Goal: Information Seeking & Learning: Learn about a topic

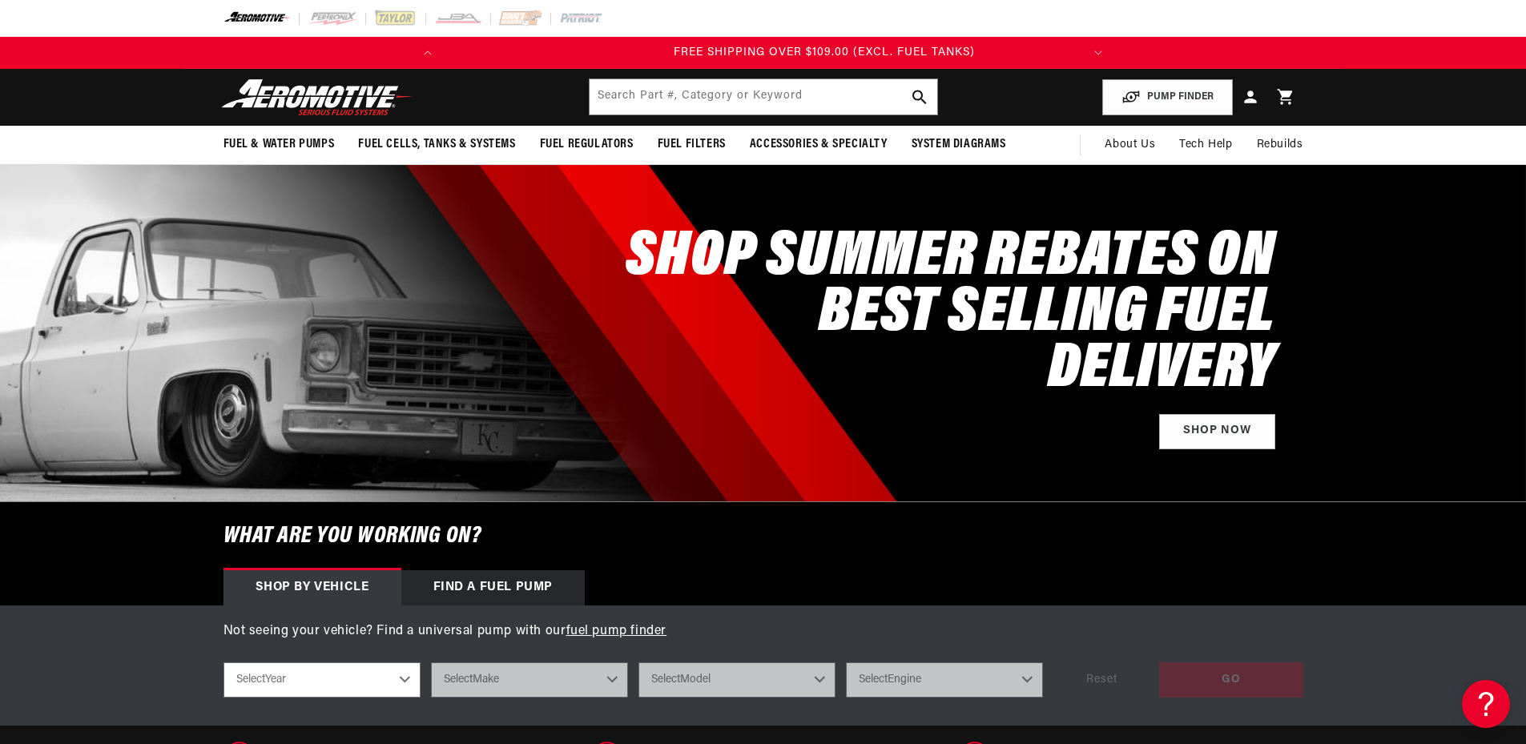
scroll to position [0, 634]
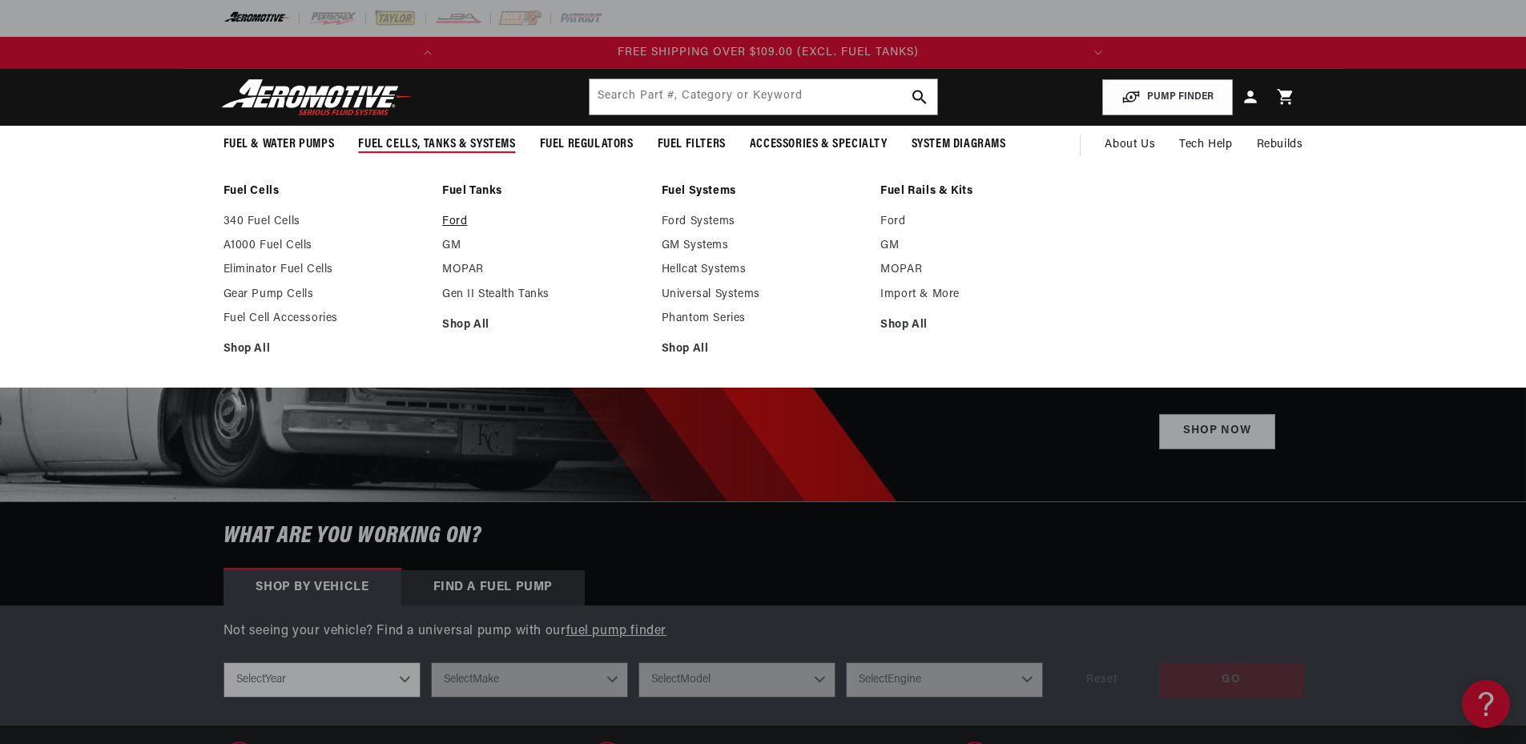
click at [453, 219] on link "Ford" at bounding box center [543, 222] width 203 height 14
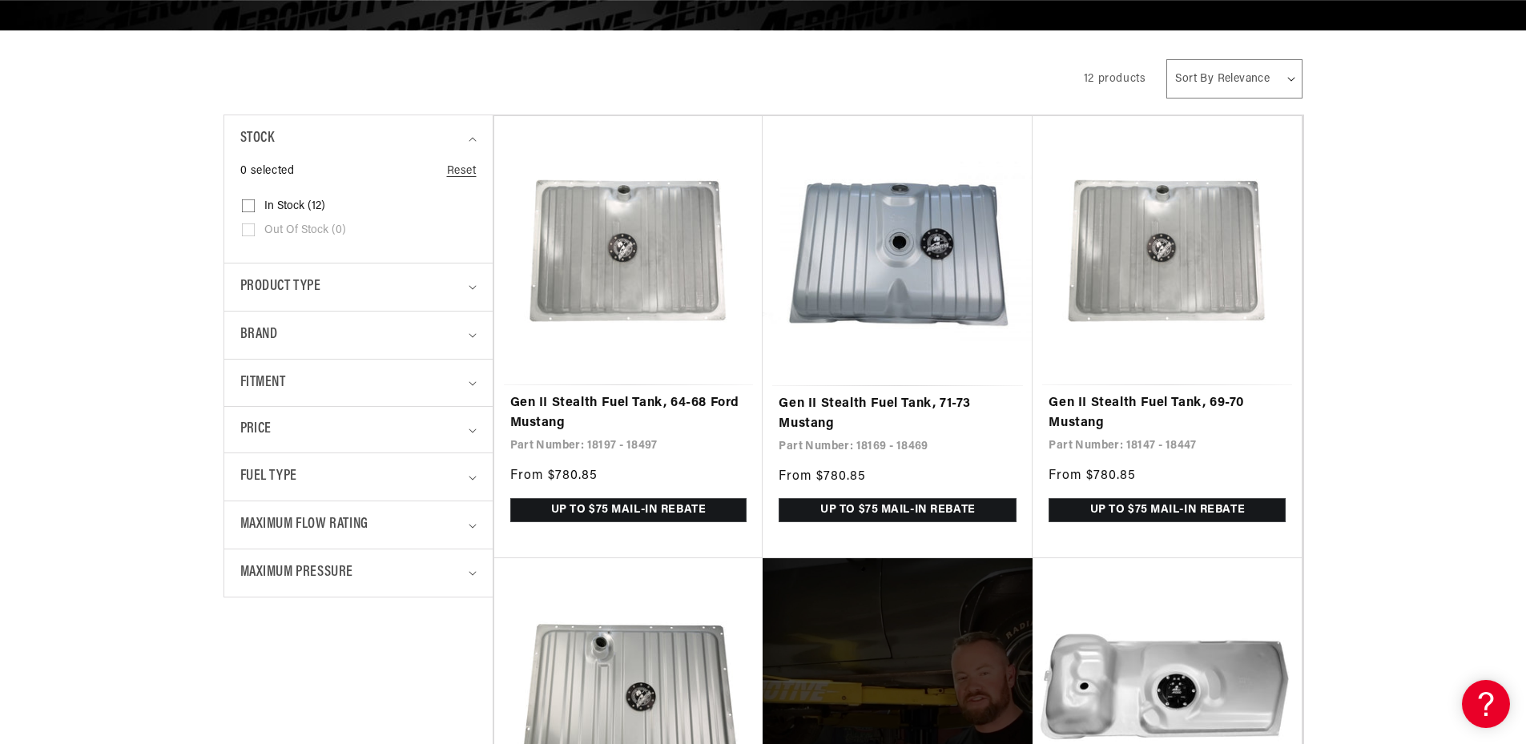
scroll to position [320, 0]
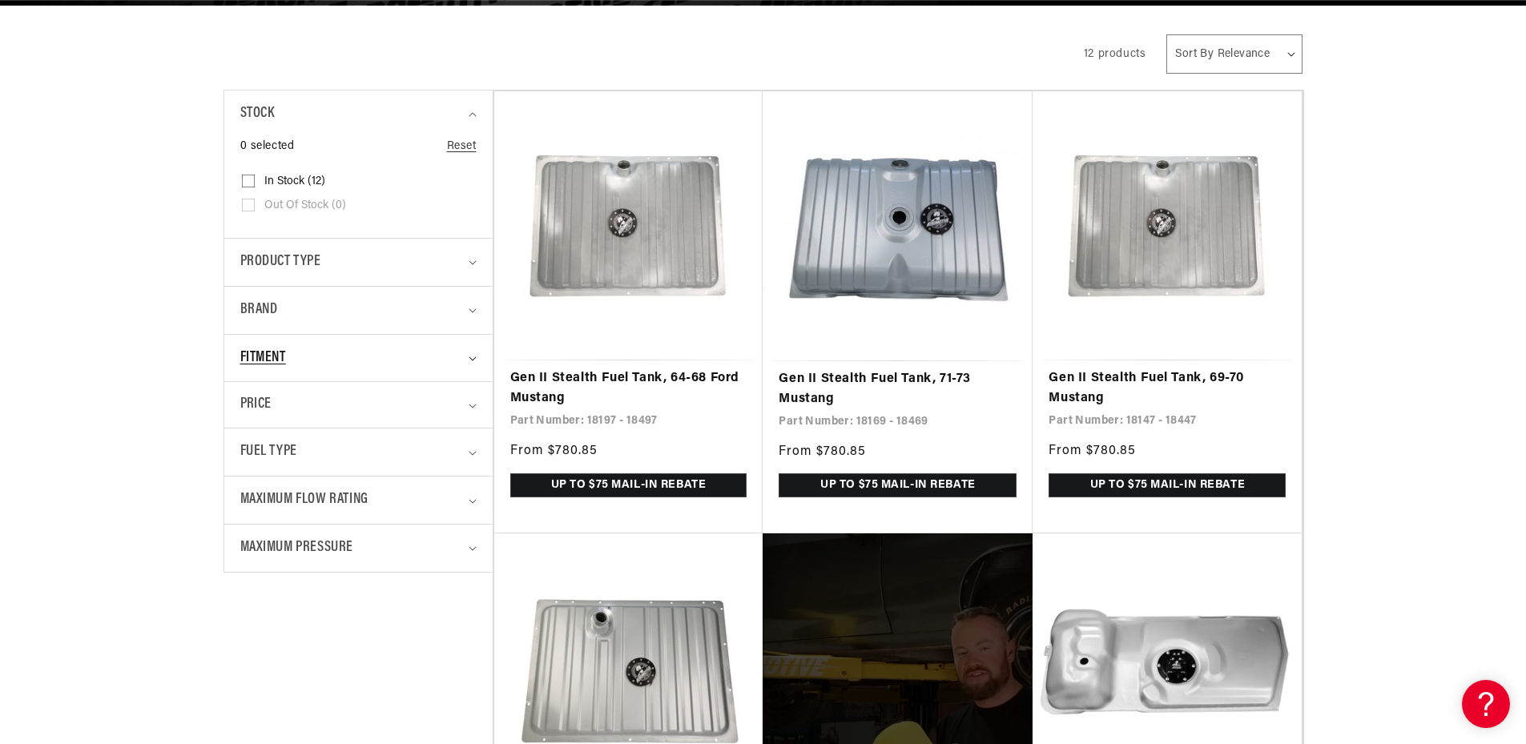
click at [382, 360] on div "Fitment" at bounding box center [351, 358] width 223 height 23
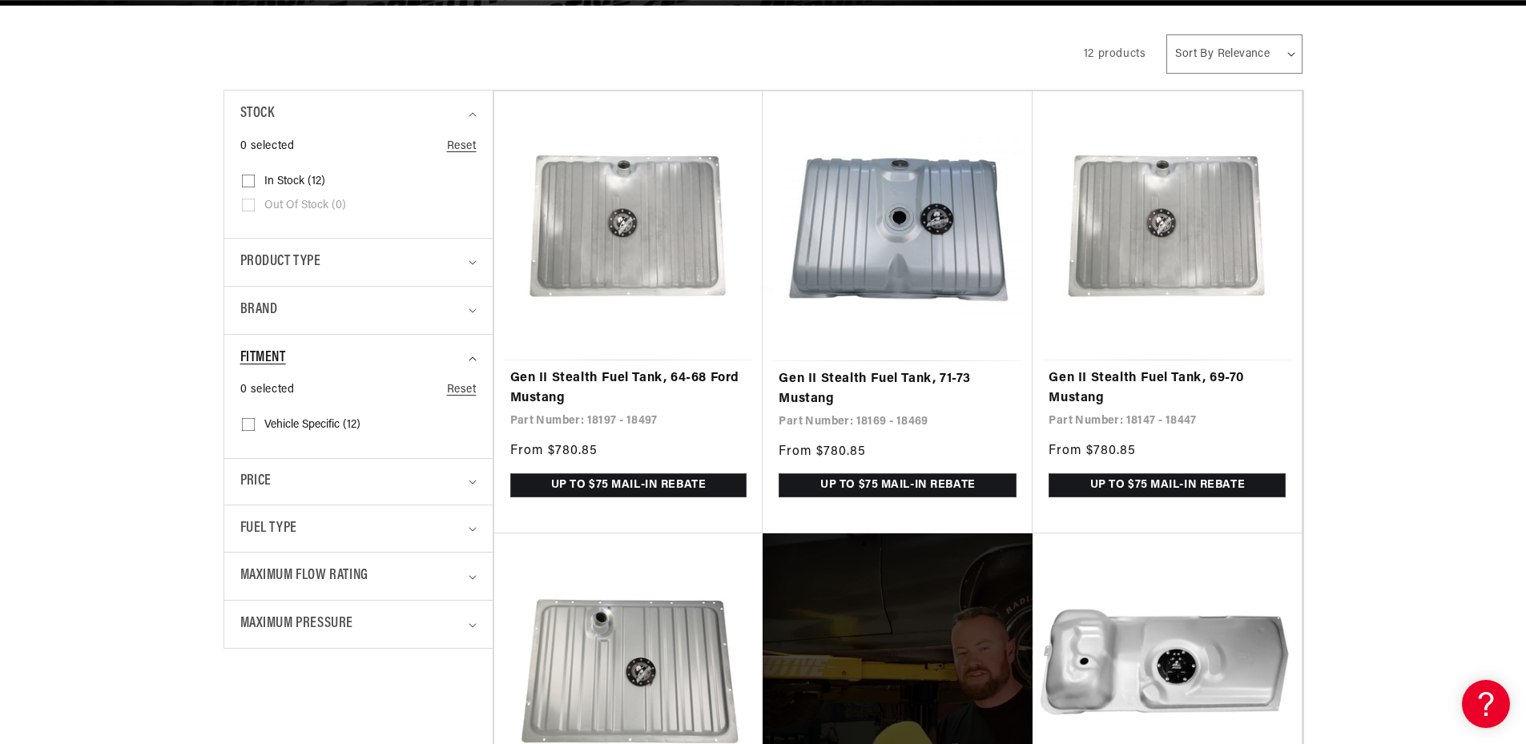
click at [413, 344] on summary "Fitment" at bounding box center [358, 358] width 236 height 47
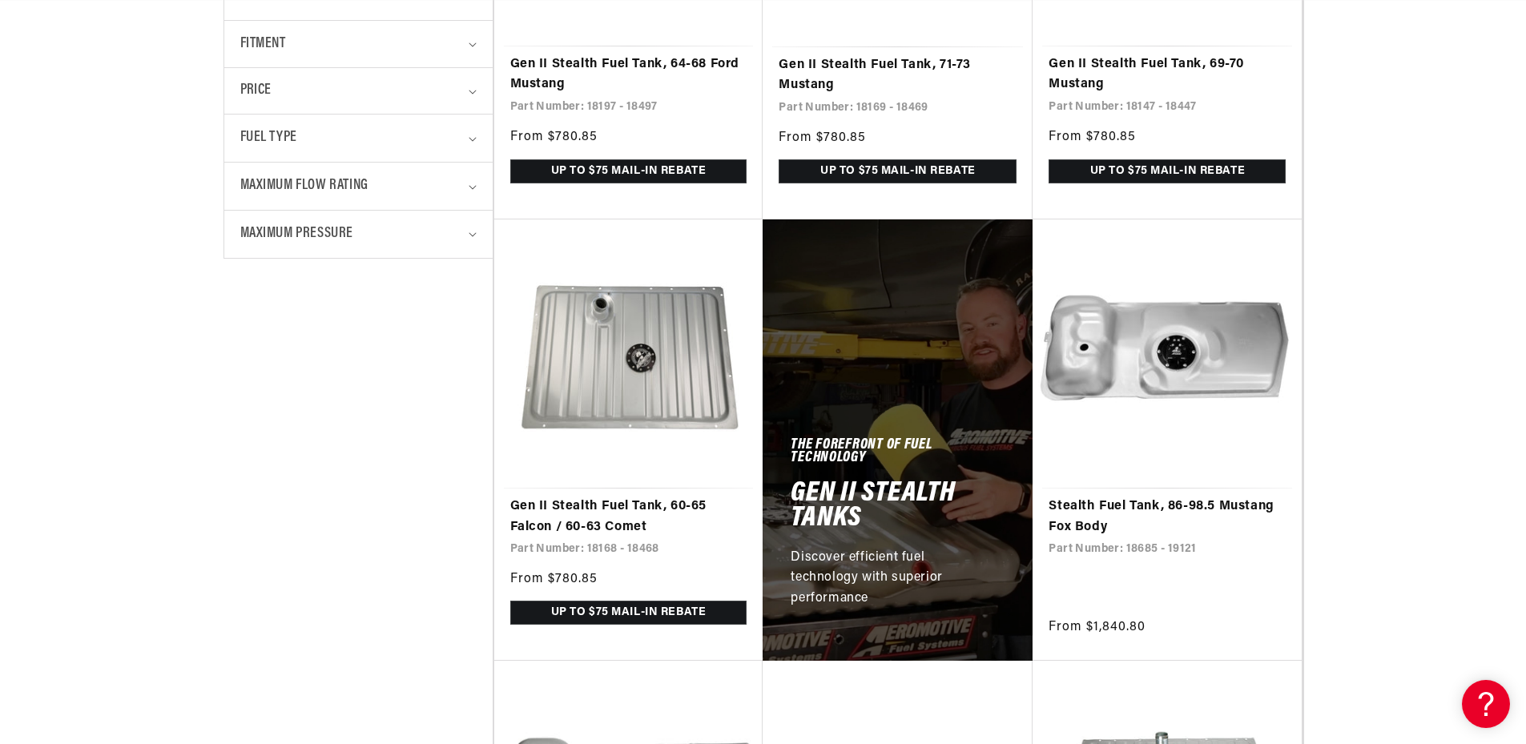
scroll to position [641, 0]
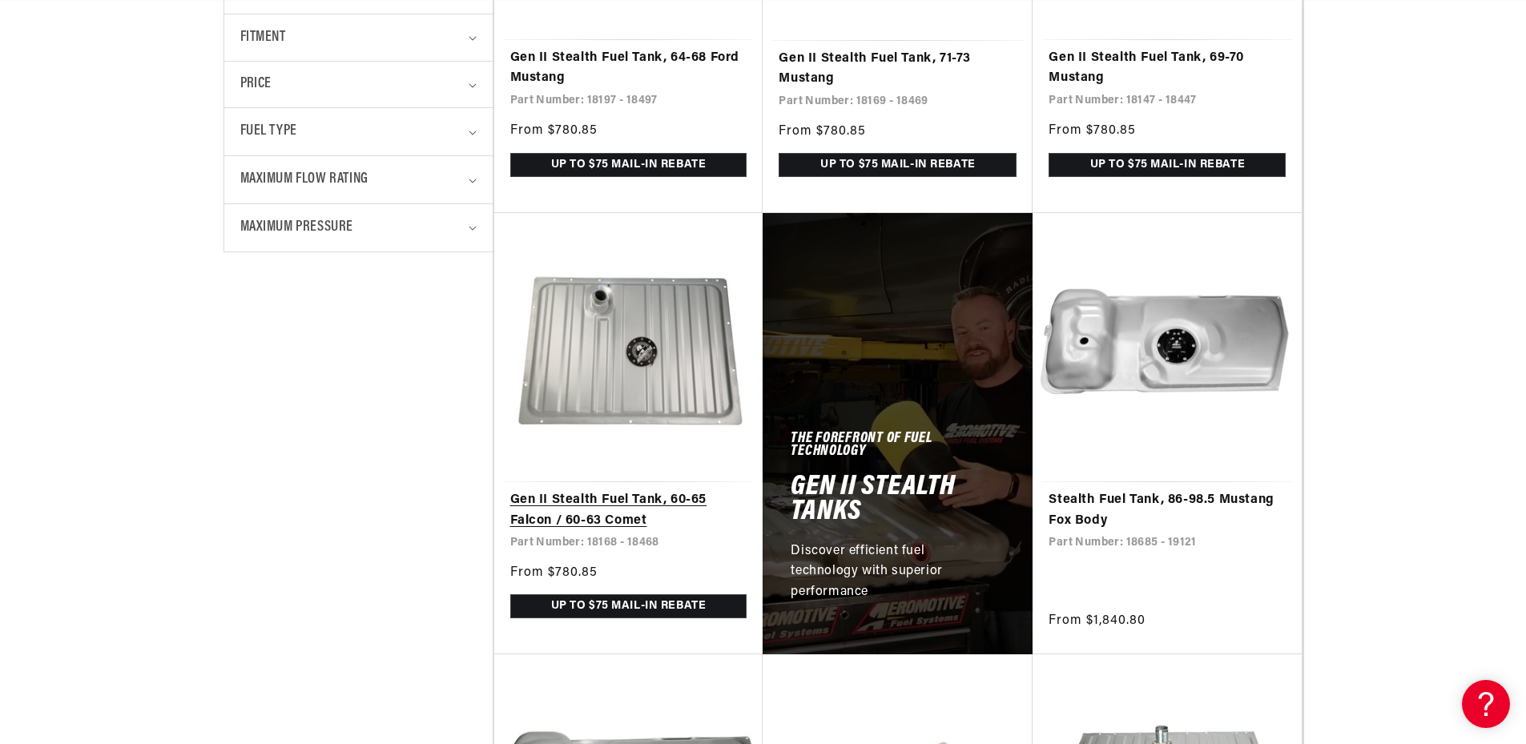
click at [622, 490] on link "Gen II Stealth Fuel Tank, 60-65 Falcon / 60-63 Comet" at bounding box center [628, 510] width 237 height 41
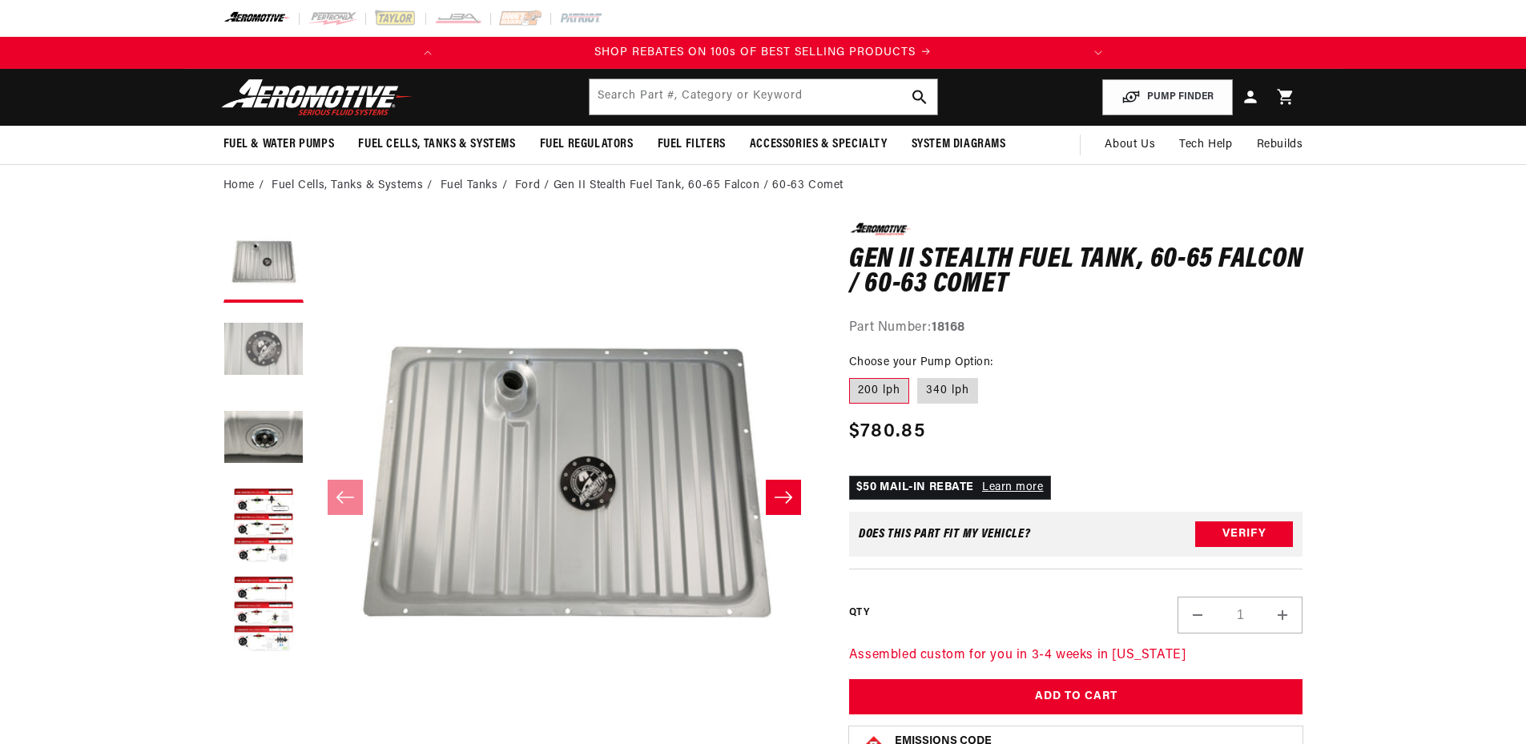
click at [278, 360] on button "Load image 2 in gallery view" at bounding box center [263, 351] width 80 height 80
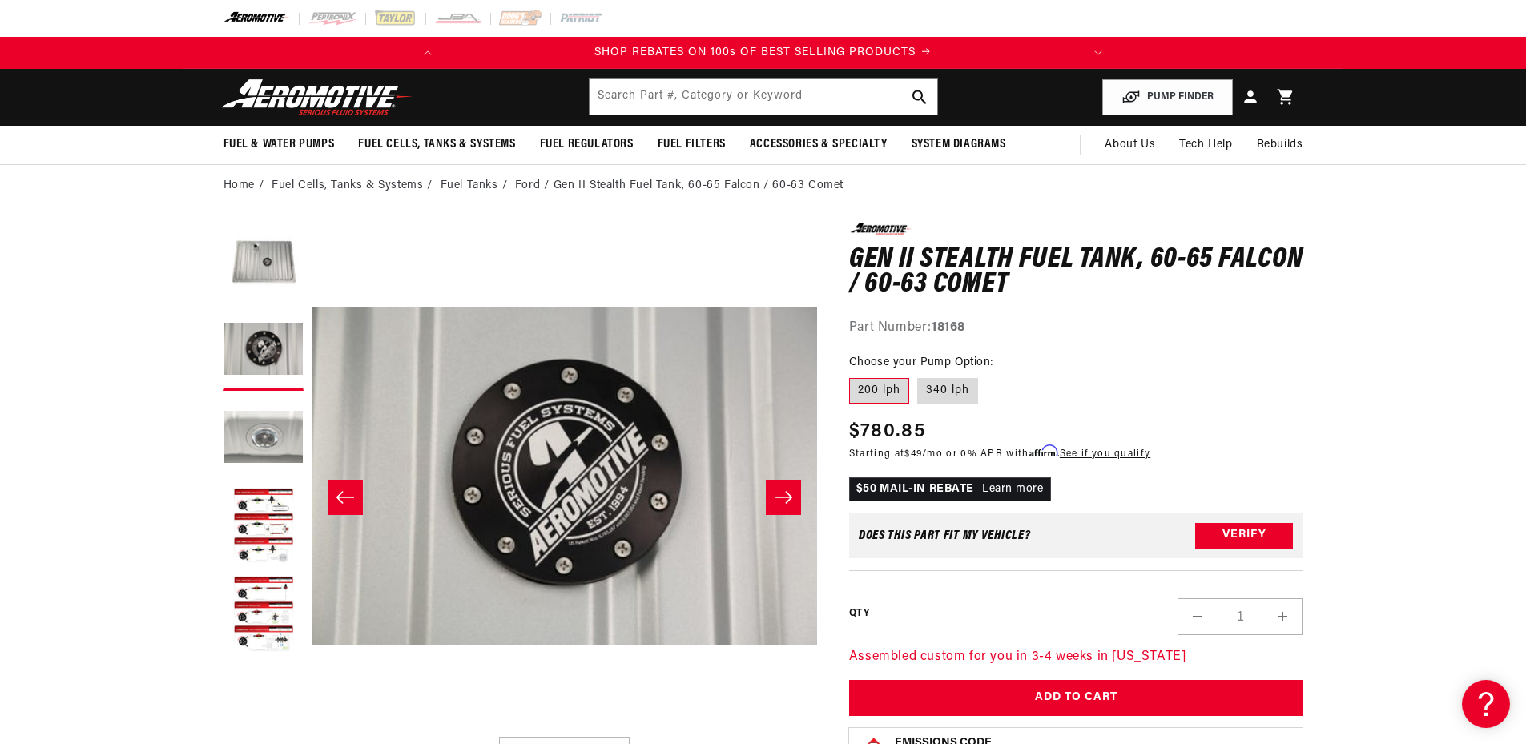
click at [284, 439] on button "Load image 3 in gallery view" at bounding box center [263, 439] width 80 height 80
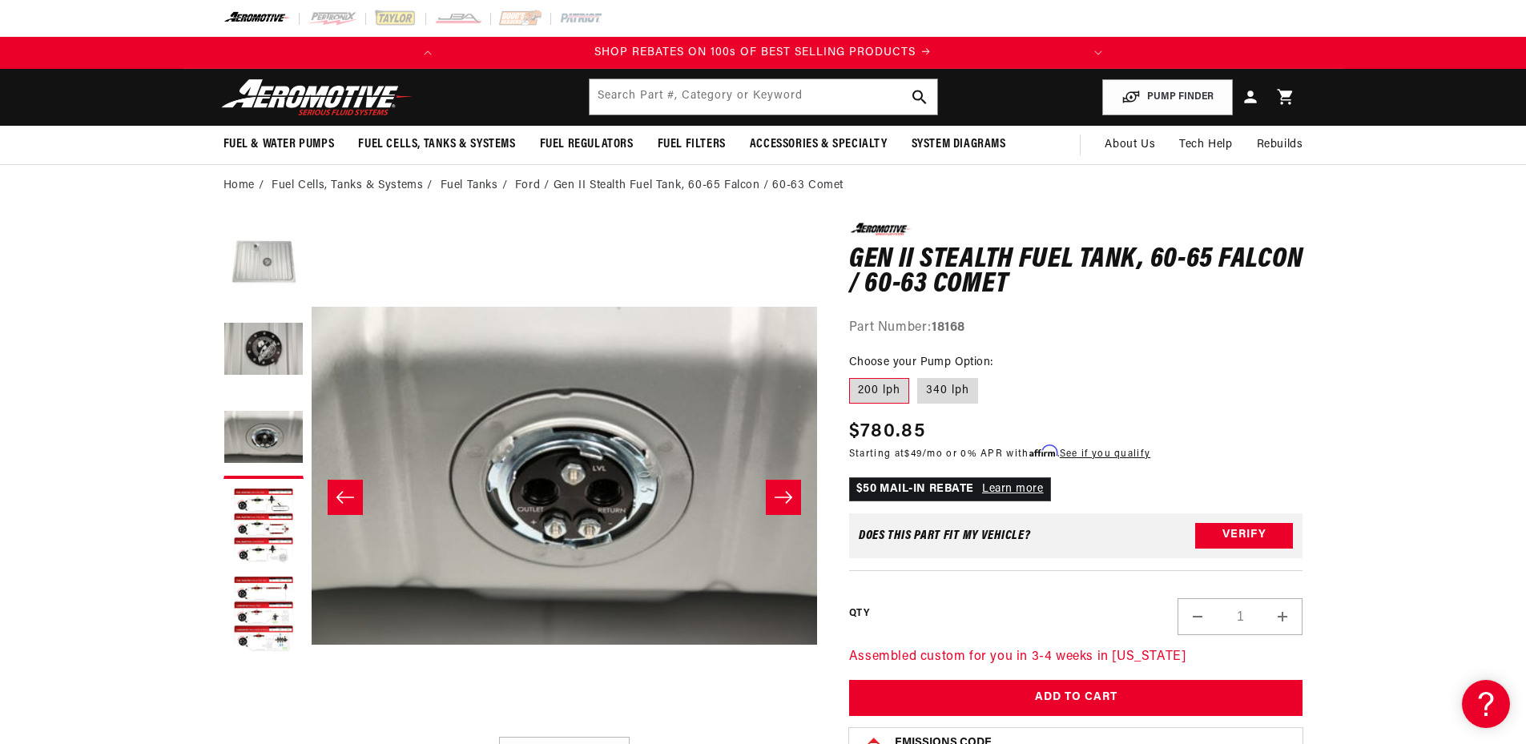
click at [251, 276] on button "Load image 1 in gallery view" at bounding box center [263, 263] width 80 height 80
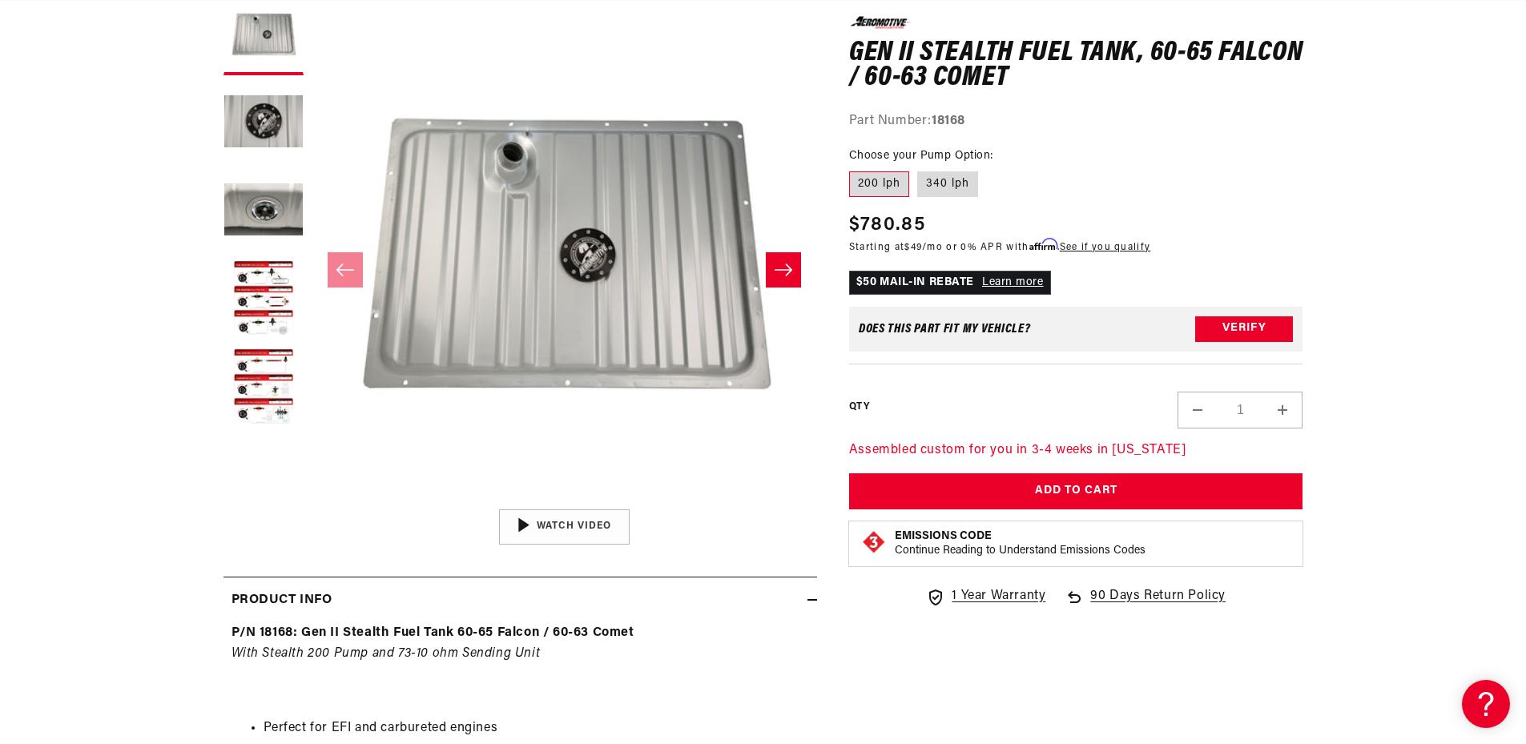
scroll to position [160, 0]
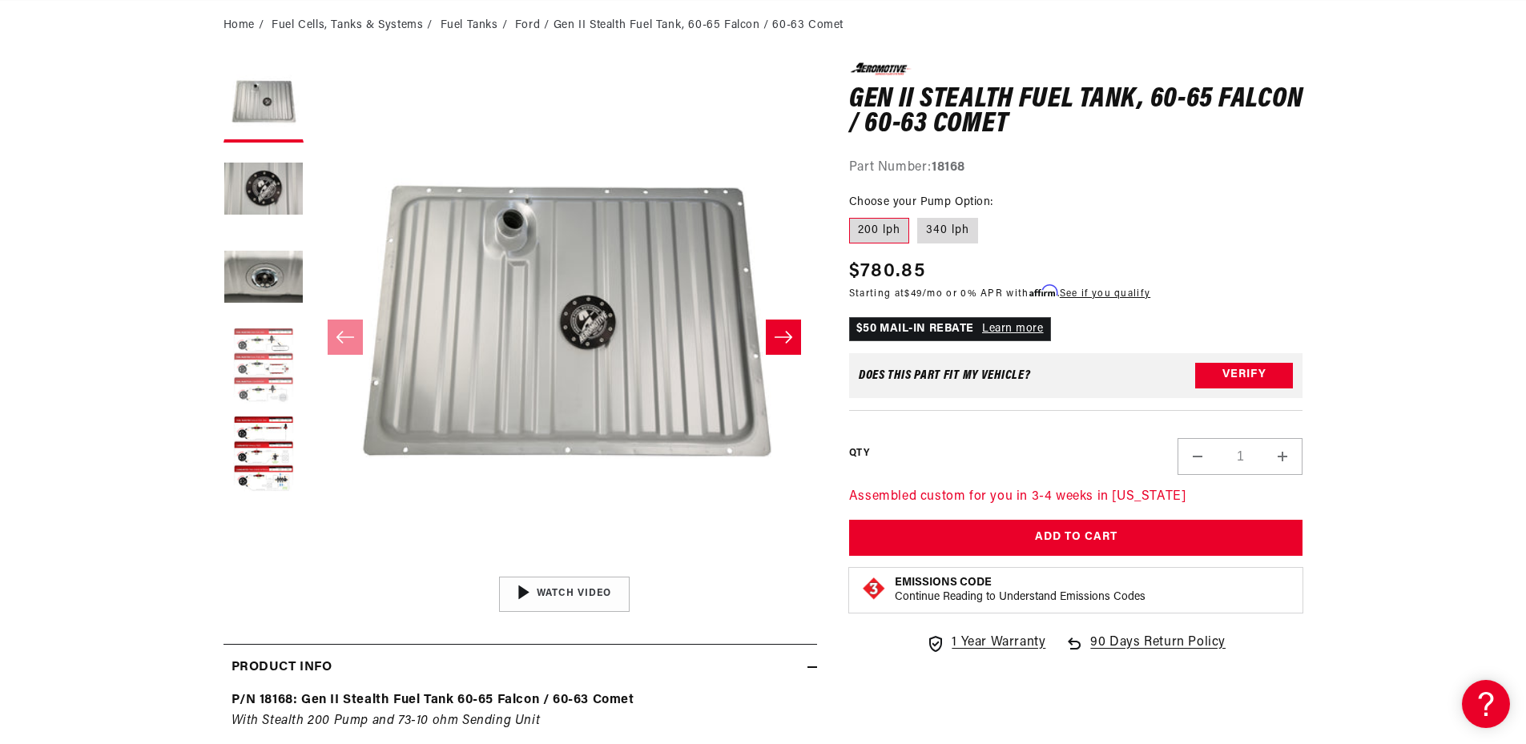
click at [248, 362] on button "Load image 4 in gallery view" at bounding box center [263, 367] width 80 height 80
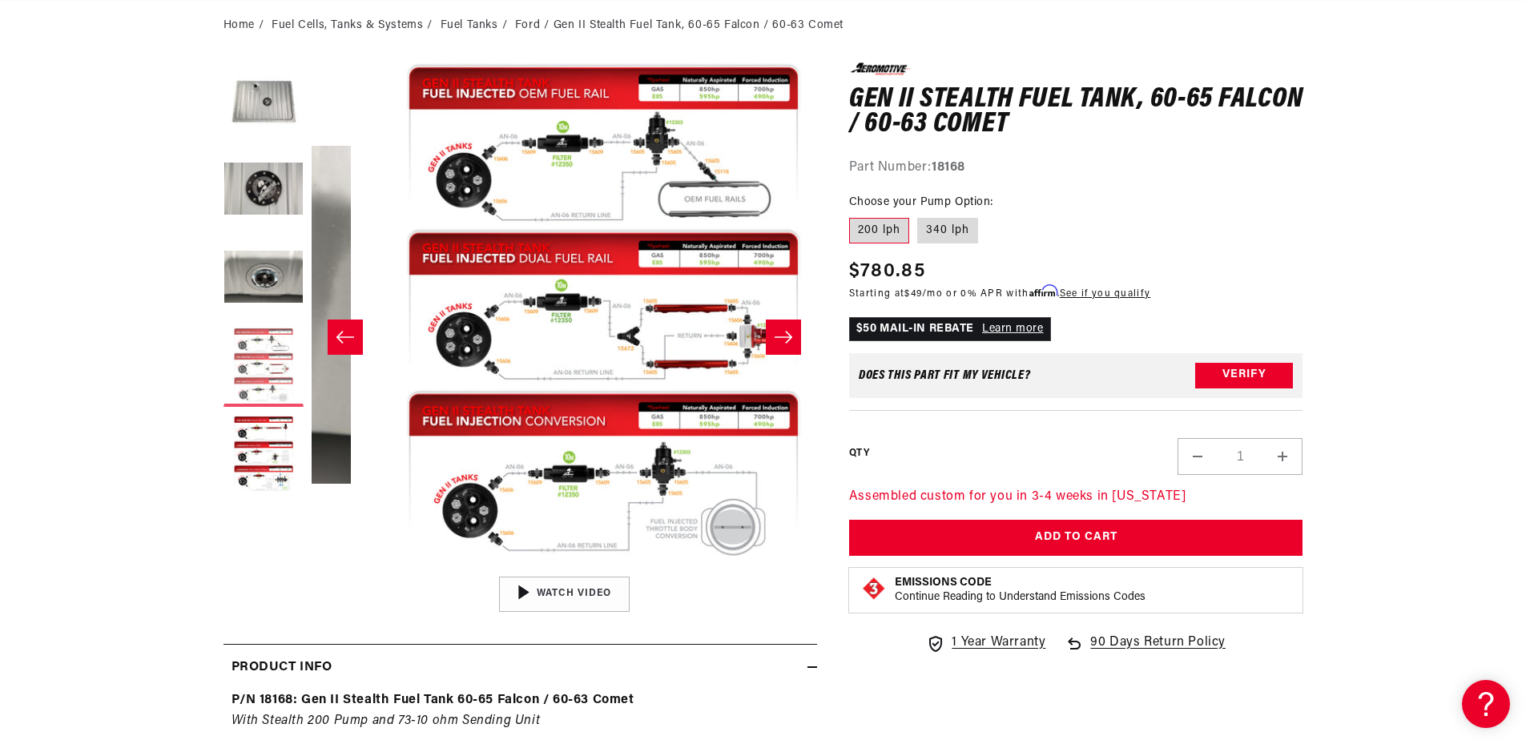
scroll to position [1, 1517]
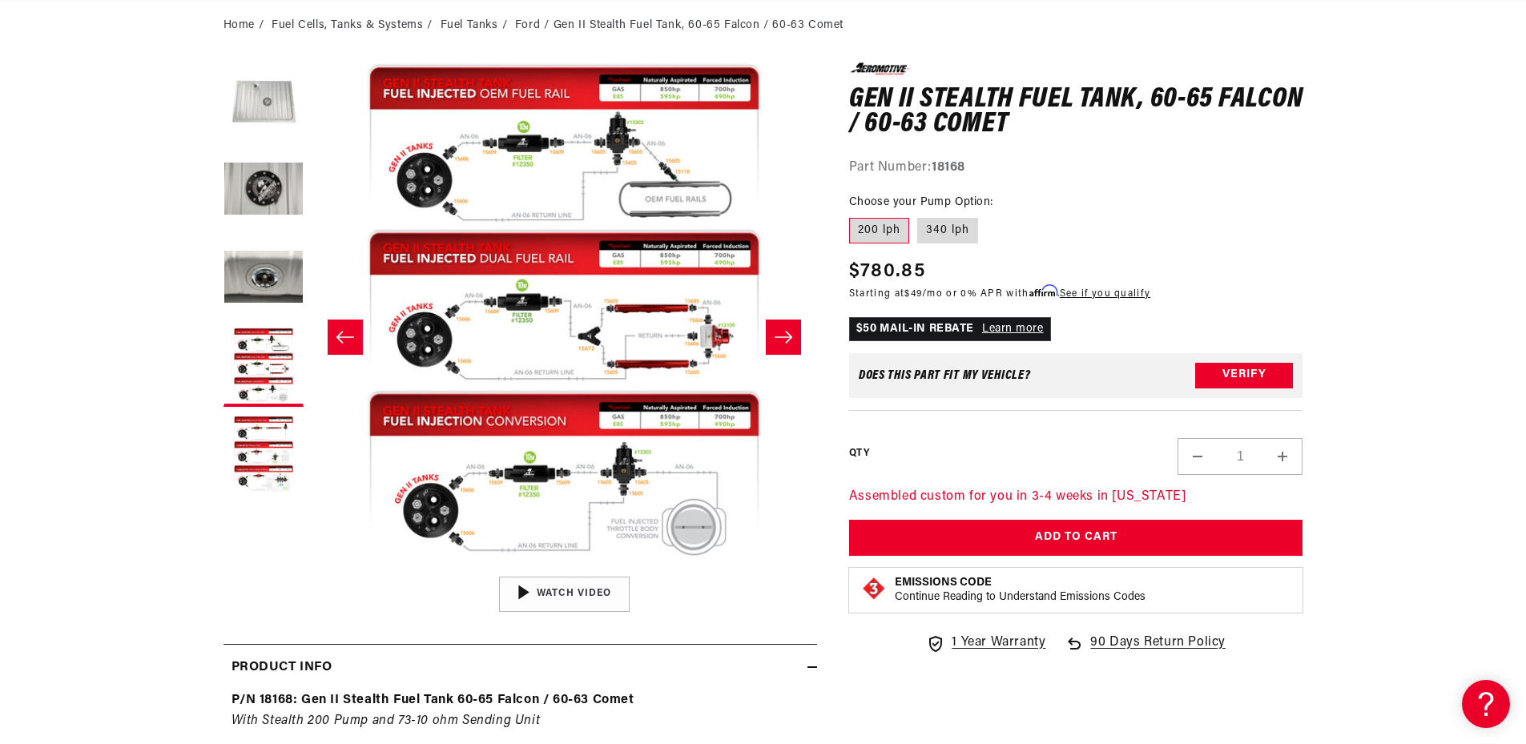
click at [254, 107] on button "Load image 1 in gallery view" at bounding box center [263, 102] width 80 height 80
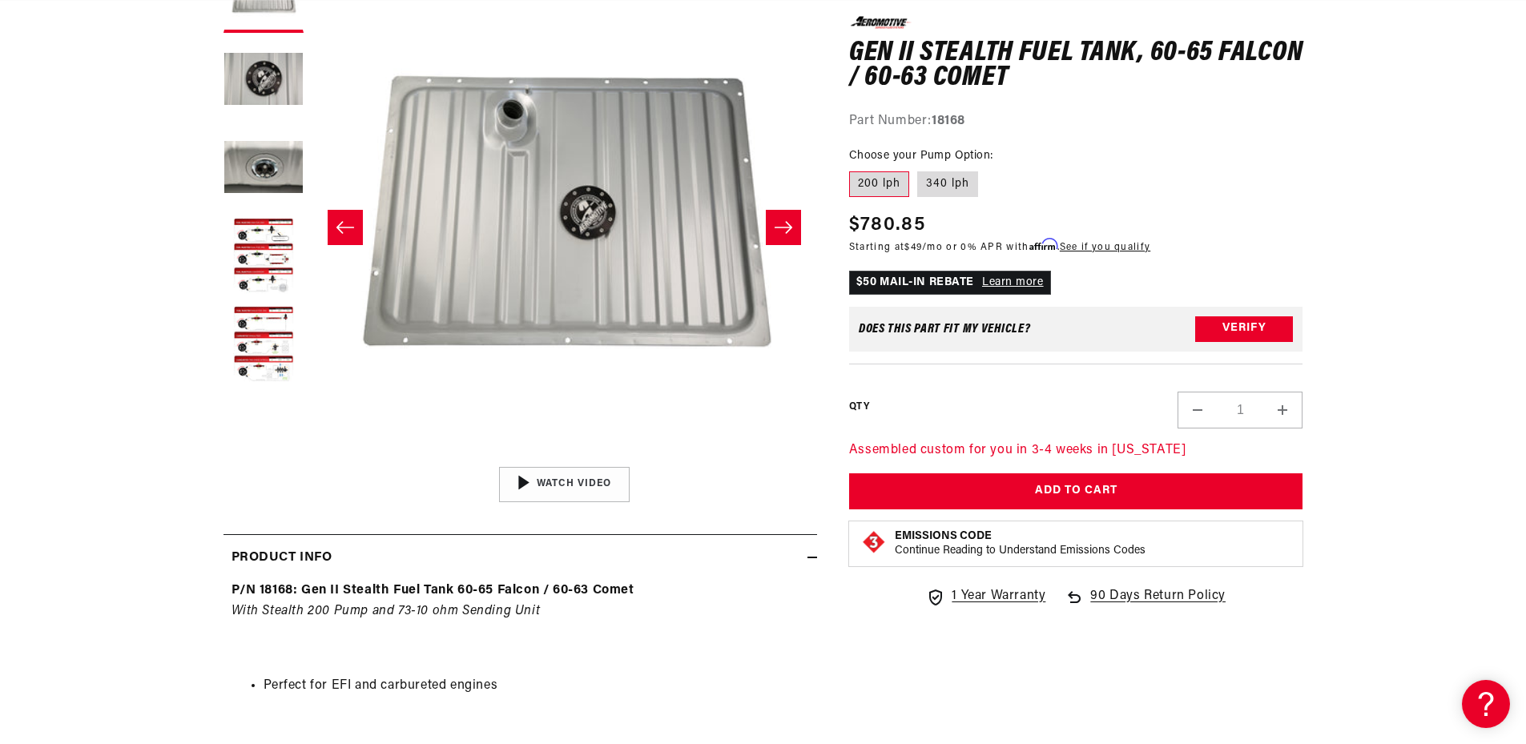
scroll to position [561, 0]
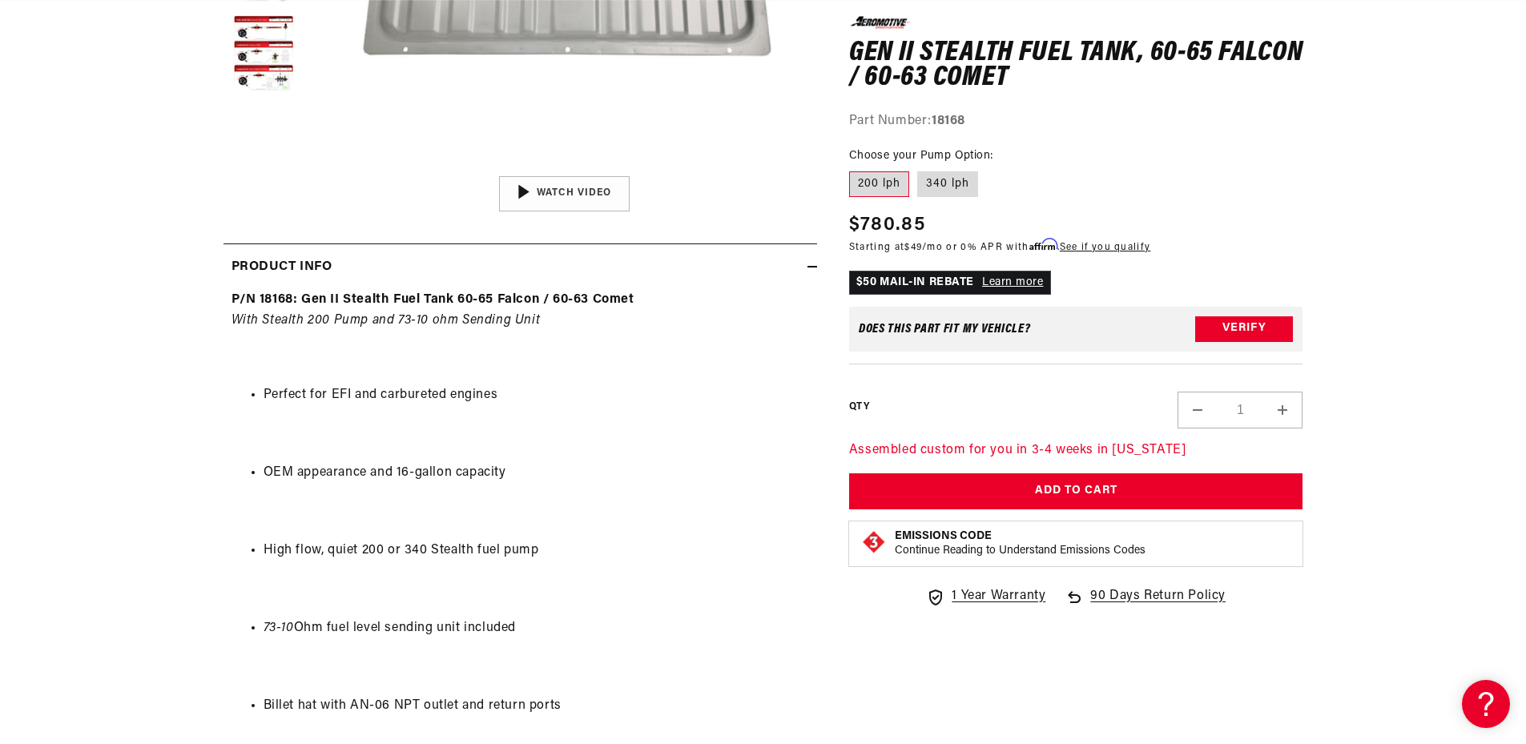
click at [428, 397] on li "Perfect for EFI and carbureted engines" at bounding box center [536, 395] width 545 height 21
click at [429, 397] on li "Perfect for EFI and carbureted engines" at bounding box center [536, 395] width 545 height 21
click at [429, 471] on li "OEM appearance and 16-gallon capacity" at bounding box center [536, 473] width 545 height 21
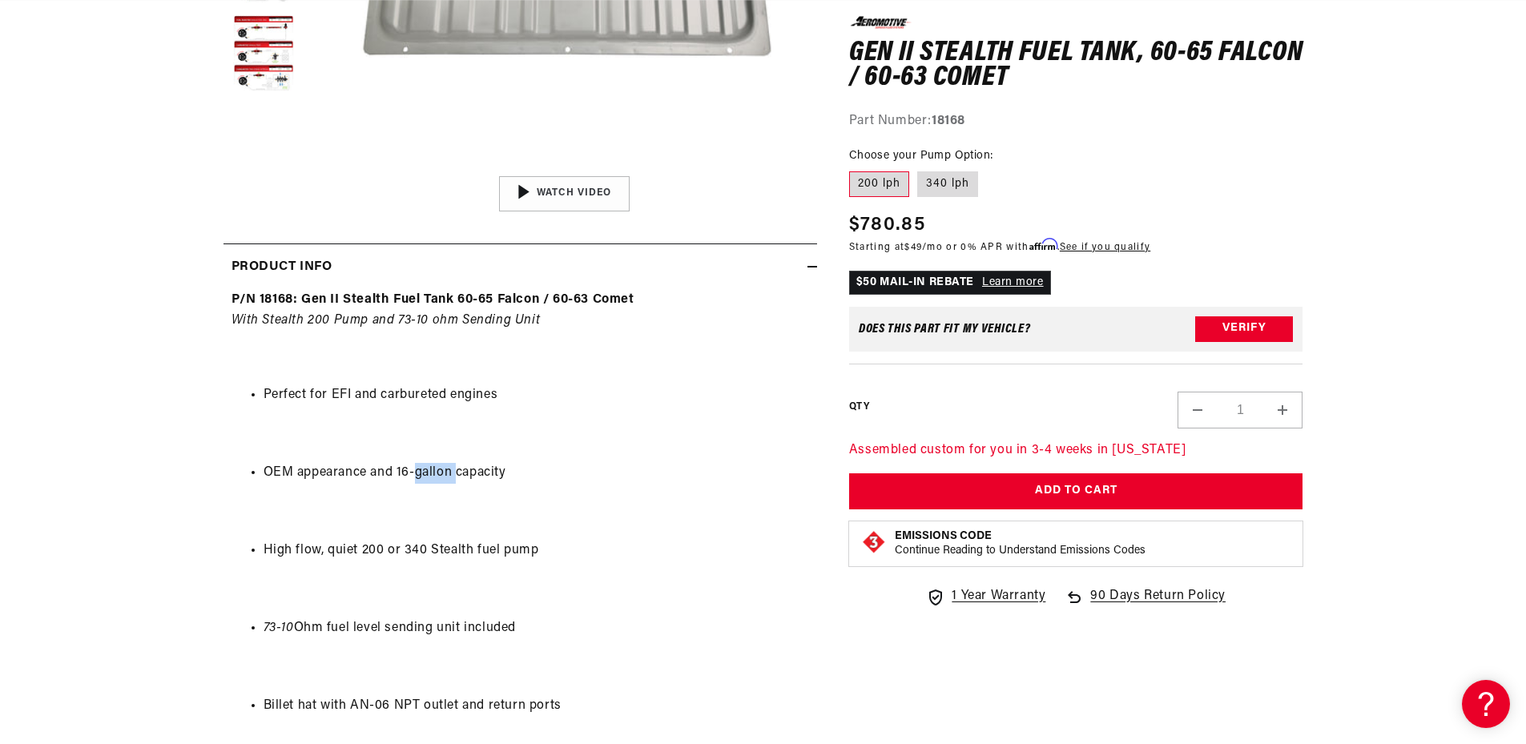
click at [429, 471] on li "OEM appearance and 16-gallon capacity" at bounding box center [536, 473] width 545 height 21
drag, startPoint x: 429, startPoint y: 471, endPoint x: 457, endPoint y: 476, distance: 28.4
click at [434, 472] on li "OEM appearance and 16-gallon capacity" at bounding box center [536, 473] width 545 height 21
click at [457, 476] on li "OEM appearance and 16-gallon capacity" at bounding box center [536, 473] width 545 height 21
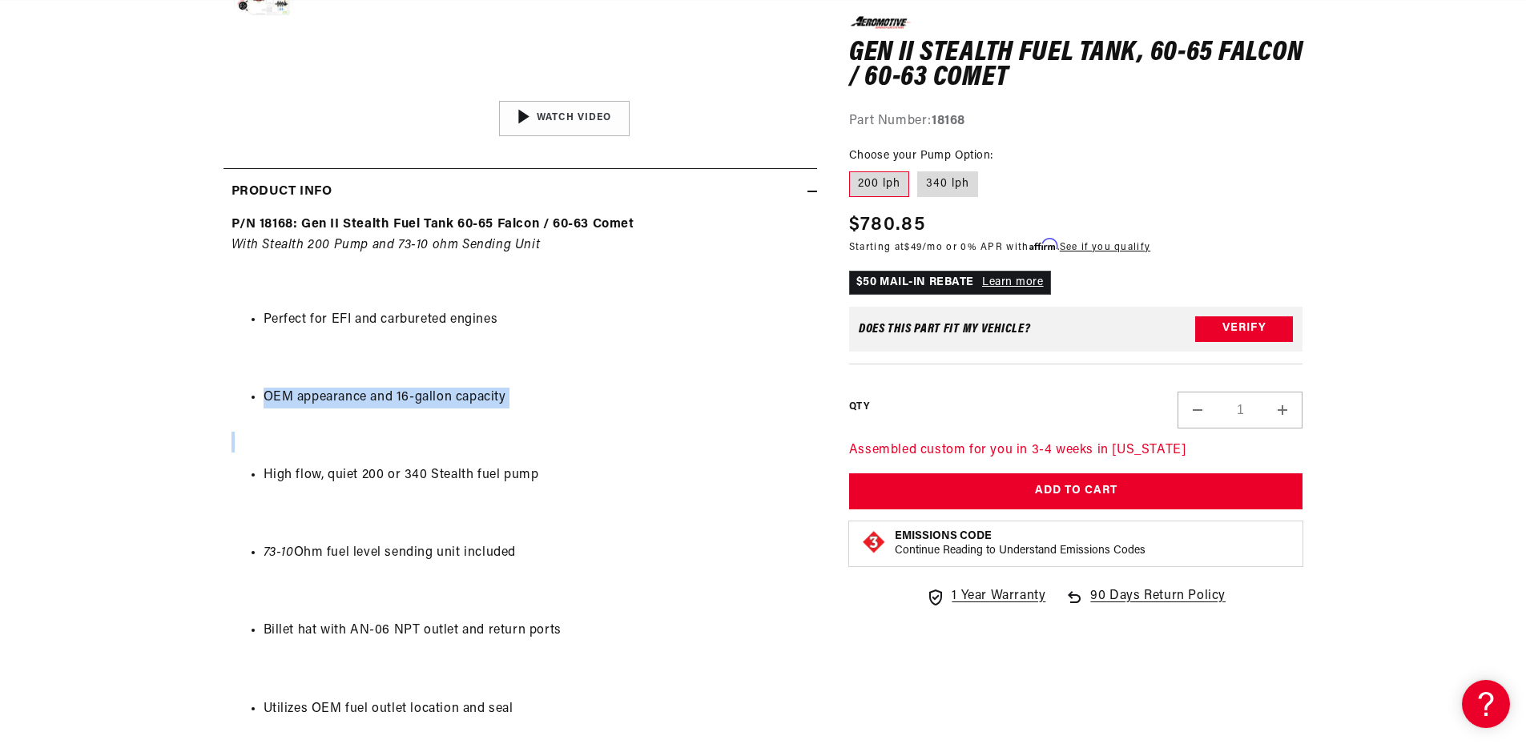
scroll to position [641, 0]
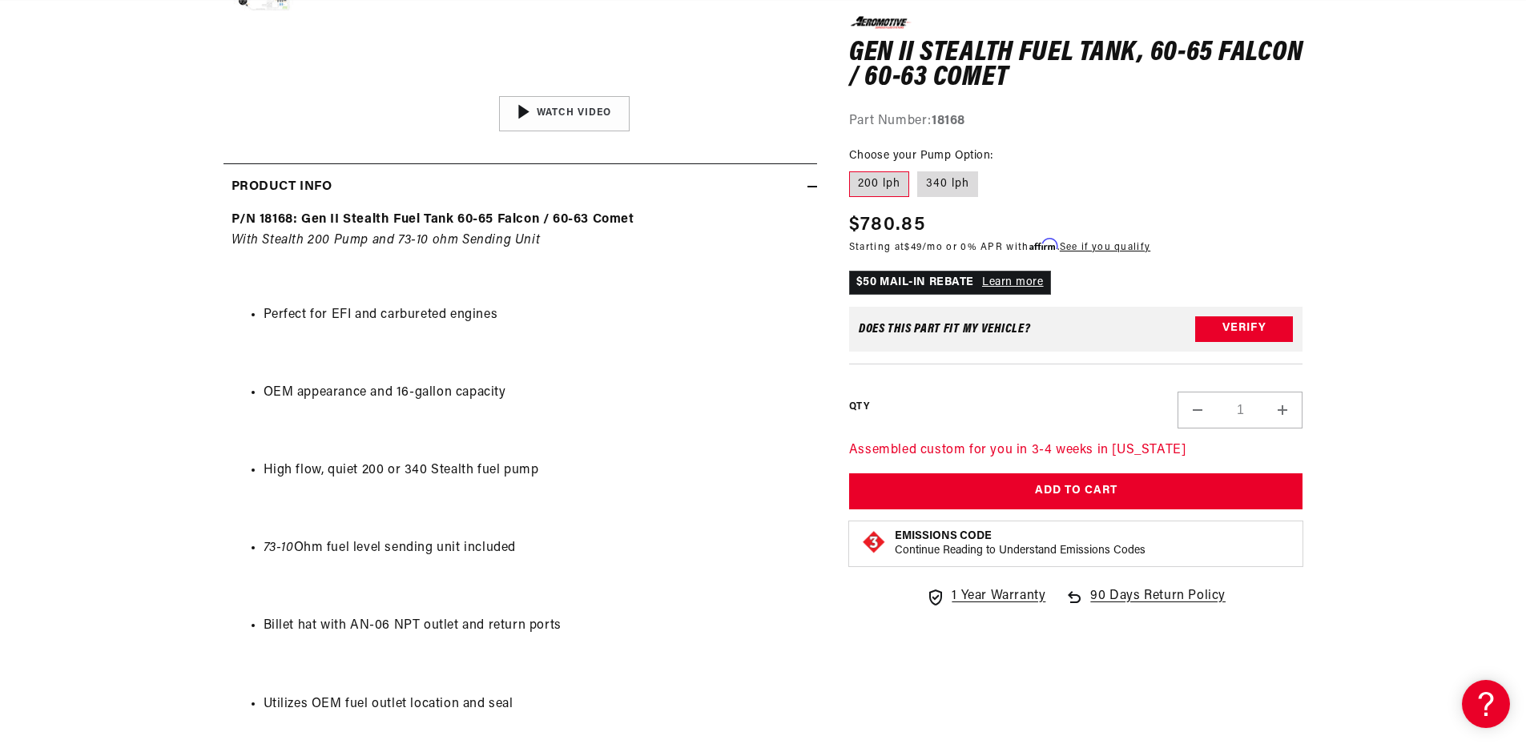
click at [410, 463] on li "High flow, quiet 200 or 340 Stealth fuel pump" at bounding box center [536, 471] width 545 height 21
drag, startPoint x: 410, startPoint y: 463, endPoint x: 424, endPoint y: 465, distance: 13.7
click at [417, 463] on li "High flow, quiet 200 or 340 Stealth fuel pump" at bounding box center [536, 471] width 545 height 21
click at [446, 467] on li "High flow, quiet 200 or 340 Stealth fuel pump" at bounding box center [536, 471] width 545 height 21
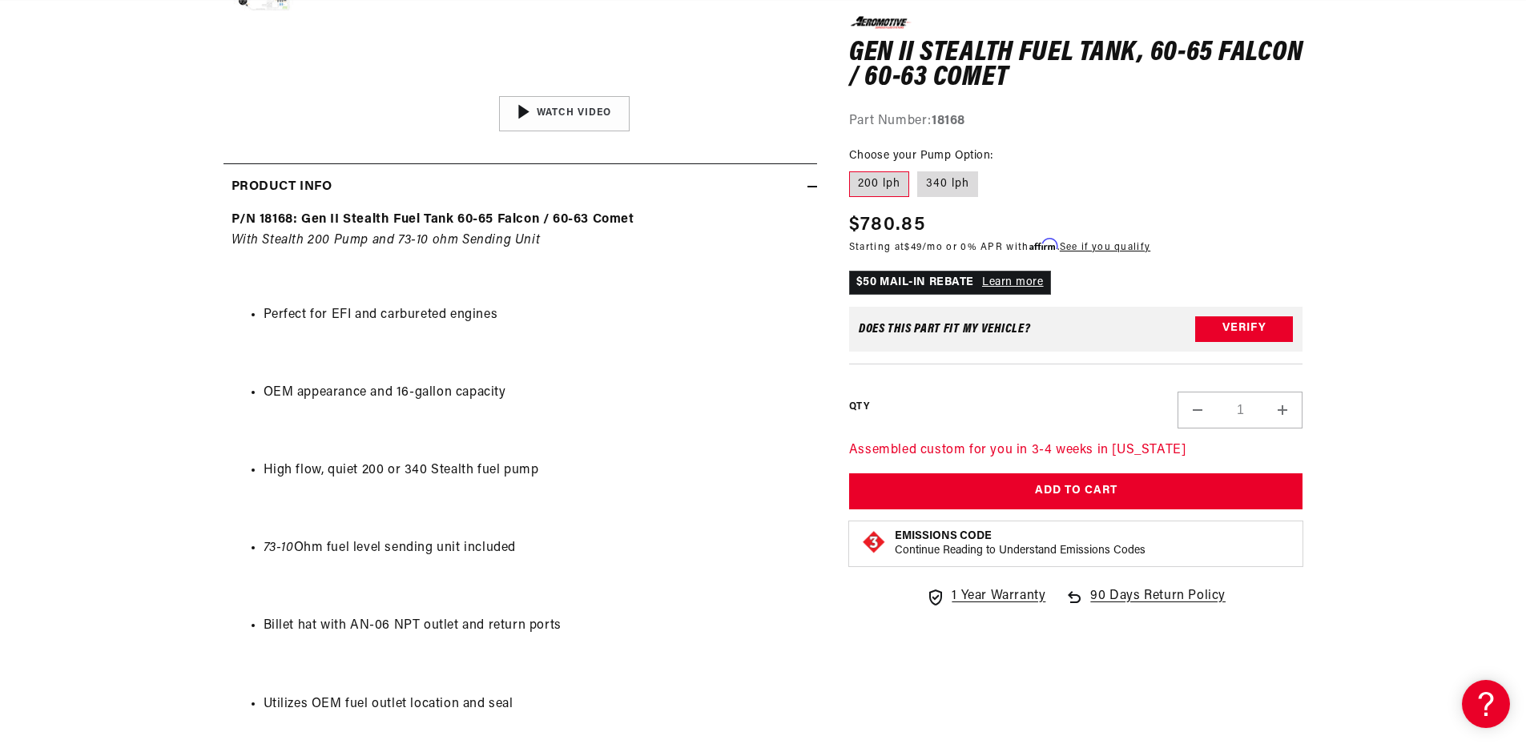
scroll to position [0, 634]
click at [467, 555] on li "73-10 Ohm fuel level sending unit included" at bounding box center [536, 548] width 545 height 21
drag, startPoint x: 467, startPoint y: 555, endPoint x: 508, endPoint y: 556, distance: 40.9
click at [481, 557] on li "73-10 Ohm fuel level sending unit included" at bounding box center [536, 548] width 545 height 21
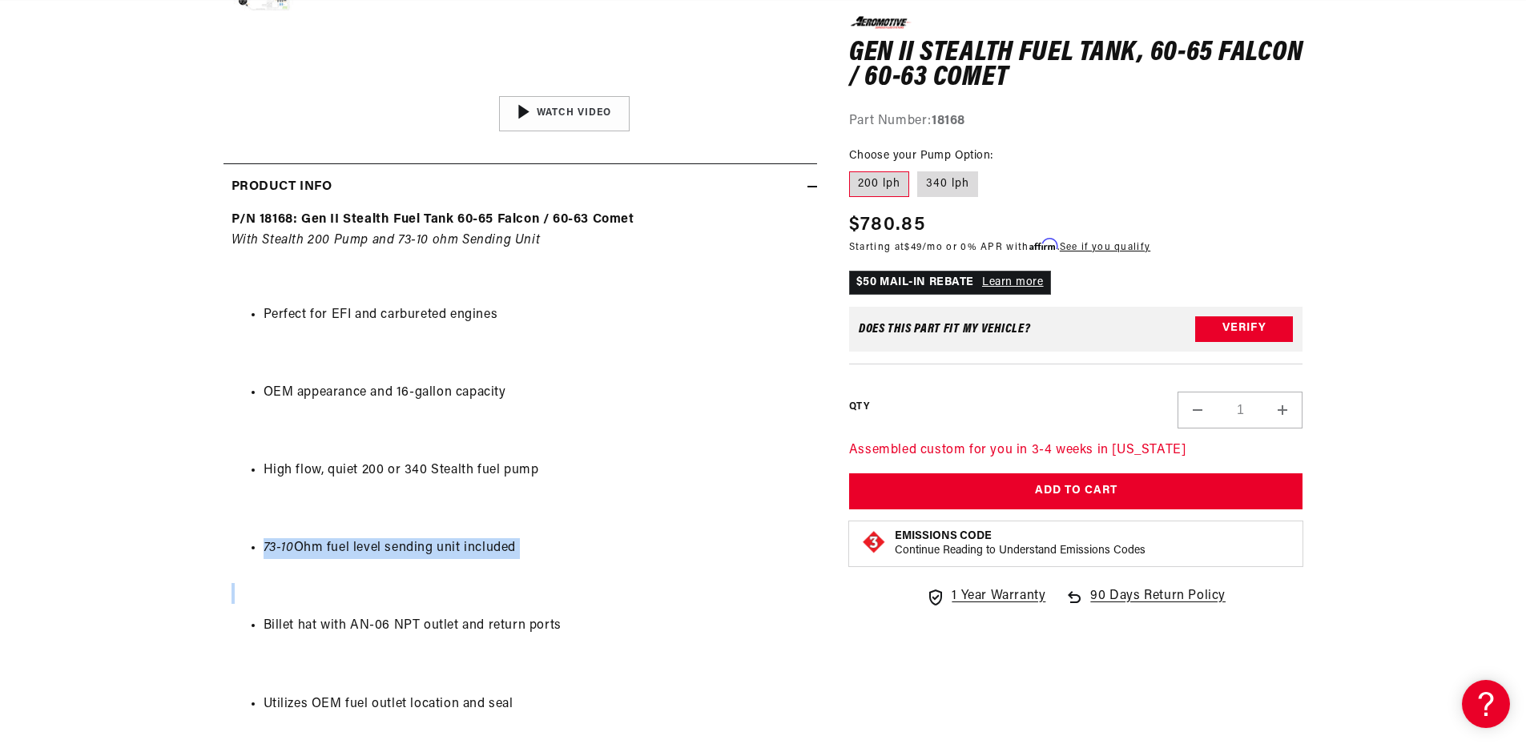
click at [509, 556] on li "73-10 Ohm fuel level sending unit included" at bounding box center [536, 548] width 545 height 21
click at [539, 545] on li "73-10 Ohm fuel level sending unit included" at bounding box center [536, 548] width 545 height 21
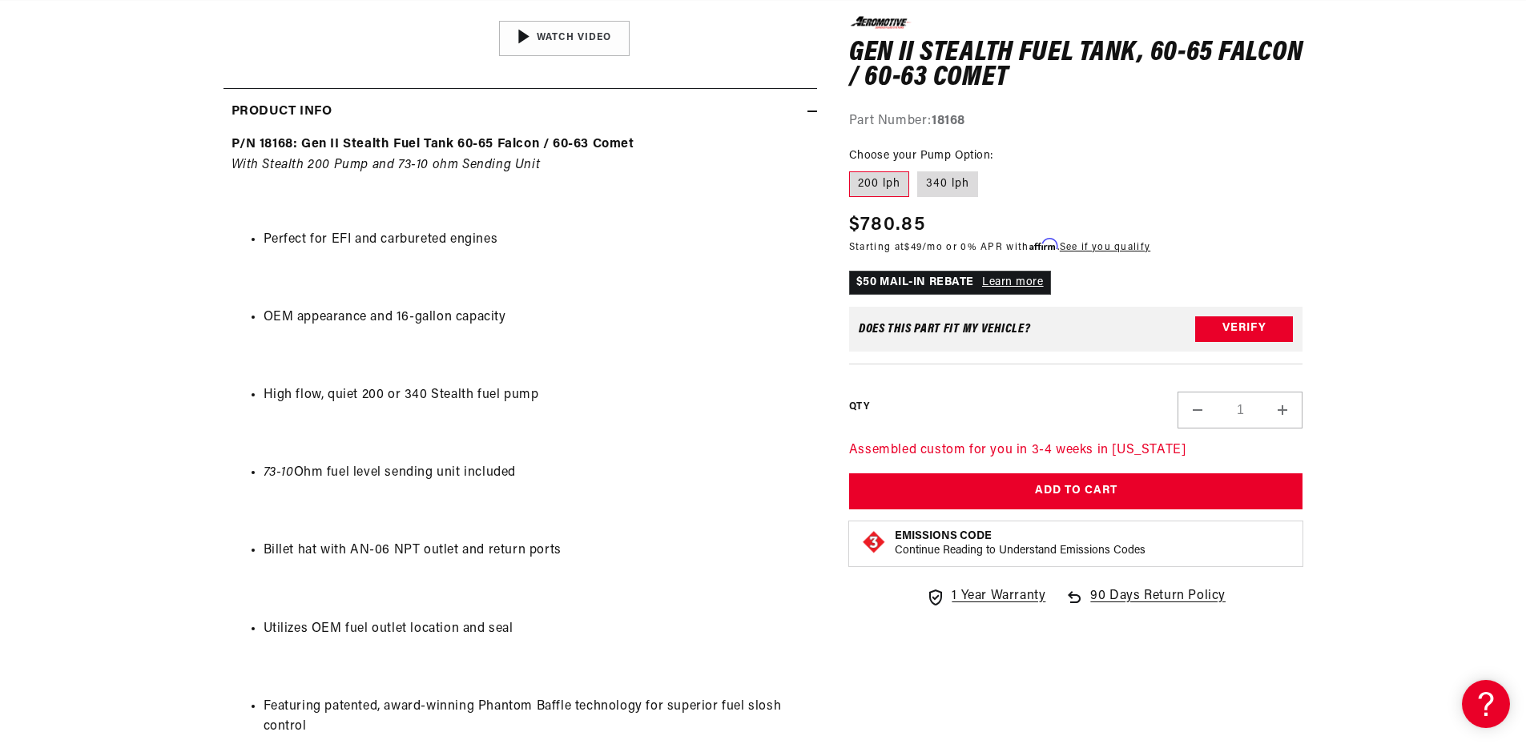
scroll to position [721, 0]
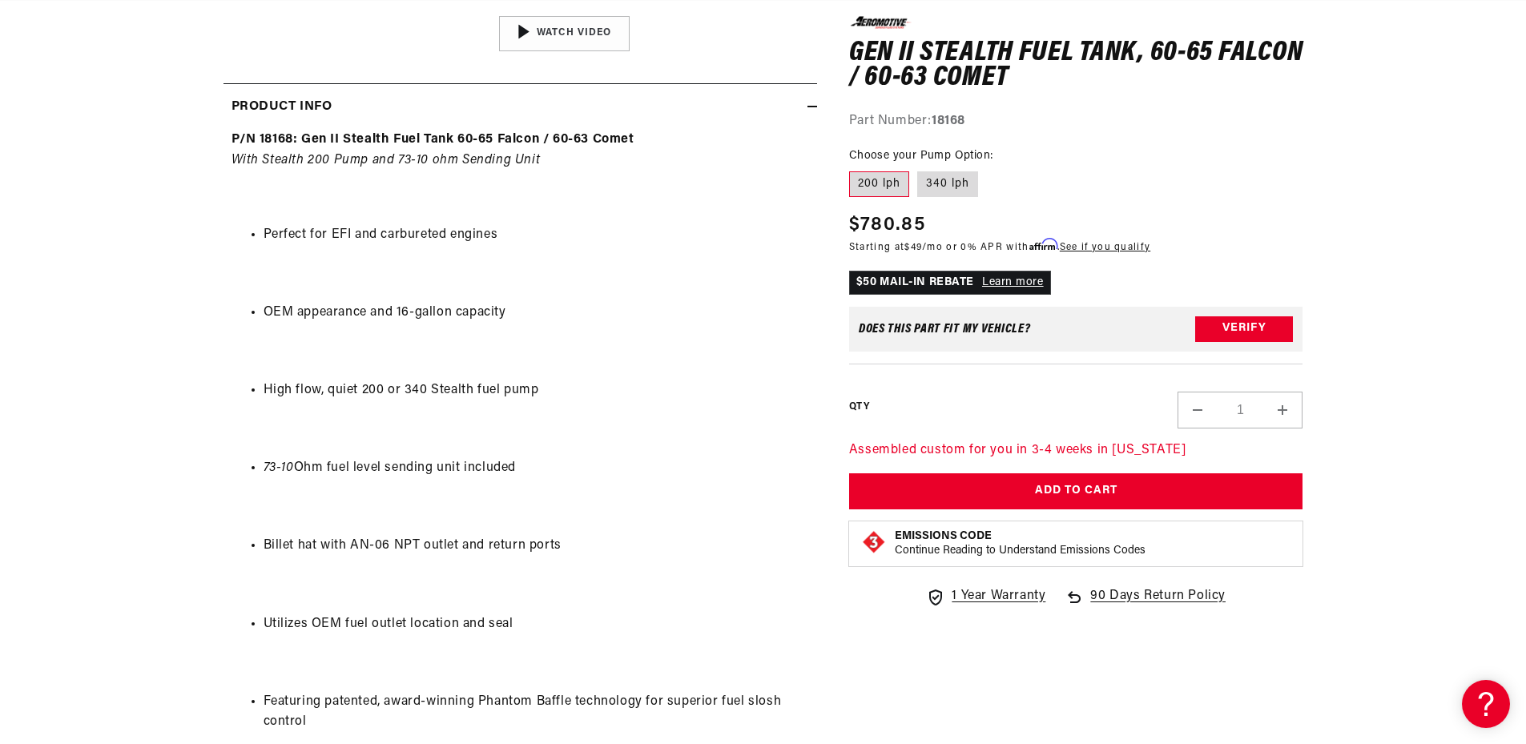
click at [395, 551] on li "Billet hat with AN-06 NPT outlet and return ports" at bounding box center [536, 546] width 545 height 21
click at [395, 553] on li "Billet hat with AN-06 NPT outlet and return ports" at bounding box center [536, 546] width 545 height 21
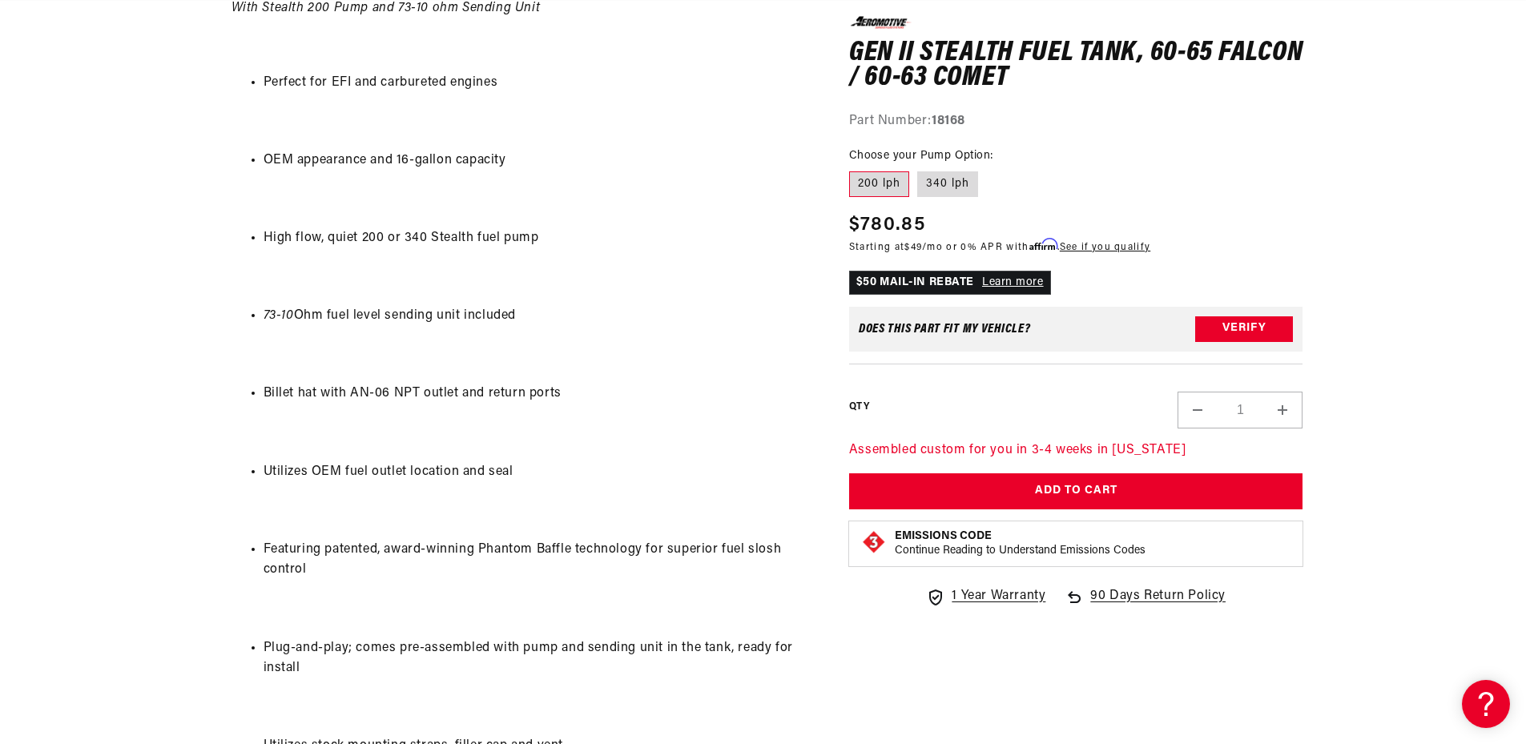
scroll to position [881, 0]
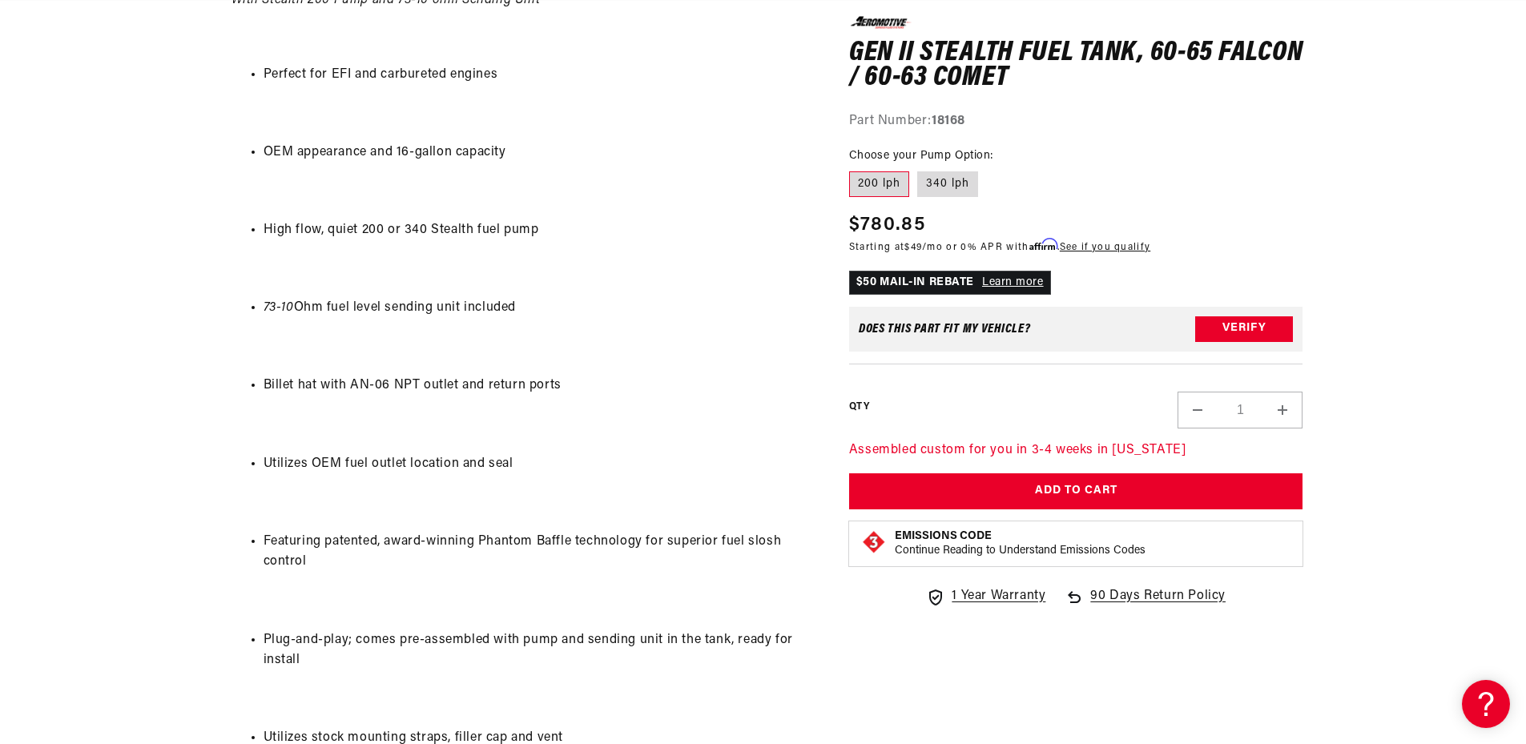
click at [370, 468] on li "Utilizes OEM fuel outlet location and seal" at bounding box center [536, 464] width 545 height 21
click at [371, 468] on li "Utilizes OEM fuel outlet location and seal" at bounding box center [536, 464] width 545 height 21
drag, startPoint x: 371, startPoint y: 468, endPoint x: 401, endPoint y: 476, distance: 31.5
click at [387, 474] on li "Utilizes OEM fuel outlet location and seal" at bounding box center [536, 464] width 545 height 21
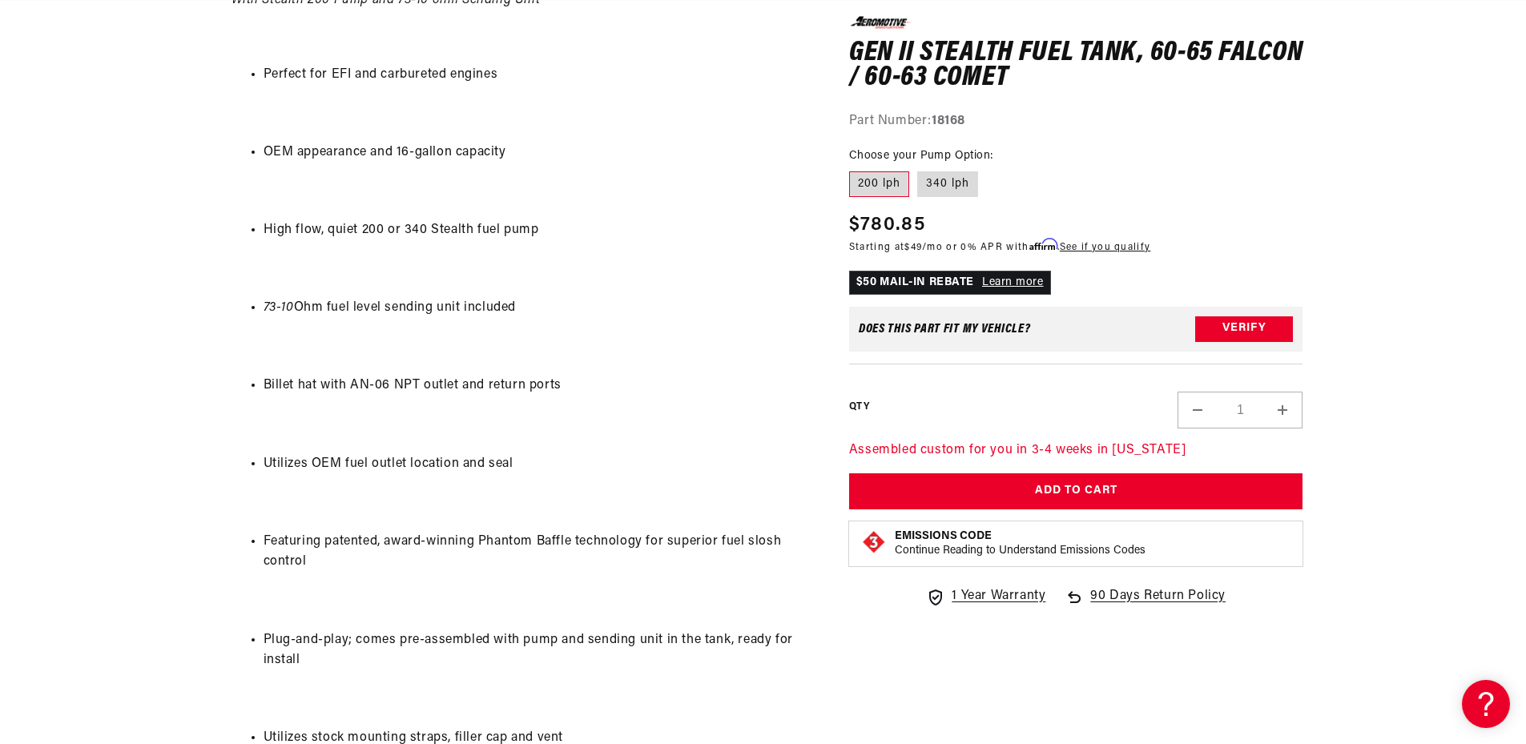
click at [437, 538] on li "Featuring patented, award-winning Phantom Baffle technology for superior fuel s…" at bounding box center [536, 552] width 545 height 41
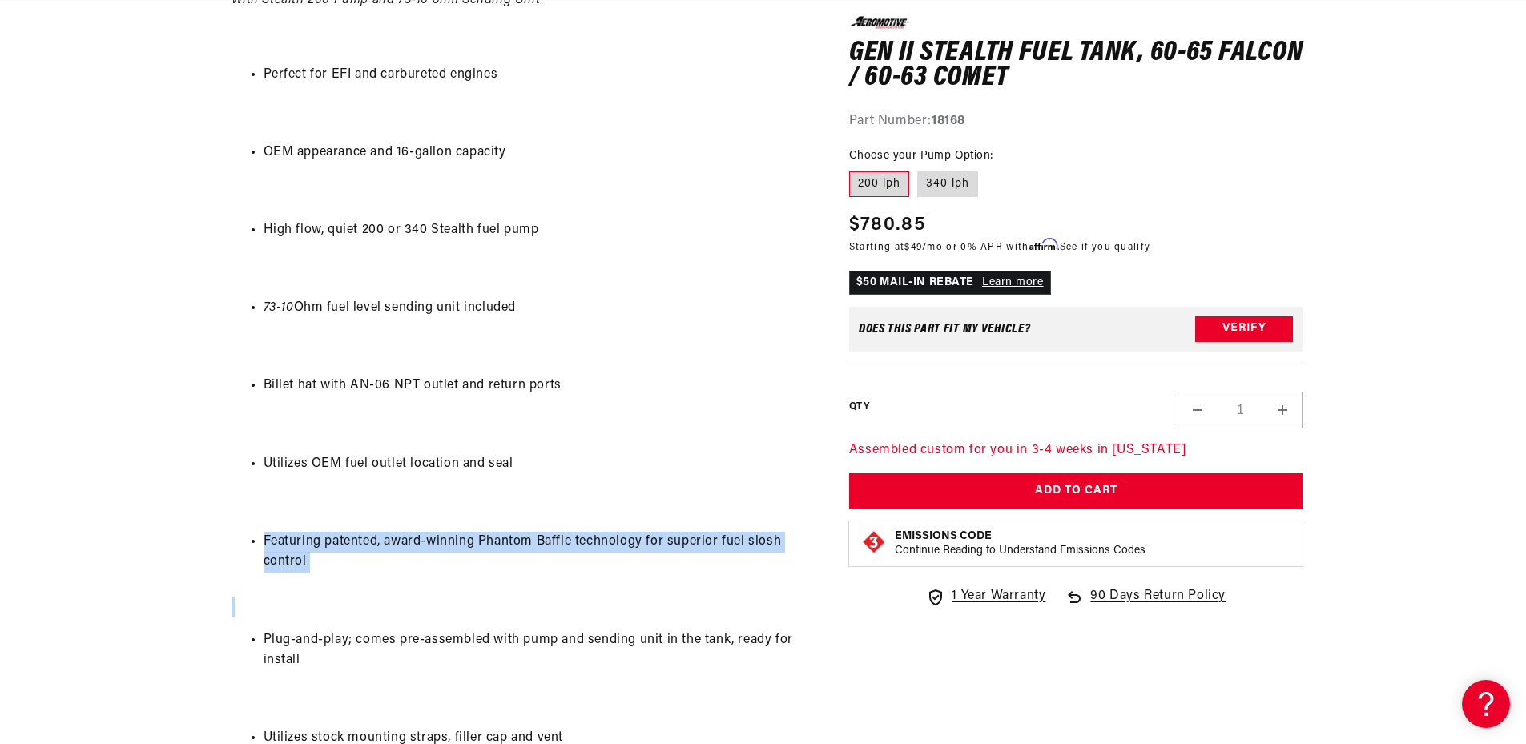
drag, startPoint x: 437, startPoint y: 538, endPoint x: 494, endPoint y: 546, distance: 57.4
click at [465, 545] on li "Featuring patented, award-winning Phantom Baffle technology for superior fuel s…" at bounding box center [536, 552] width 545 height 41
click at [494, 546] on li "Featuring patented, award-winning Phantom Baffle technology for superior fuel s…" at bounding box center [536, 552] width 545 height 41
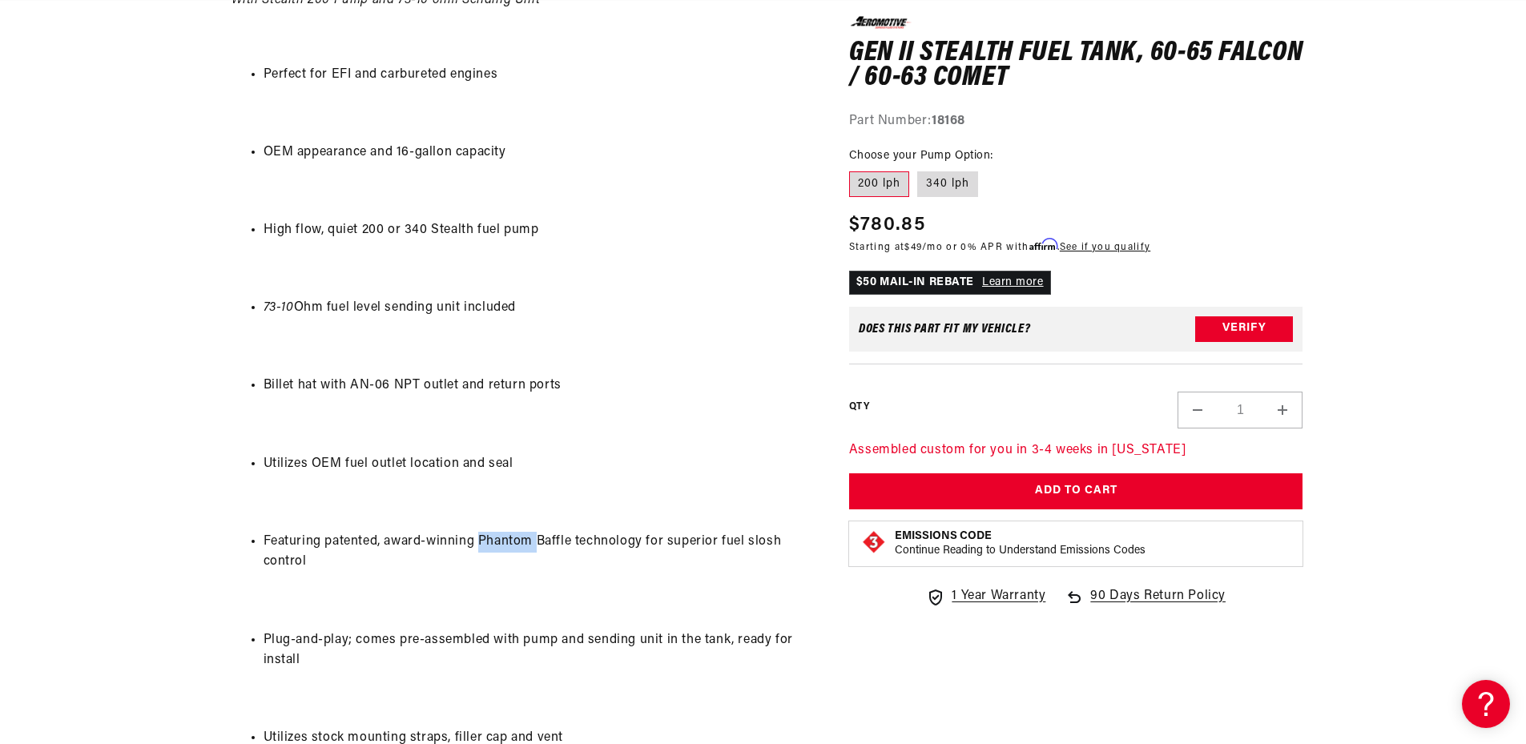
click at [494, 546] on li "Featuring patented, award-winning Phantom Baffle technology for superior fuel s…" at bounding box center [536, 552] width 545 height 41
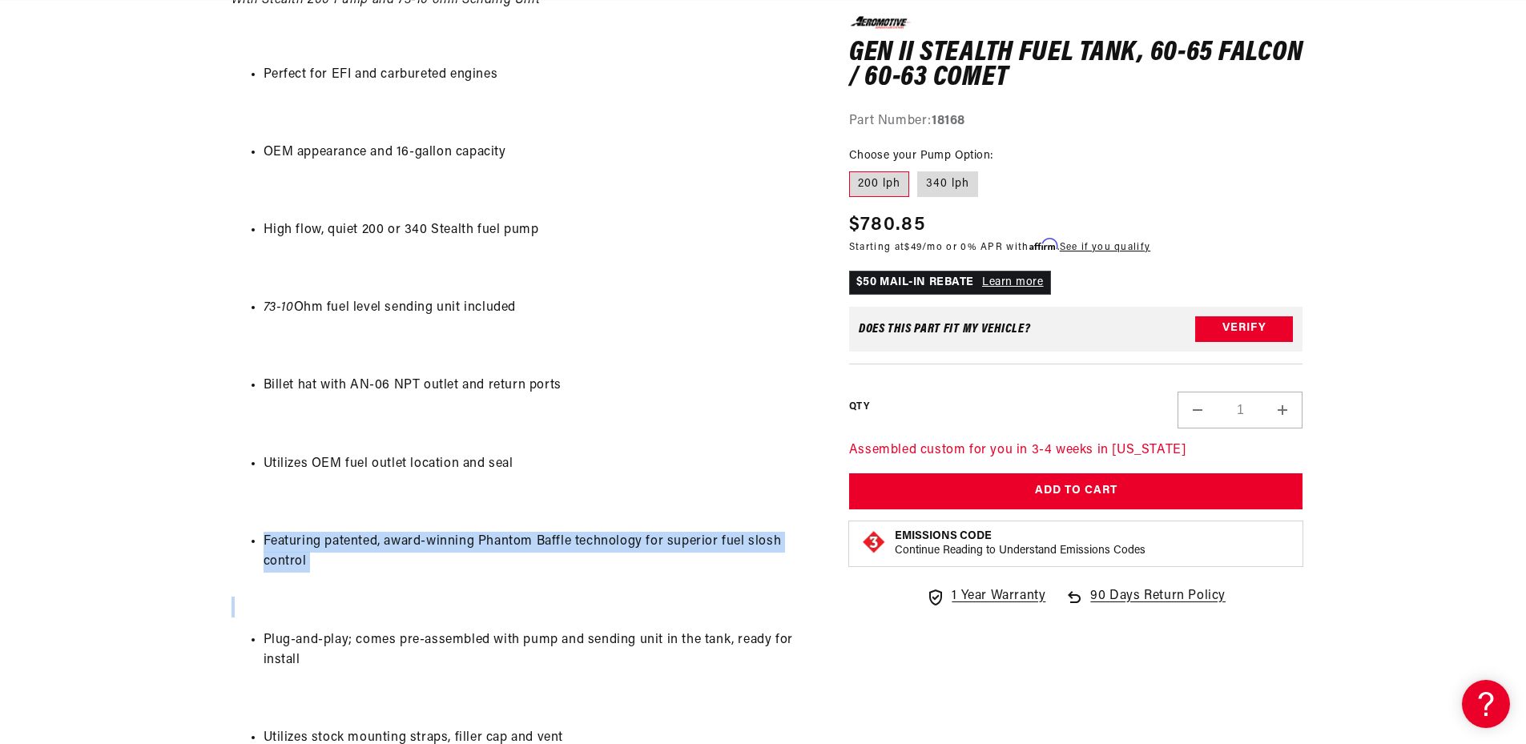
click at [494, 546] on li "Featuring patented, award-winning Phantom Baffle technology for superior fuel s…" at bounding box center [536, 552] width 545 height 41
click at [517, 552] on li "Featuring patented, award-winning Phantom Baffle technology for superior fuel s…" at bounding box center [536, 552] width 545 height 41
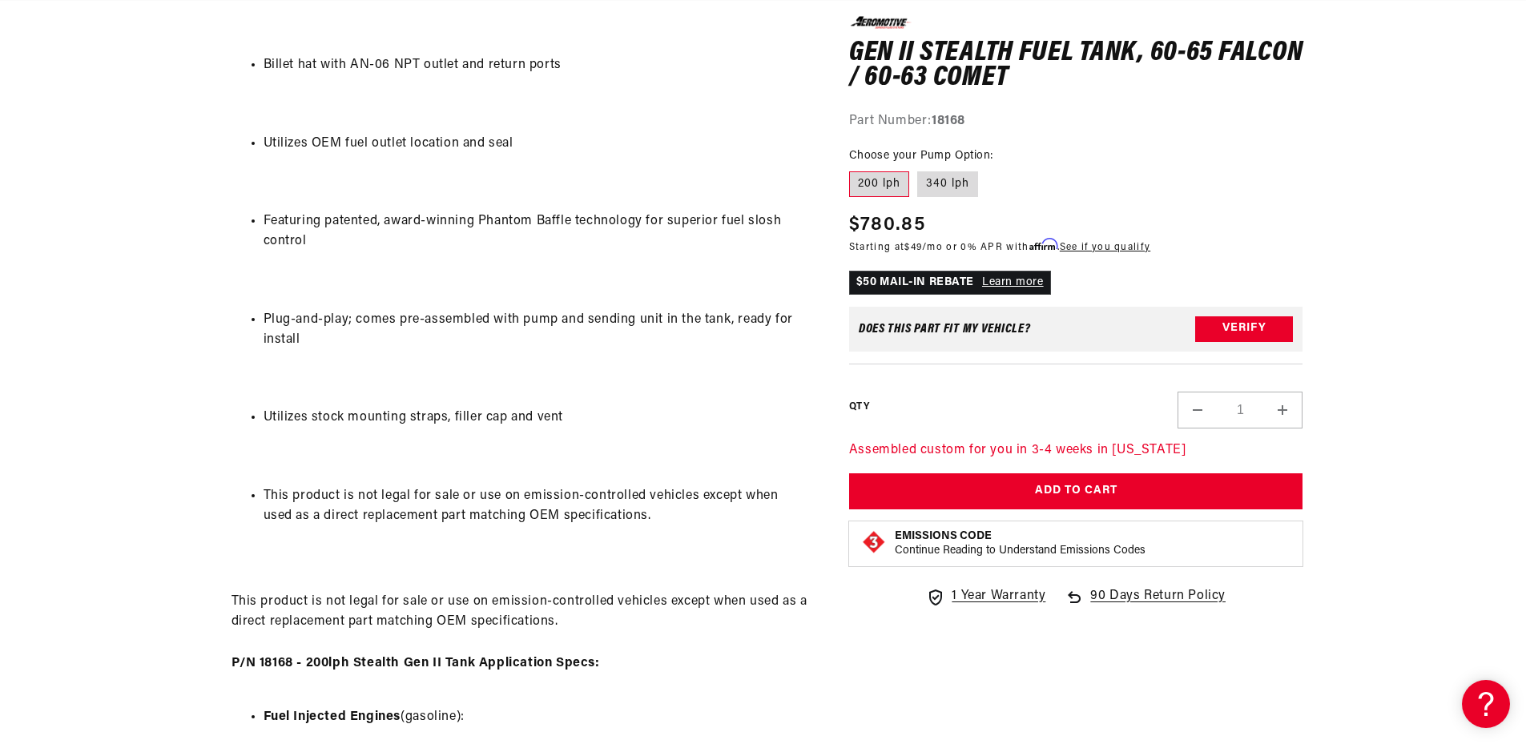
scroll to position [0, 0]
click at [394, 417] on li "Utilizes stock mounting straps, filler cap and vent" at bounding box center [536, 418] width 545 height 21
click at [394, 422] on li "Utilizes stock mounting straps, filler cap and vent" at bounding box center [536, 418] width 545 height 21
click at [393, 422] on li "Utilizes stock mounting straps, filler cap and vent" at bounding box center [536, 418] width 545 height 21
click at [401, 422] on li "Utilizes stock mounting straps, filler cap and vent" at bounding box center [536, 418] width 545 height 21
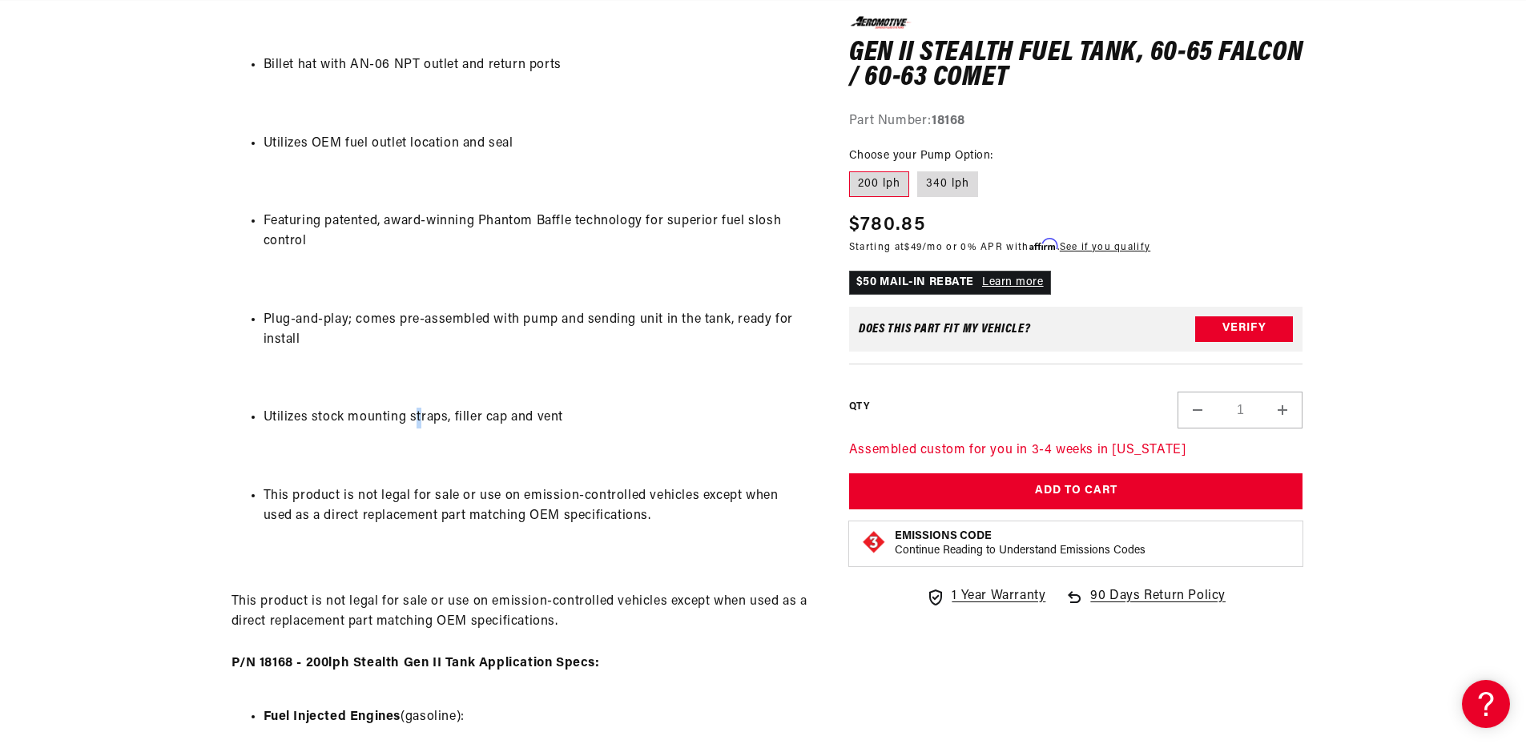
click at [418, 422] on li "Utilizes stock mounting straps, filler cap and vent" at bounding box center [536, 418] width 545 height 21
click at [456, 426] on li "Utilizes stock mounting straps, filler cap and vent" at bounding box center [536, 418] width 545 height 21
click at [390, 332] on li "Plug-and-play; comes pre-assembled with pump and sending unit in the tank, read…" at bounding box center [536, 330] width 545 height 41
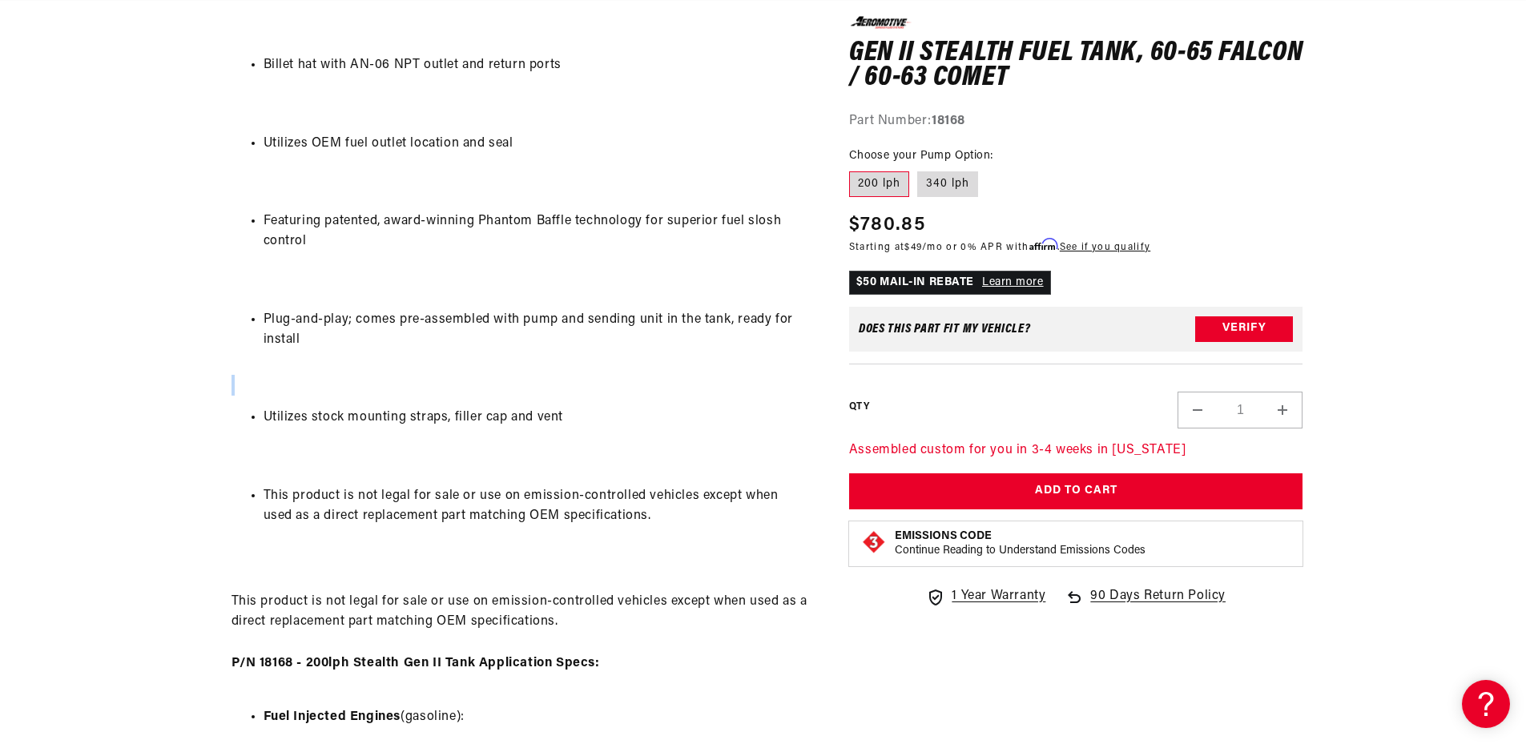
click at [390, 332] on li "Plug-and-play; comes pre-assembled with pump and sending unit in the tank, read…" at bounding box center [536, 330] width 545 height 41
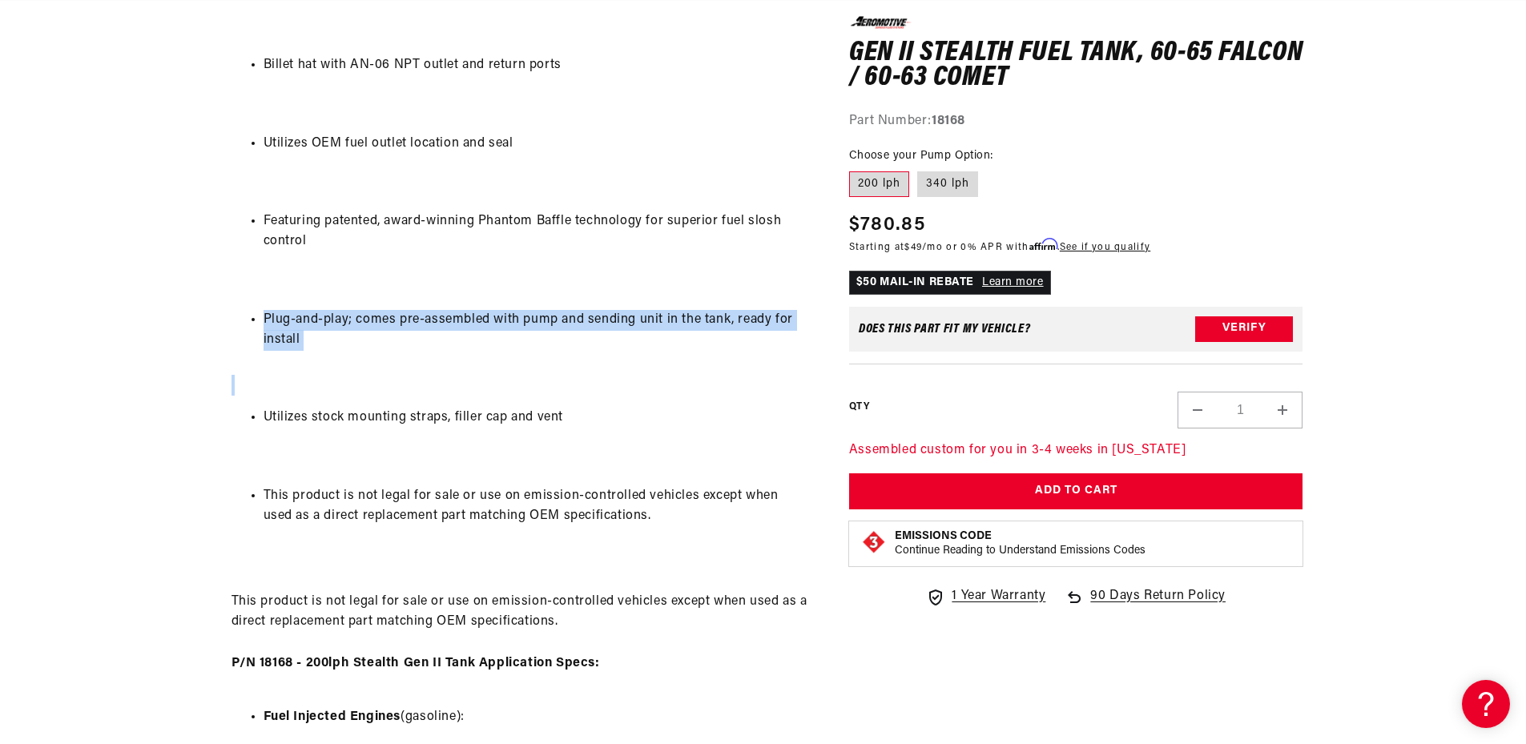
click at [390, 332] on li "Plug-and-play; comes pre-assembled with pump and sending unit in the tank, read…" at bounding box center [536, 330] width 545 height 41
click at [416, 330] on li "Plug-and-play; comes pre-assembled with pump and sending unit in the tank, read…" at bounding box center [536, 330] width 545 height 41
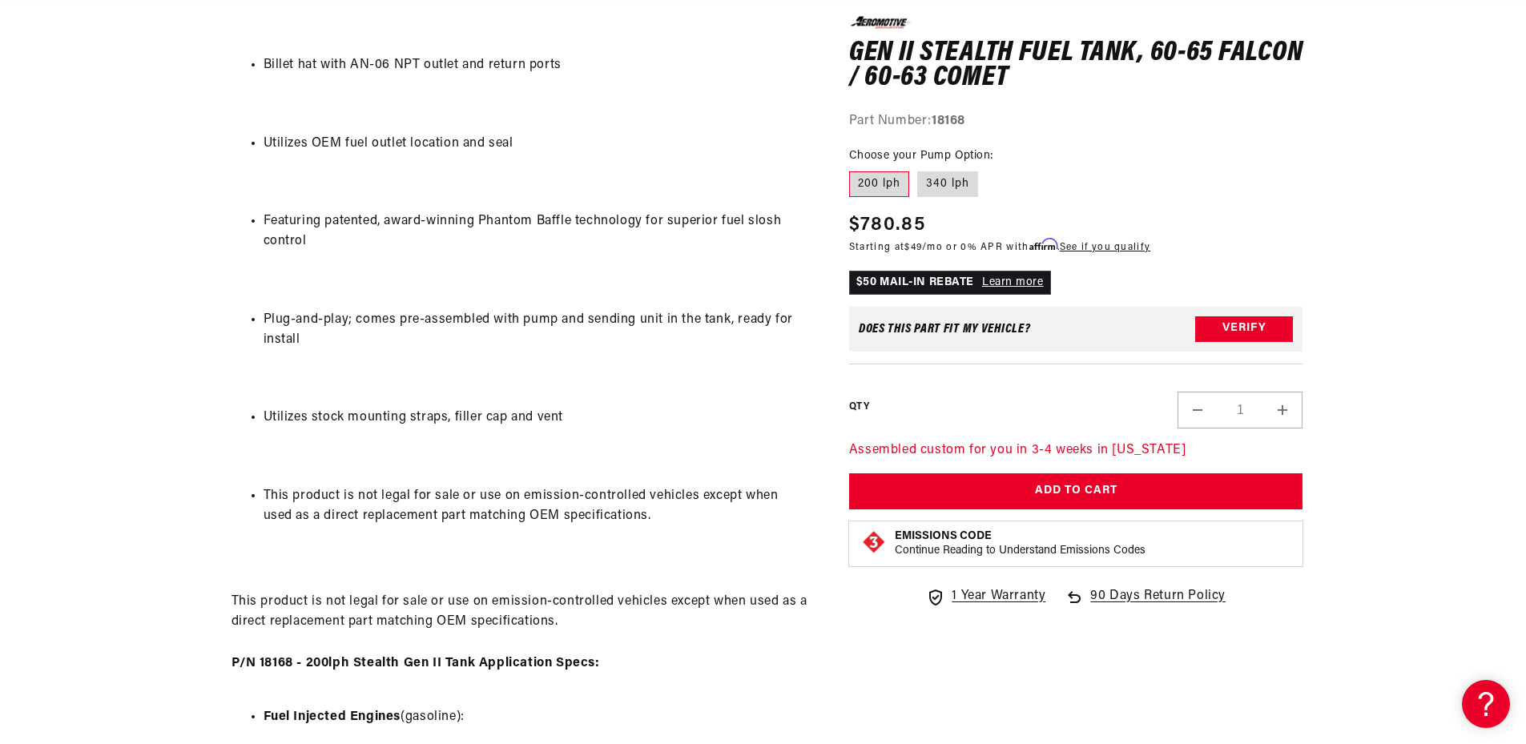
click at [545, 325] on li "Plug-and-play; comes pre-assembled with pump and sending unit in the tank, read…" at bounding box center [536, 330] width 545 height 41
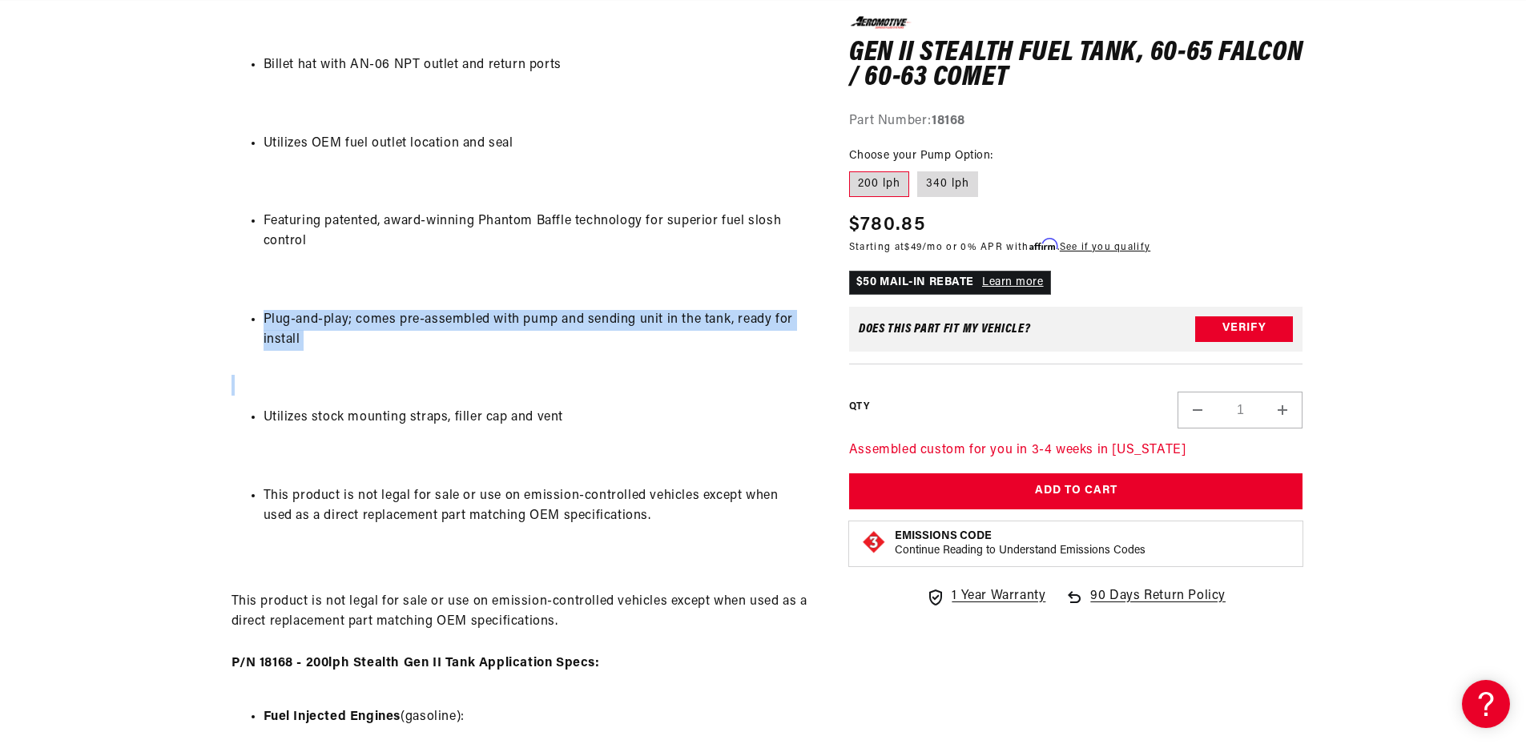
click at [545, 325] on li "Plug-and-play; comes pre-assembled with pump and sending unit in the tank, read…" at bounding box center [536, 330] width 545 height 41
click at [569, 327] on li "Plug-and-play; comes pre-assembled with pump and sending unit in the tank, read…" at bounding box center [536, 330] width 545 height 41
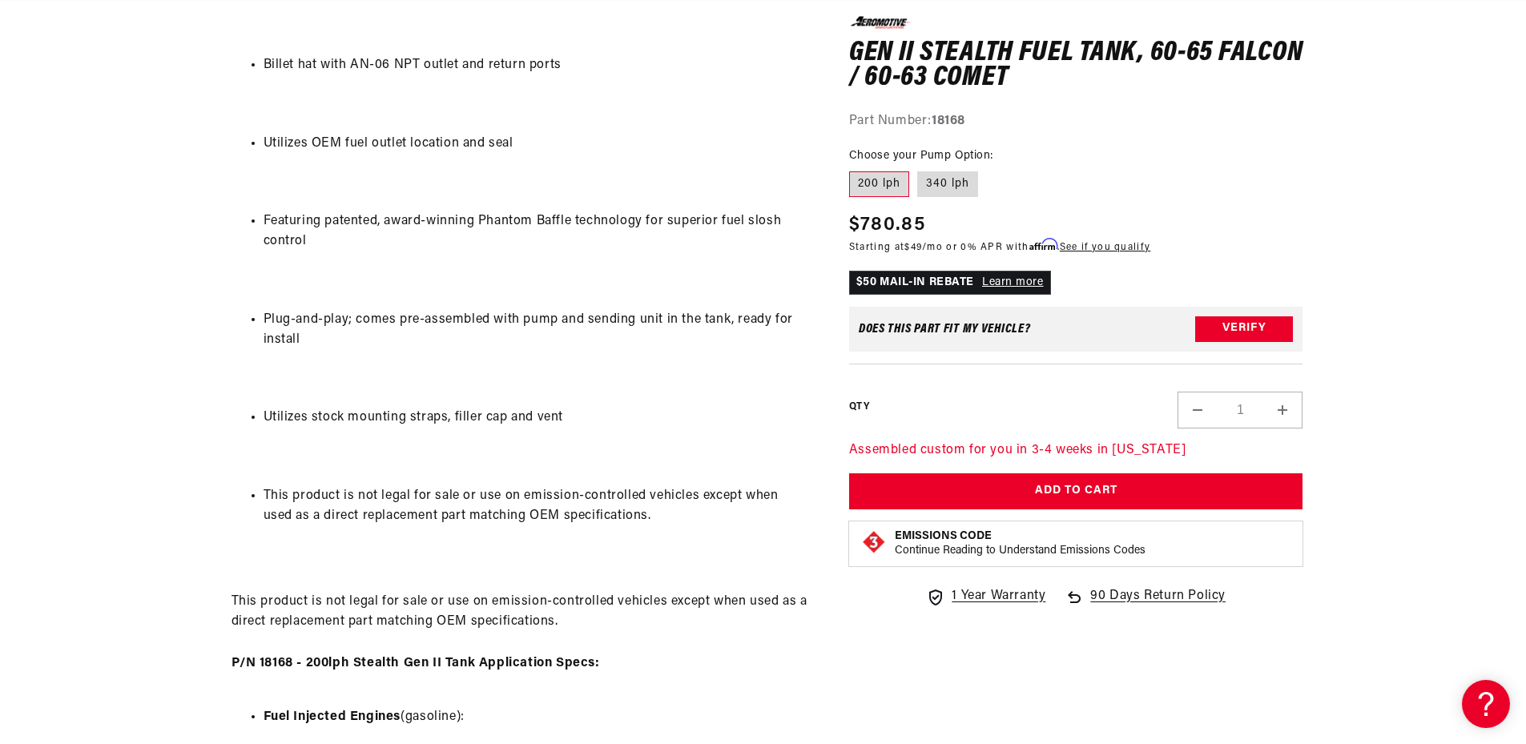
click at [572, 320] on li "Plug-and-play; comes pre-assembled with pump and sending unit in the tank, read…" at bounding box center [536, 330] width 545 height 41
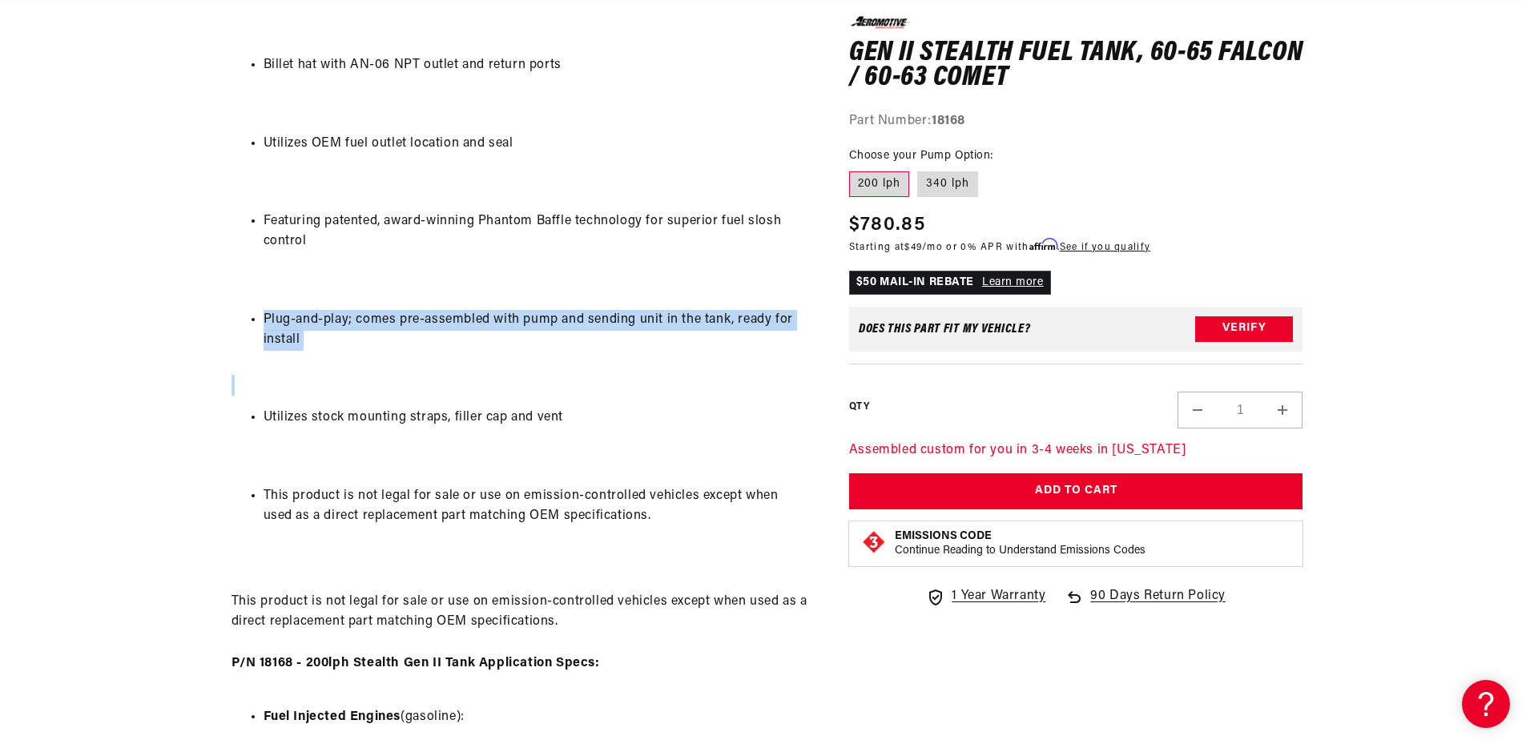
click at [572, 320] on li "Plug-and-play; comes pre-assembled with pump and sending unit in the tank, read…" at bounding box center [536, 330] width 545 height 41
click at [605, 320] on li "Plug-and-play; comes pre-assembled with pump and sending unit in the tank, read…" at bounding box center [536, 330] width 545 height 41
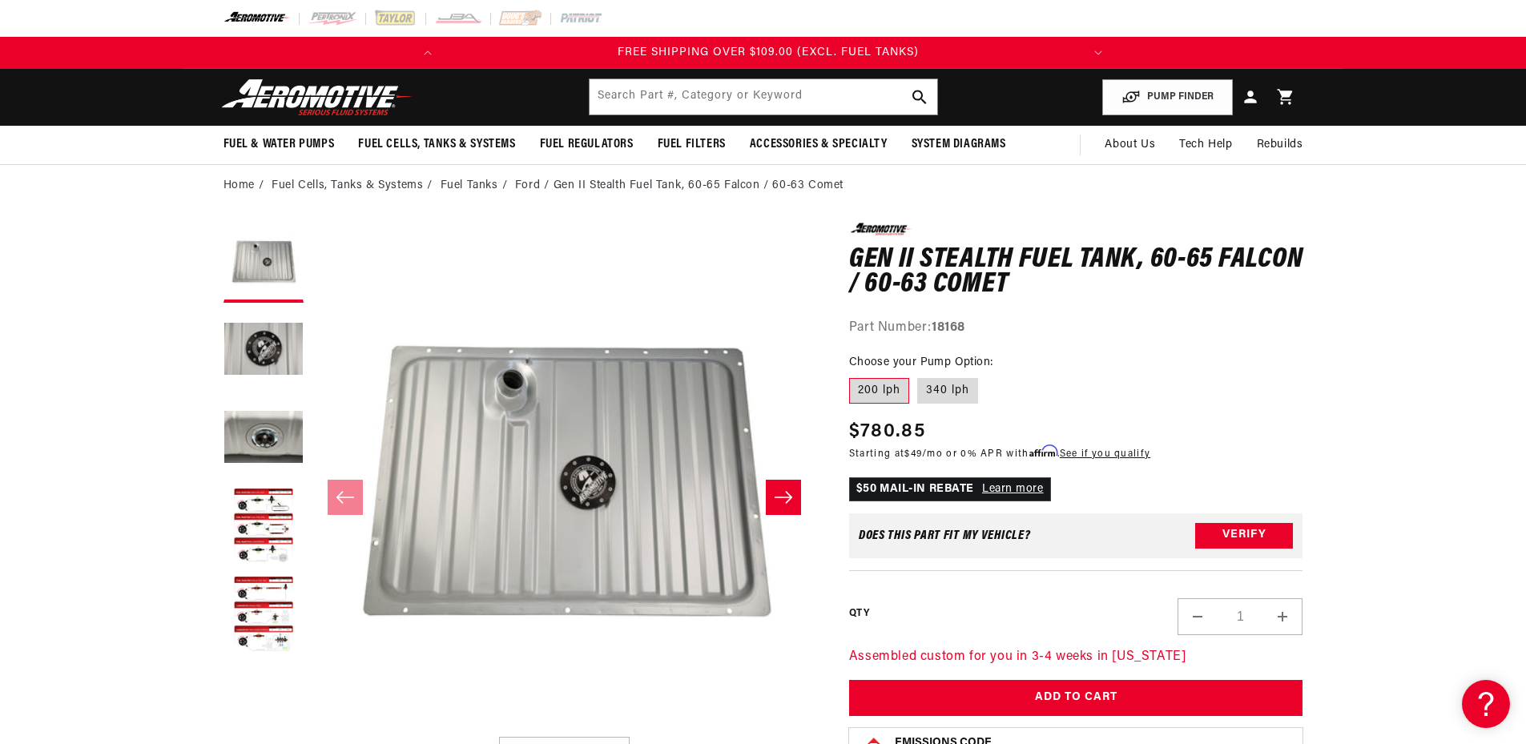
click at [775, 498] on icon "Slide right" at bounding box center [783, 497] width 19 height 16
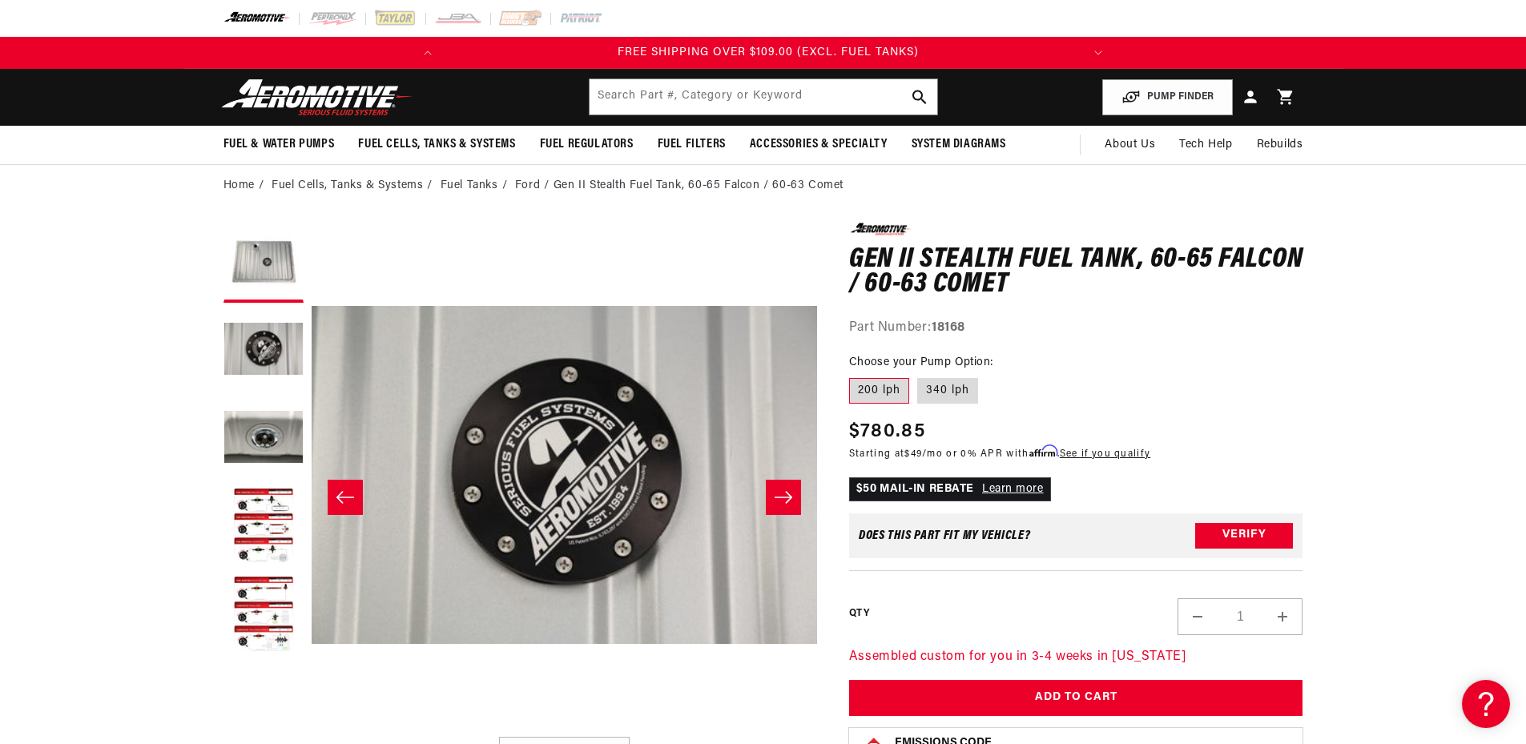
click at [775, 498] on icon "Slide right" at bounding box center [783, 497] width 19 height 16
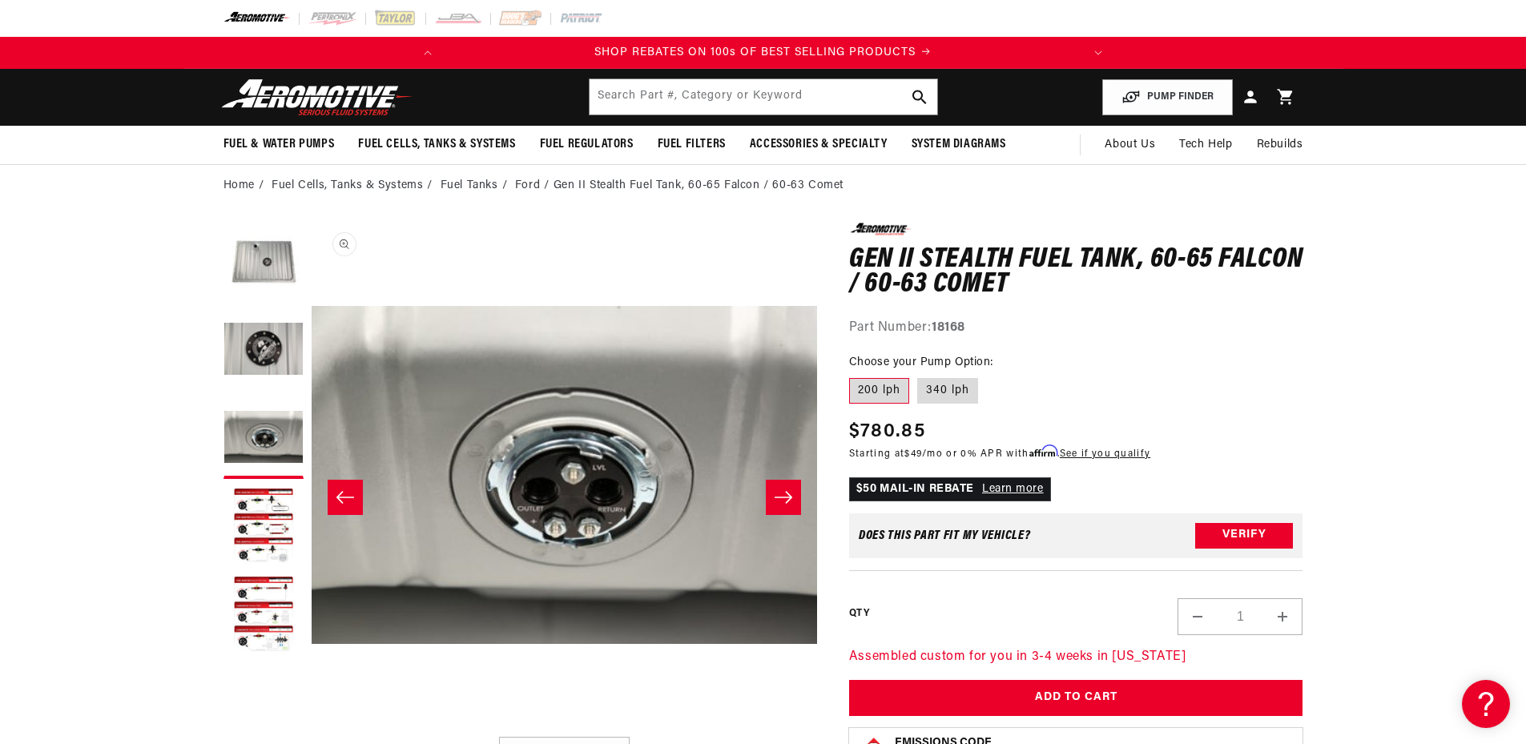
click at [311, 728] on button "Open media 3 in modal" at bounding box center [311, 728] width 0 height 0
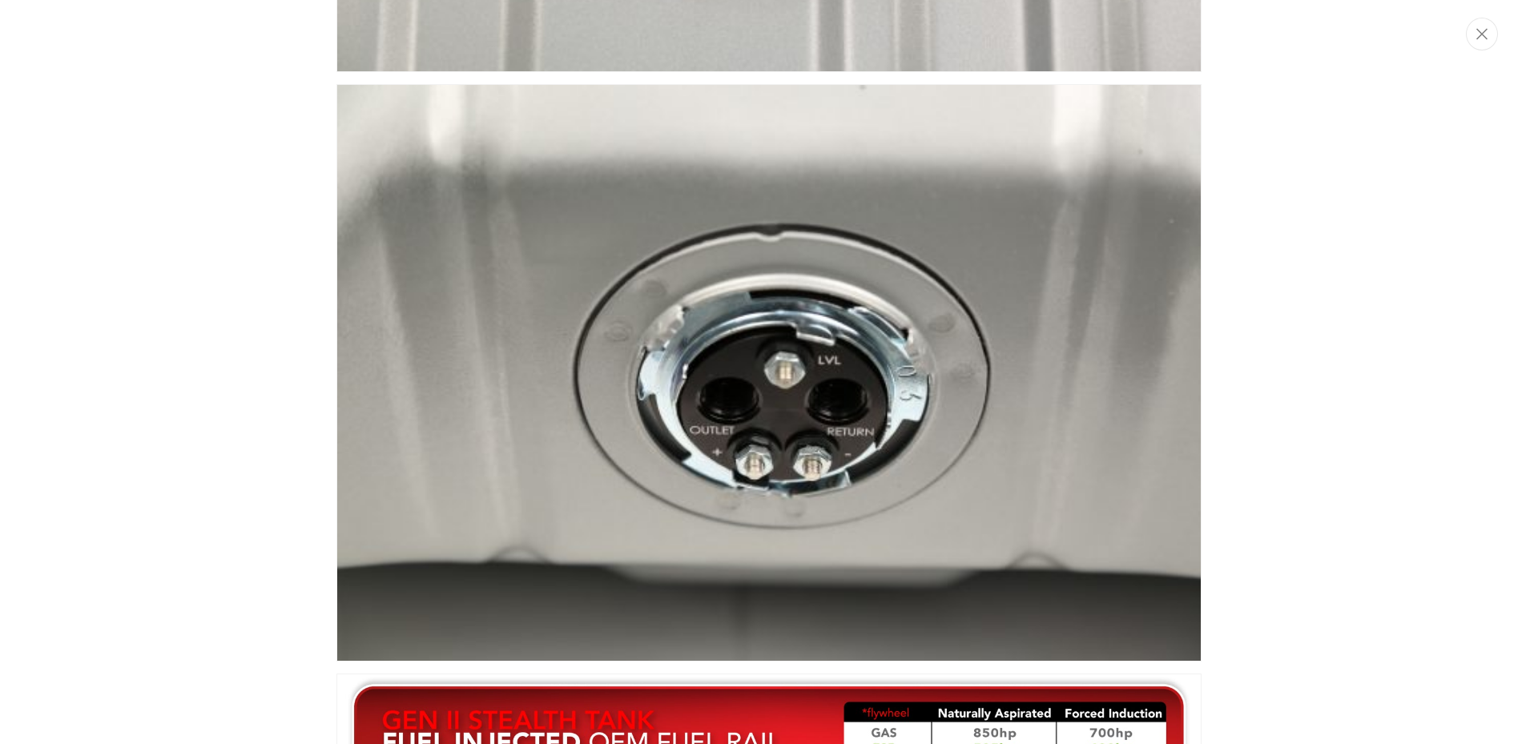
click at [893, 368] on img "Media gallery" at bounding box center [768, 373] width 865 height 578
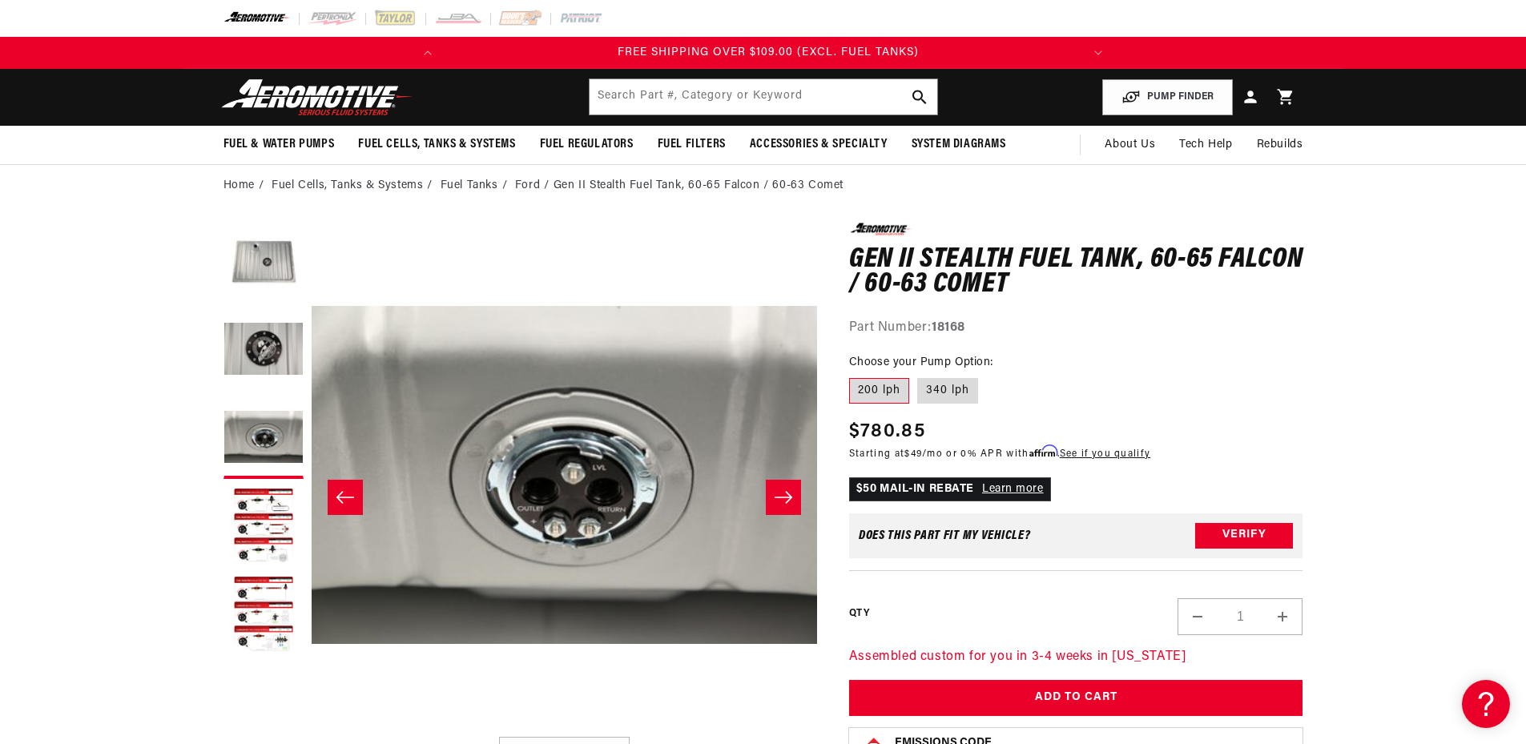
click at [781, 497] on icon "Slide right" at bounding box center [784, 497] width 18 height 12
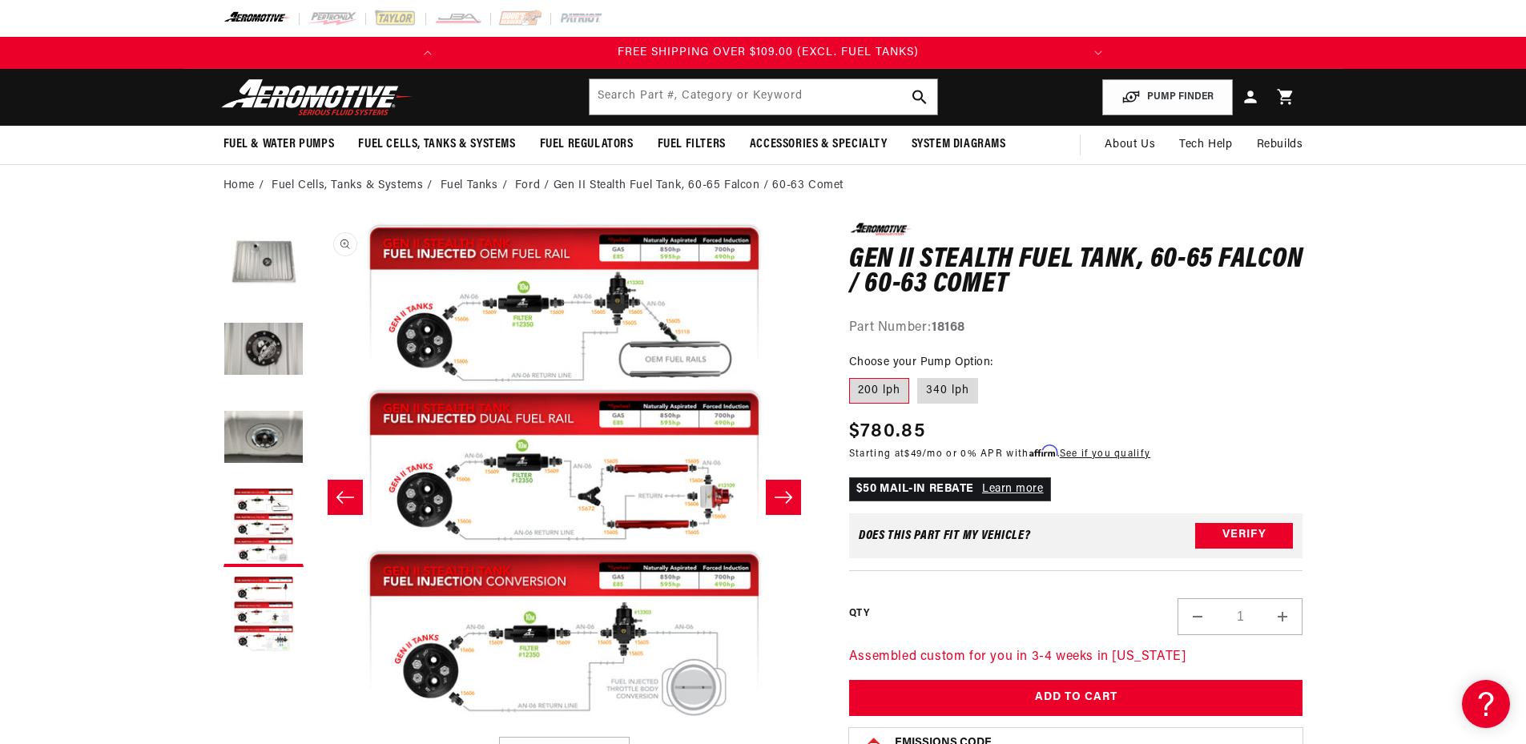
click at [312, 728] on button "Open media 4 in modal" at bounding box center [312, 728] width 0 height 0
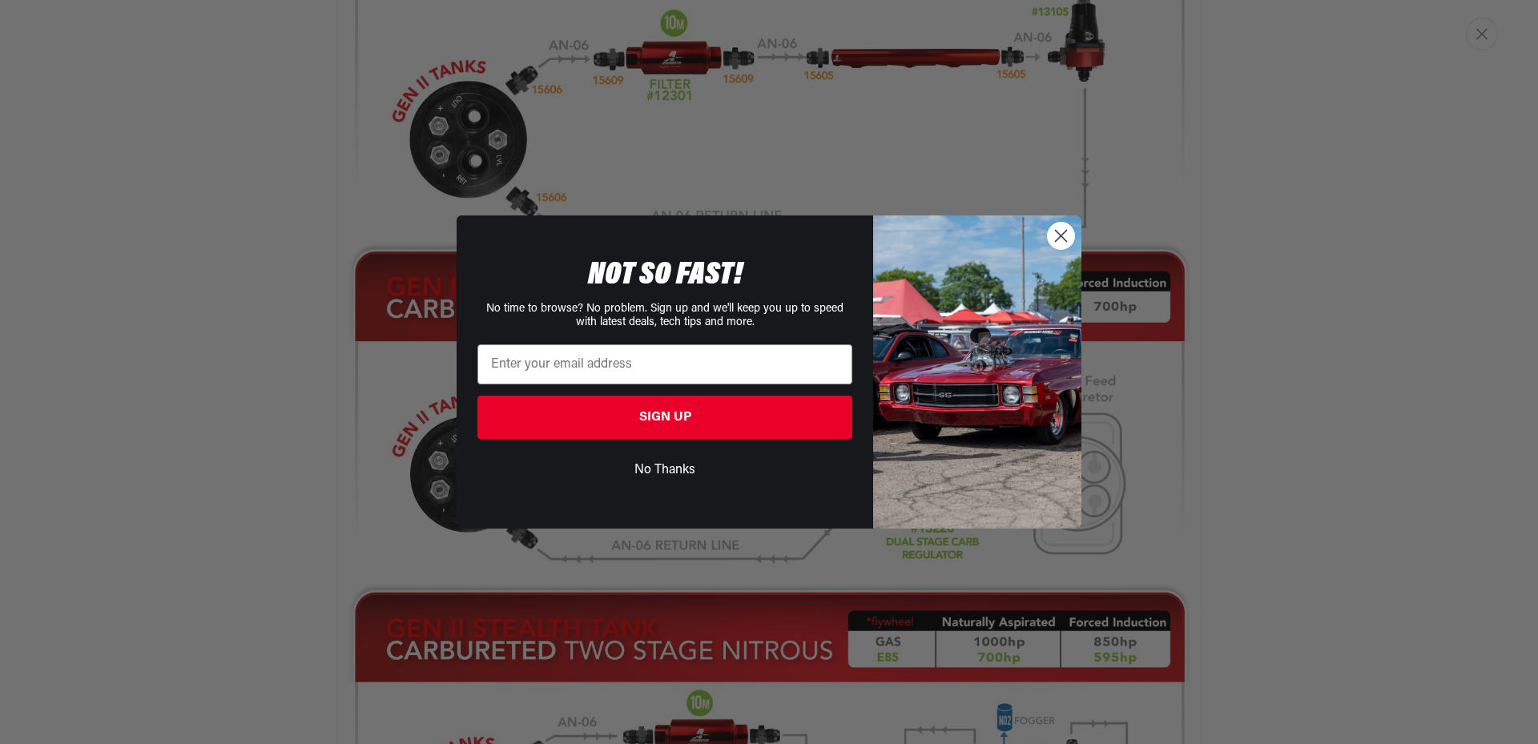
click at [1053, 231] on circle "Close dialog" at bounding box center [1061, 236] width 26 height 26
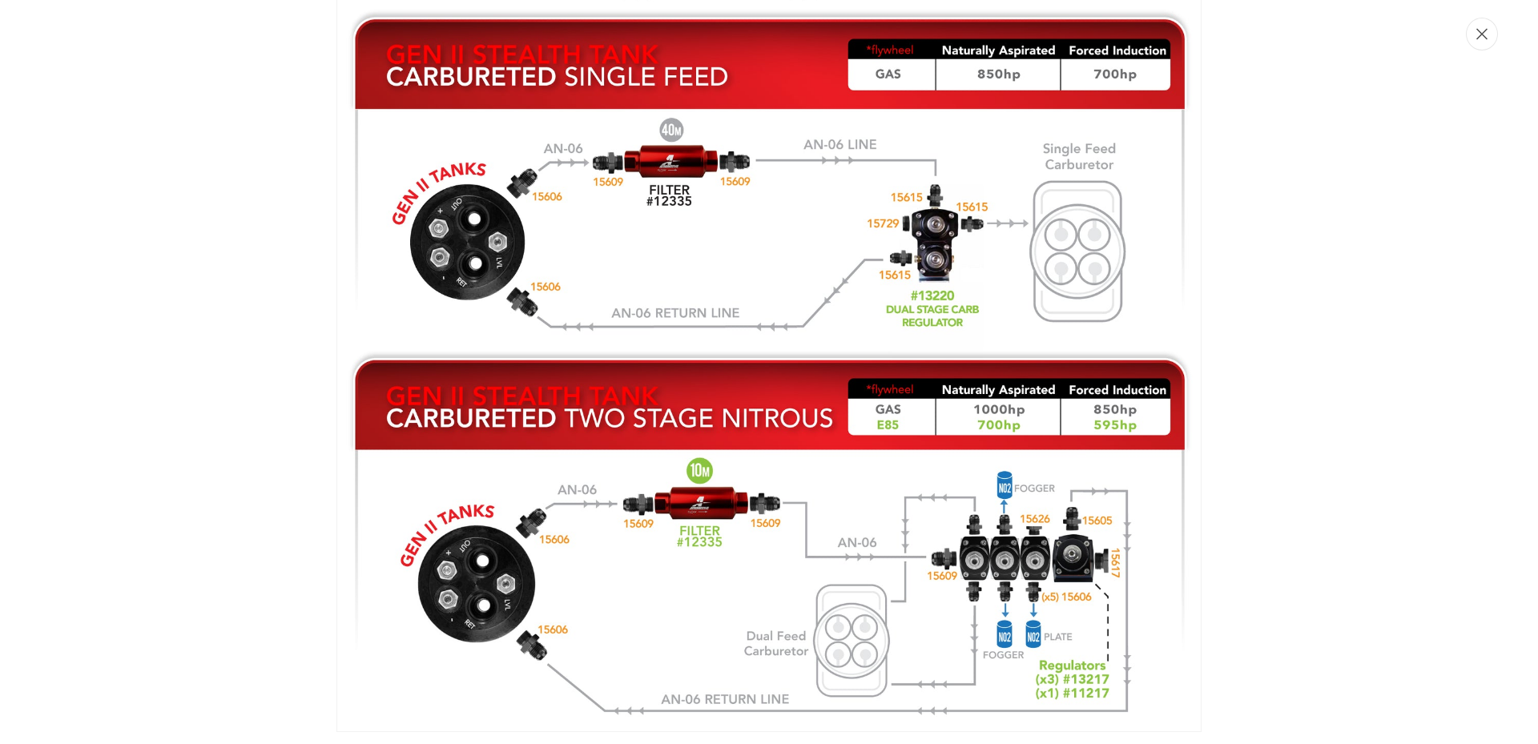
click at [1480, 45] on button "Close" at bounding box center [1482, 34] width 32 height 33
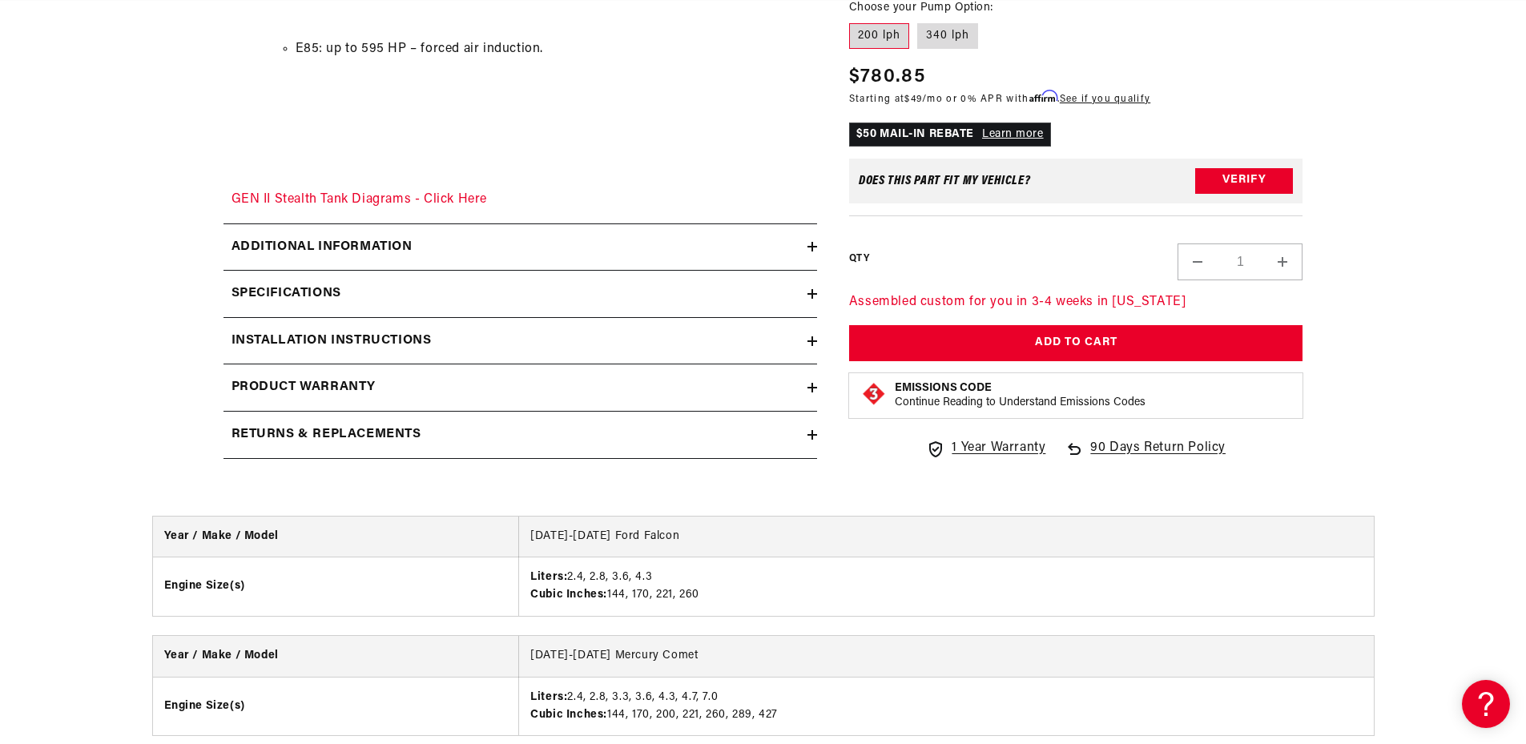
click at [411, 299] on div "Specifications" at bounding box center [515, 294] width 584 height 21
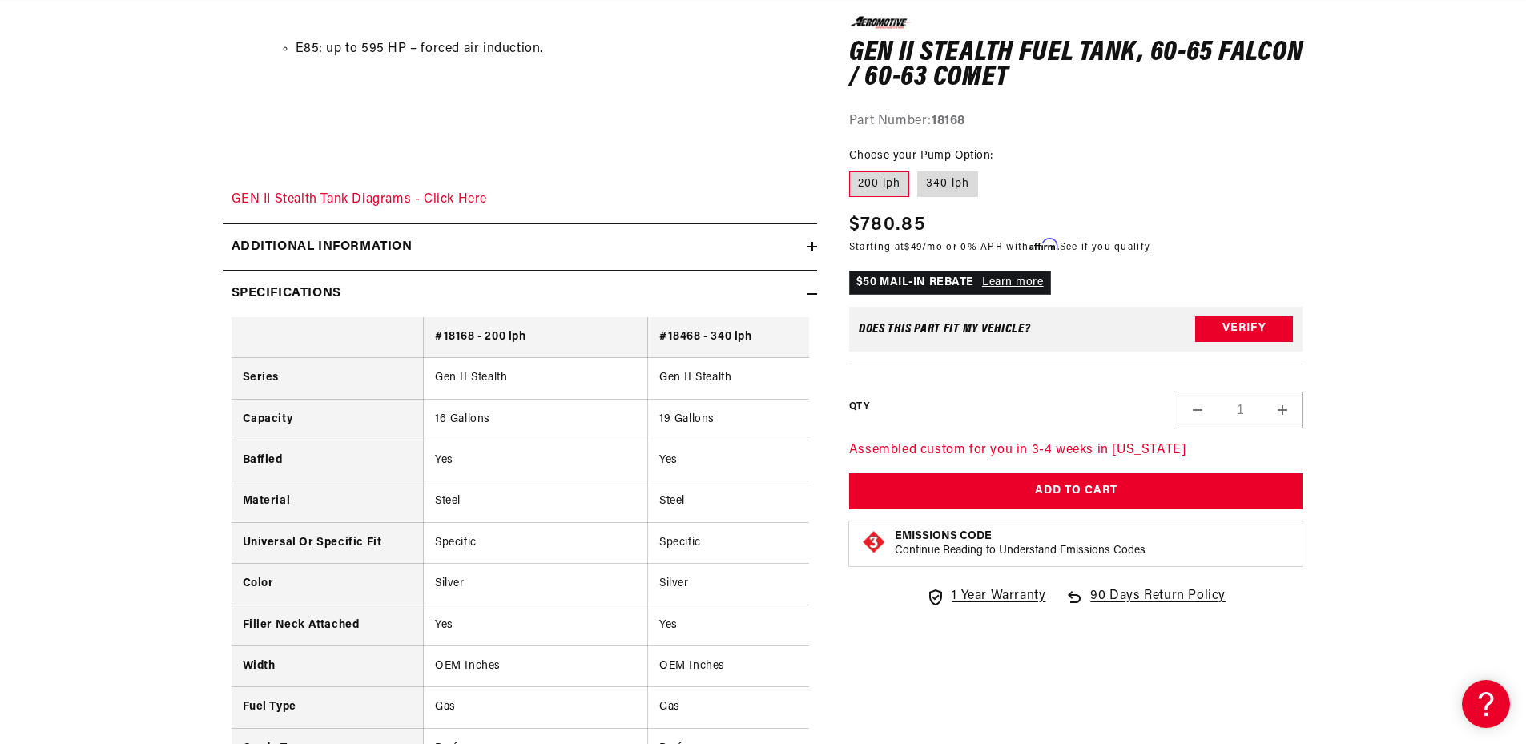
click at [411, 299] on div "Specifications" at bounding box center [515, 294] width 584 height 21
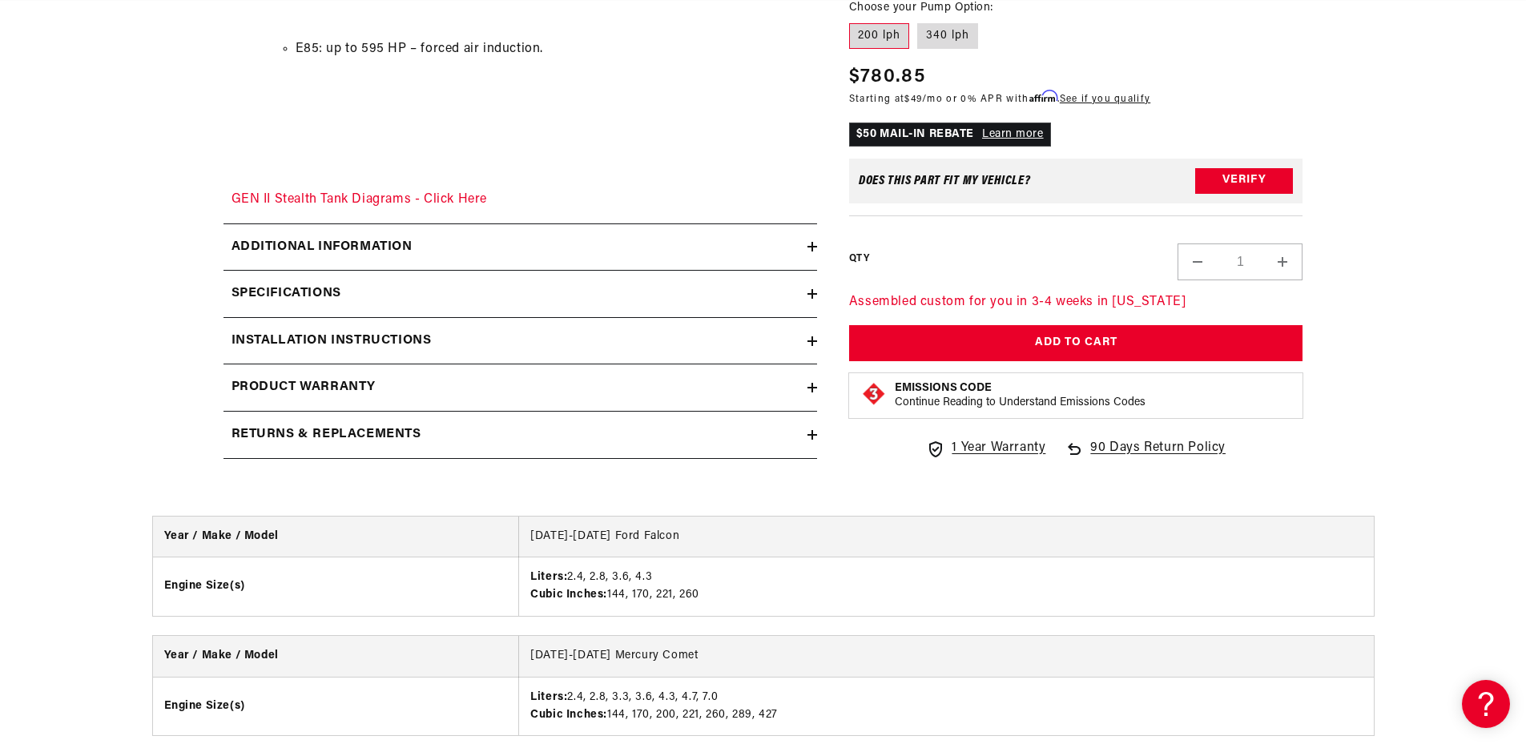
click at [473, 354] on summary "Installation Instructions" at bounding box center [520, 341] width 594 height 46
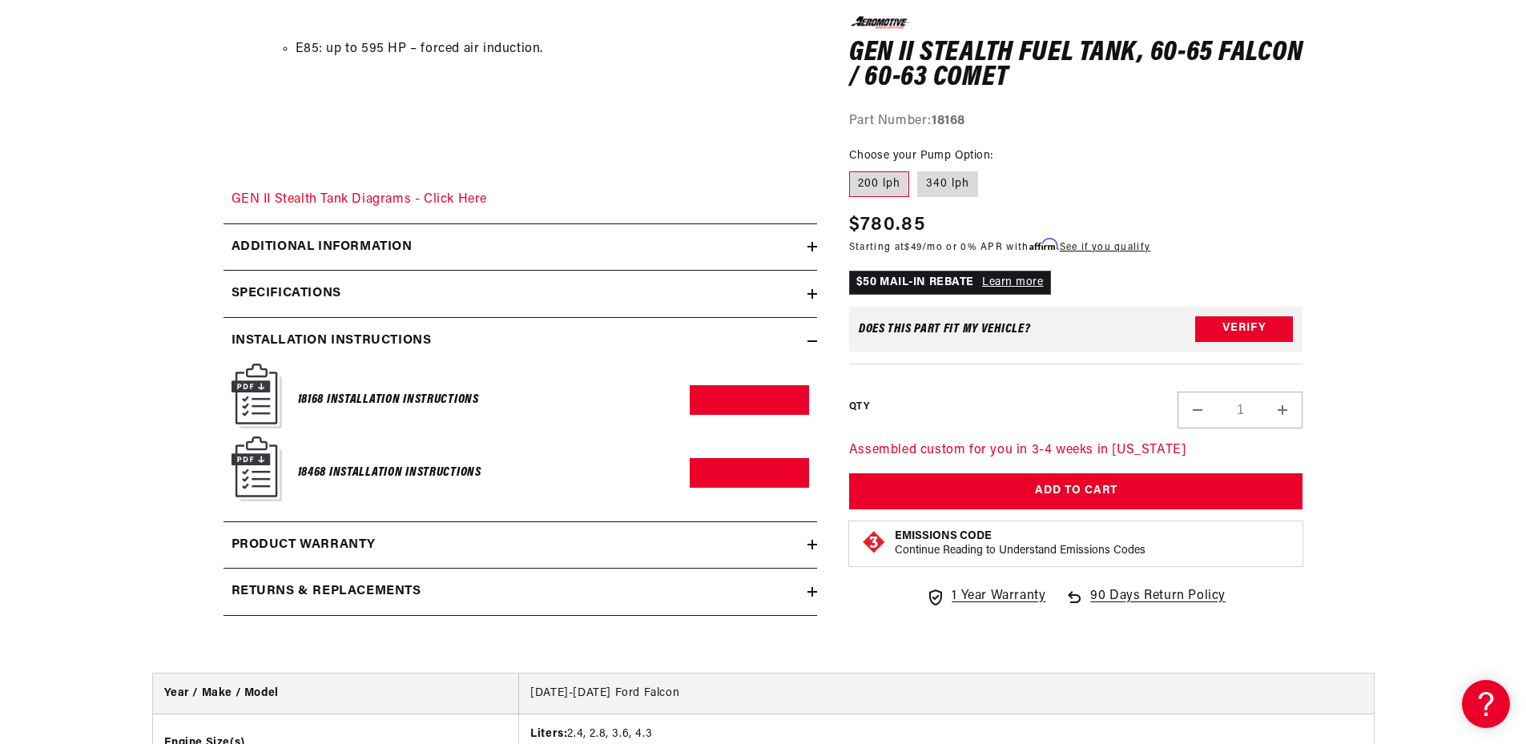
click at [474, 348] on div "Installation Instructions" at bounding box center [515, 341] width 584 height 21
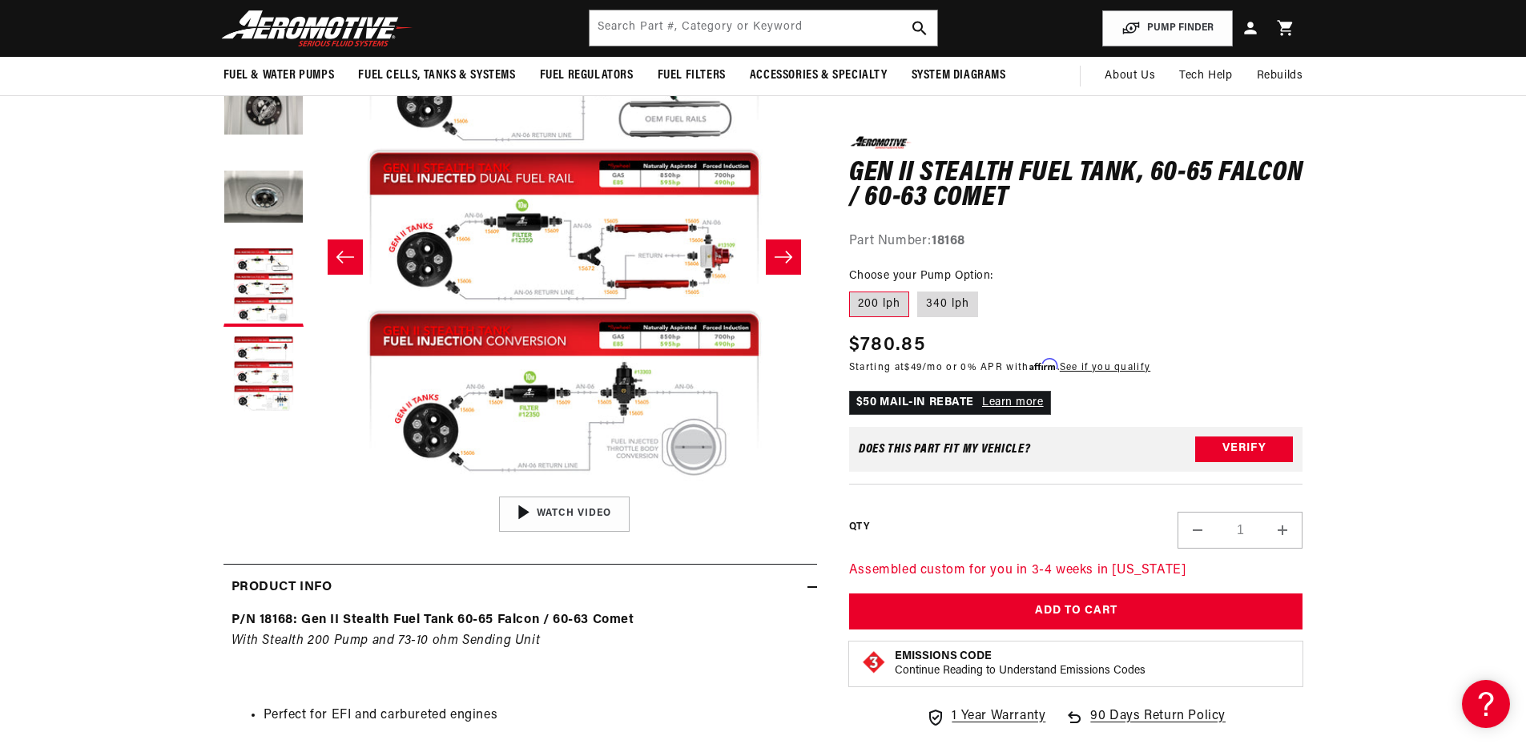
click at [312, 488] on button "Open media 4 in modal" at bounding box center [312, 488] width 0 height 0
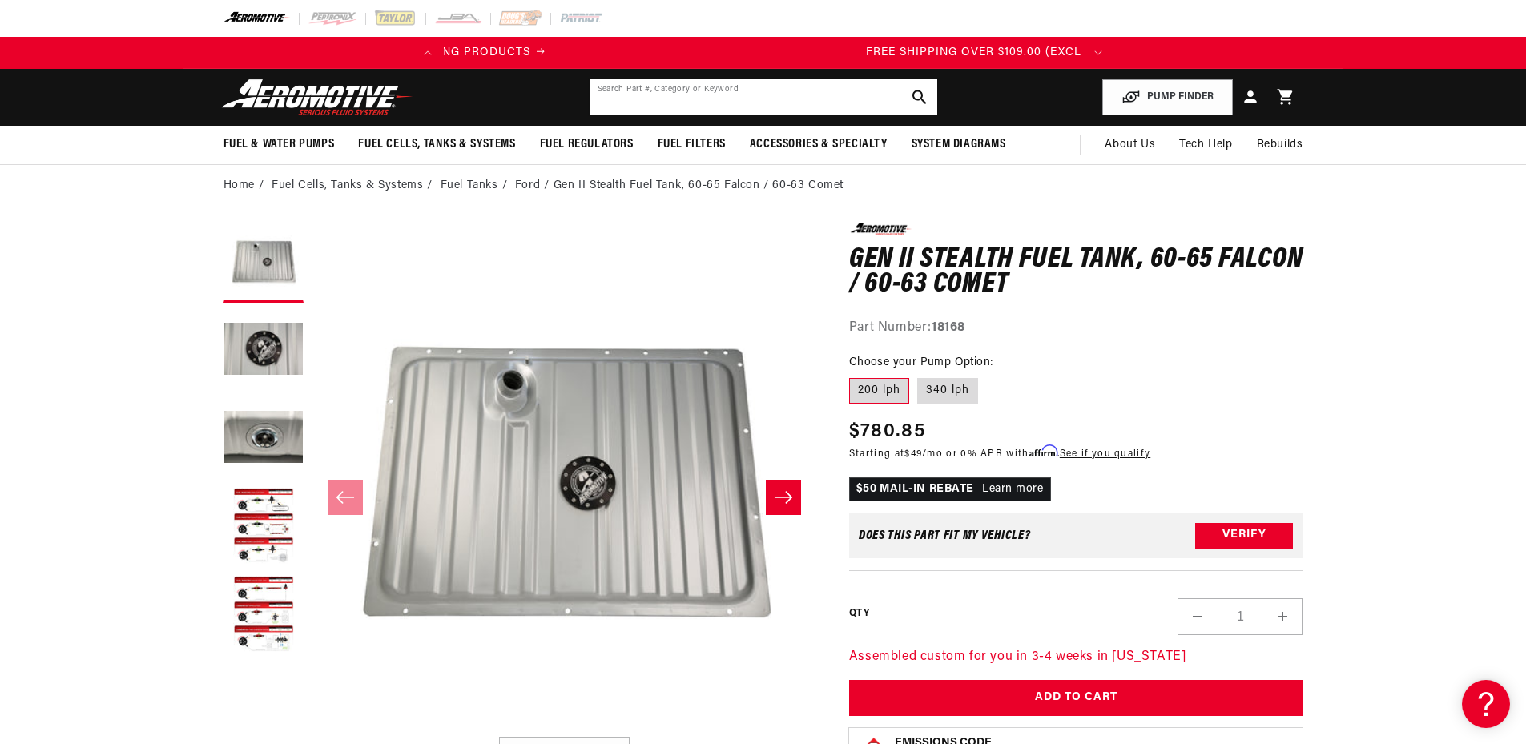
click at [759, 85] on input "text" at bounding box center [764, 96] width 348 height 35
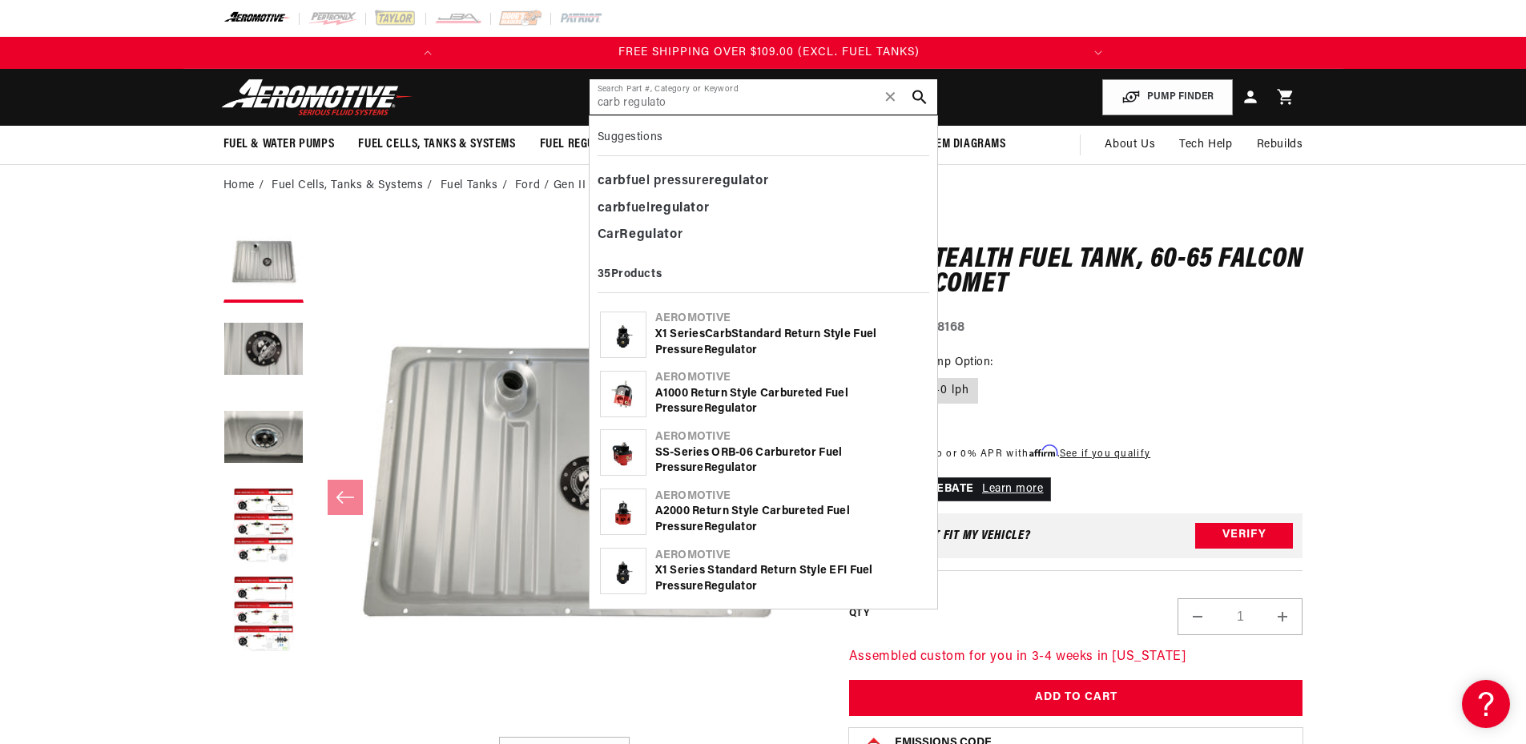
scroll to position [0, 634]
type input "carb regulator"
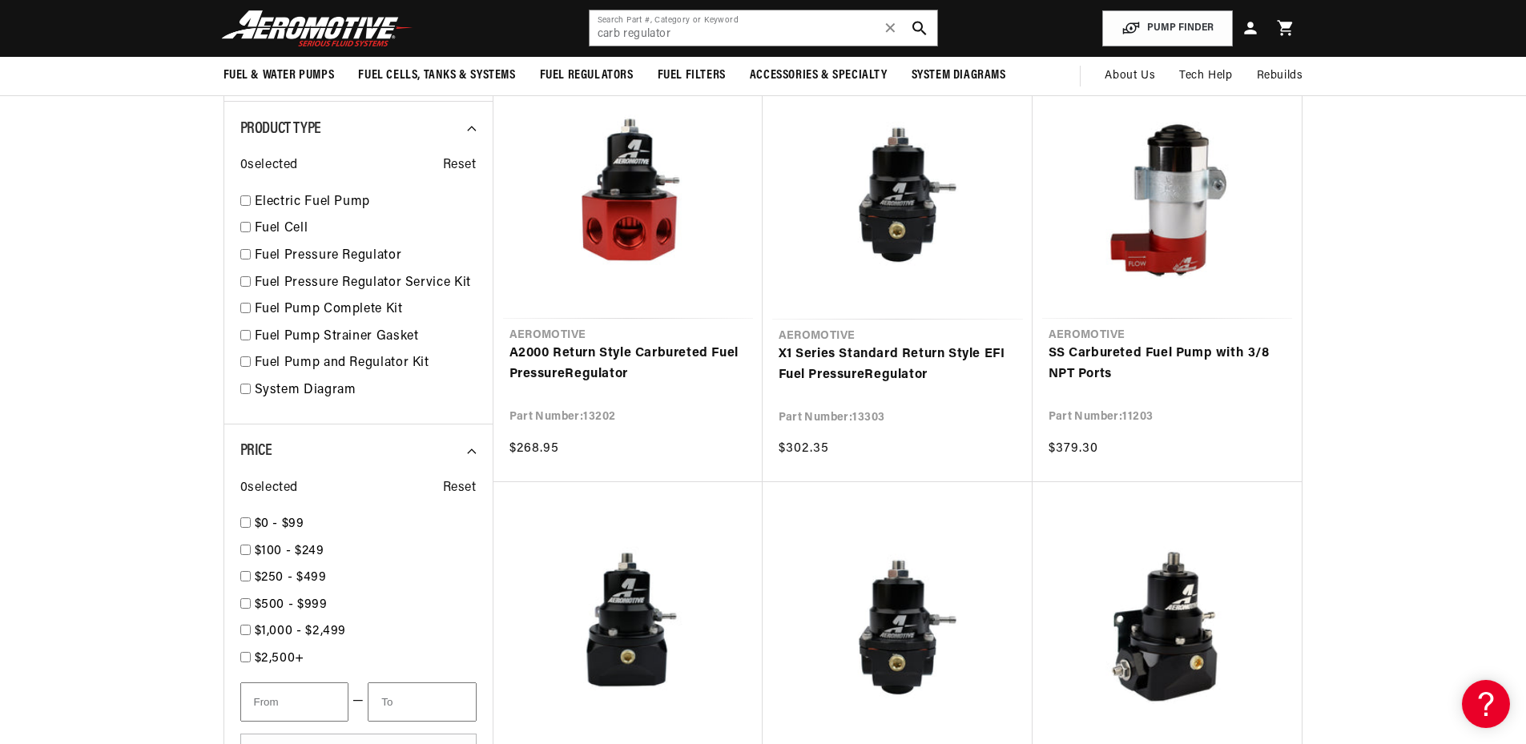
scroll to position [320, 0]
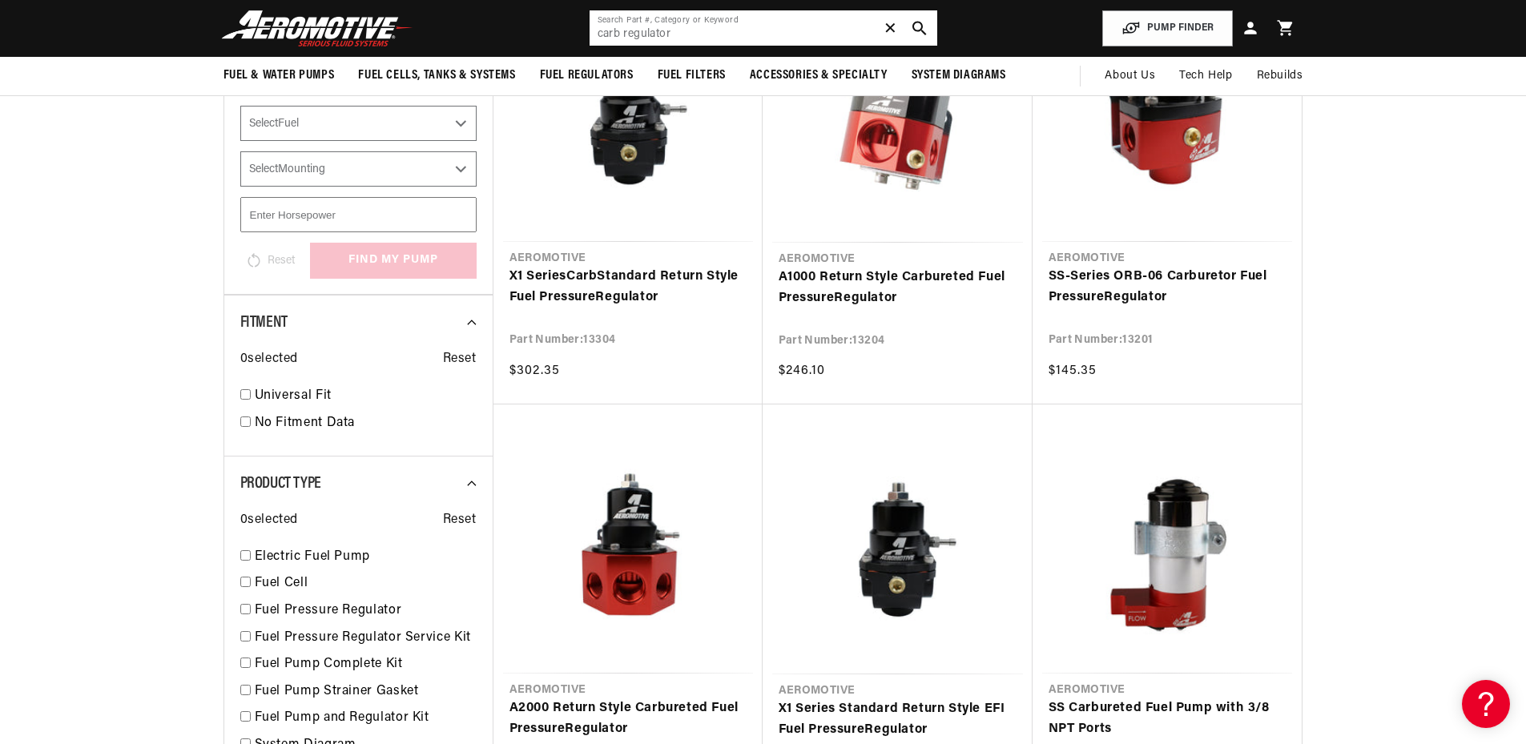
click at [891, 33] on span "✕" at bounding box center [890, 28] width 14 height 26
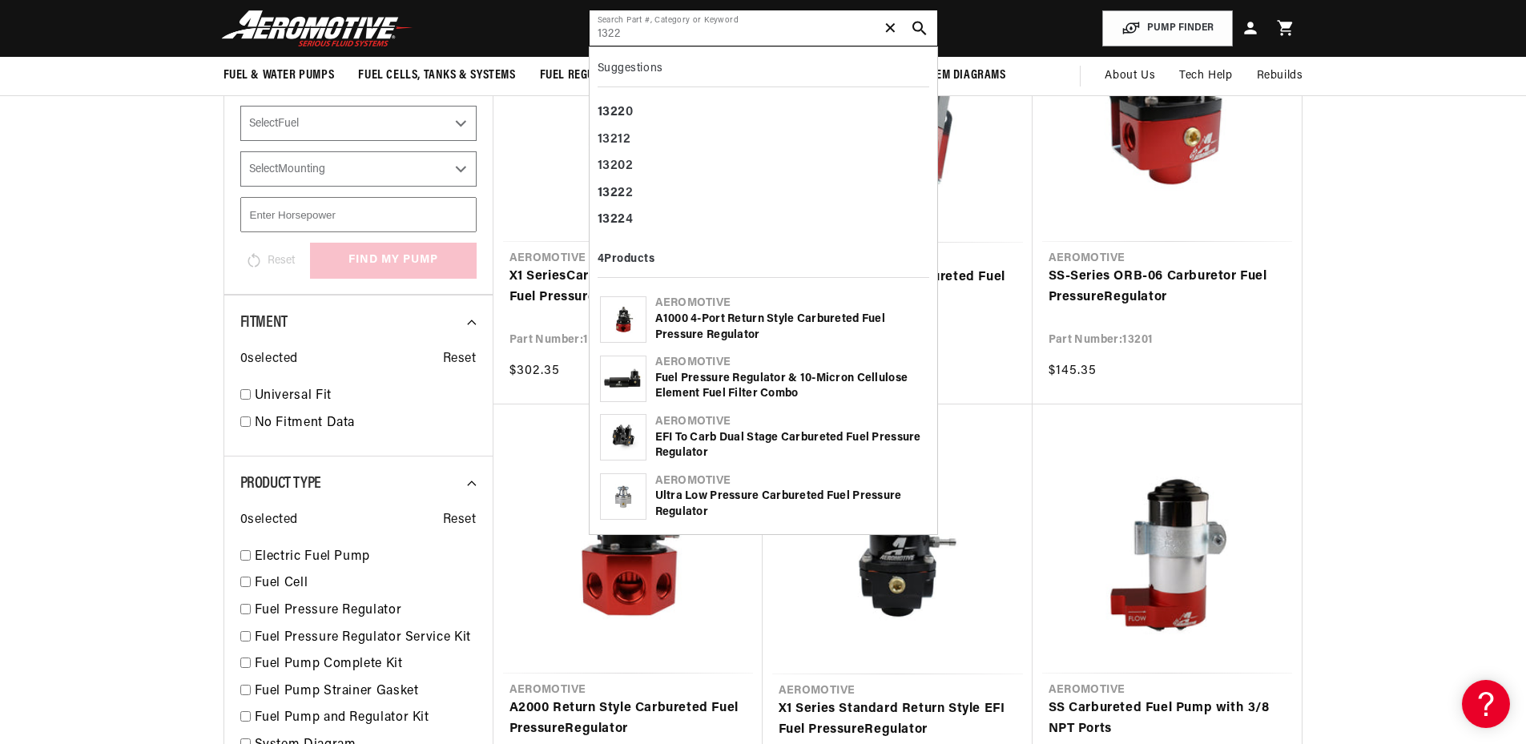
scroll to position [0, 0]
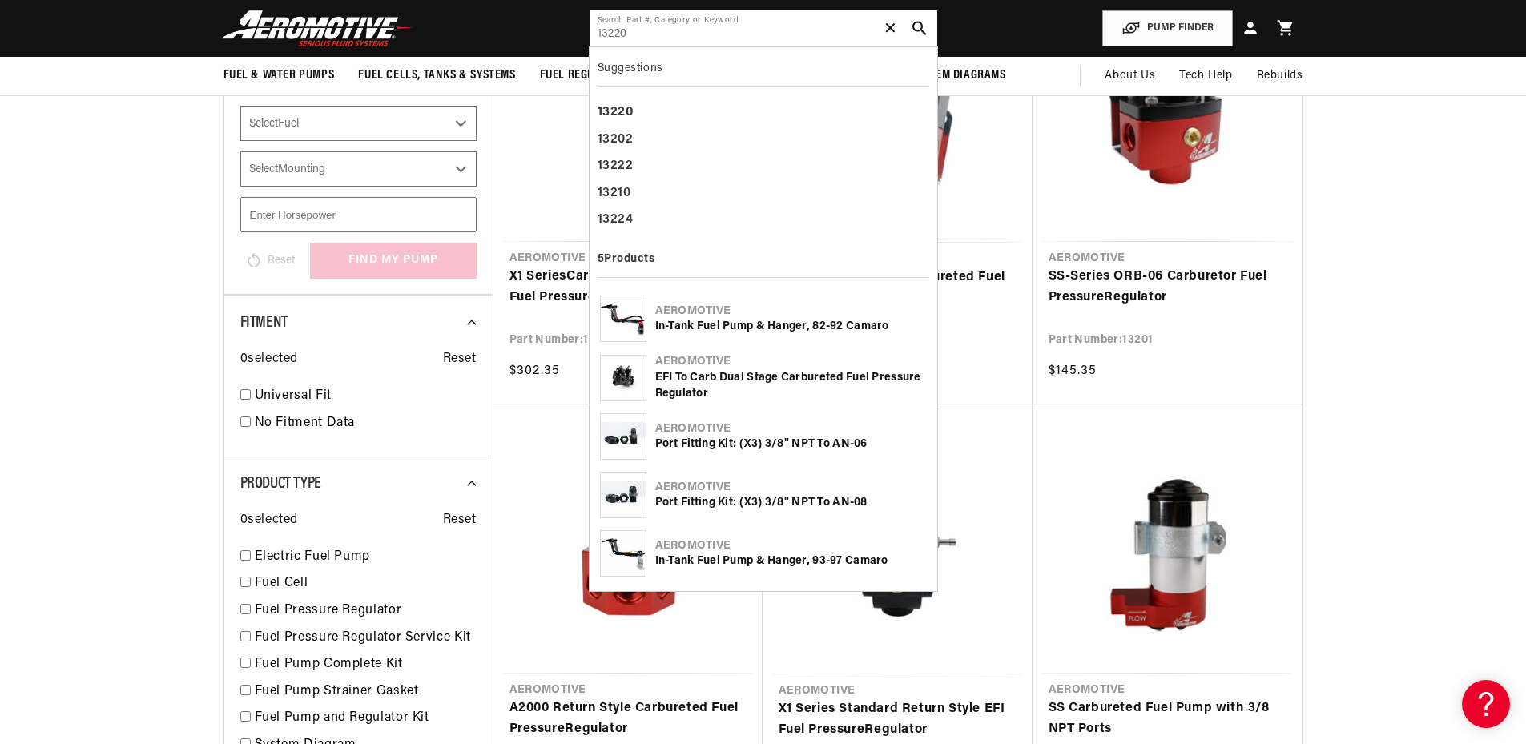
type input "13220"
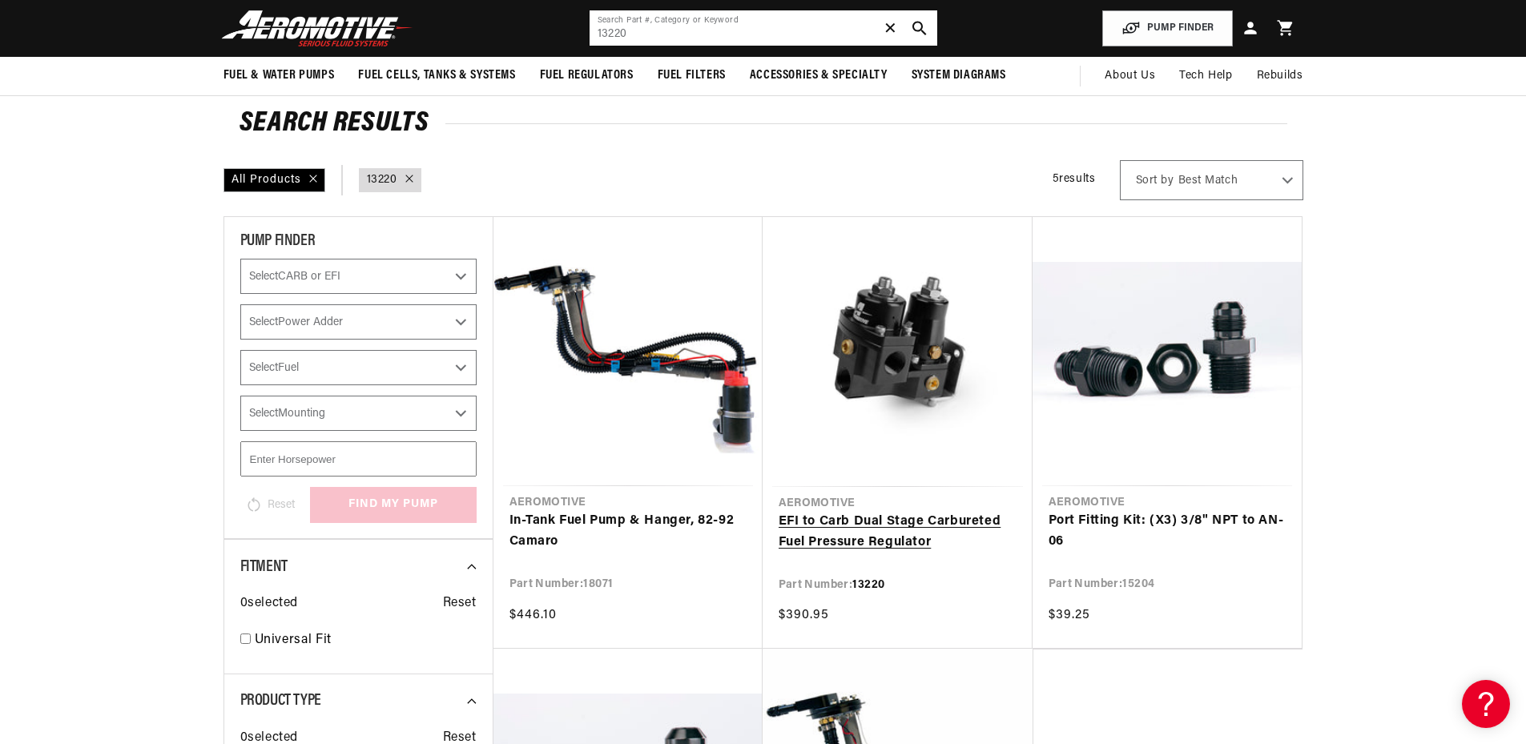
scroll to position [0, 634]
click at [891, 512] on link "EFI to Carb Dual Stage Carbureted Fuel Pressure Regulator" at bounding box center [898, 532] width 238 height 41
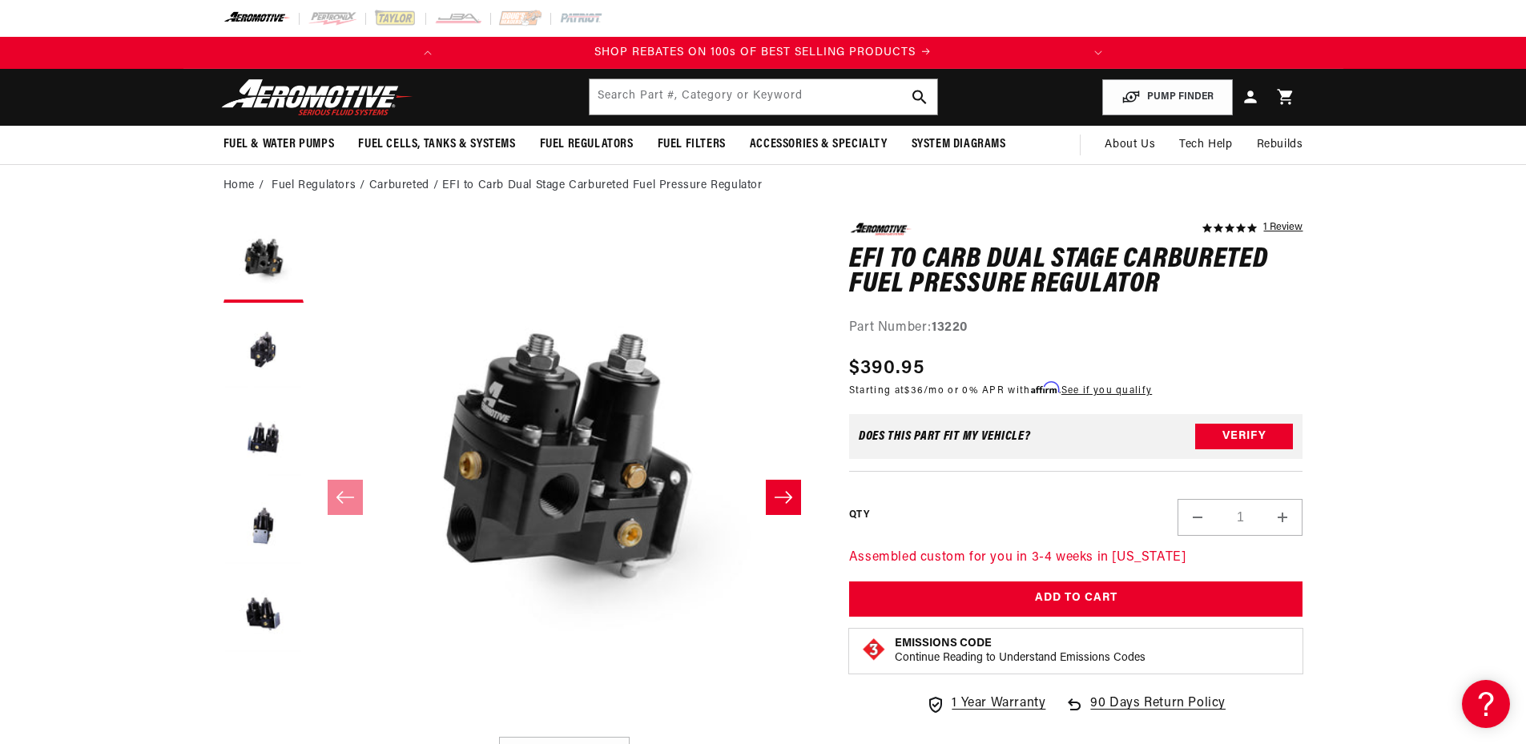
click at [782, 499] on icon "Slide right" at bounding box center [783, 497] width 19 height 16
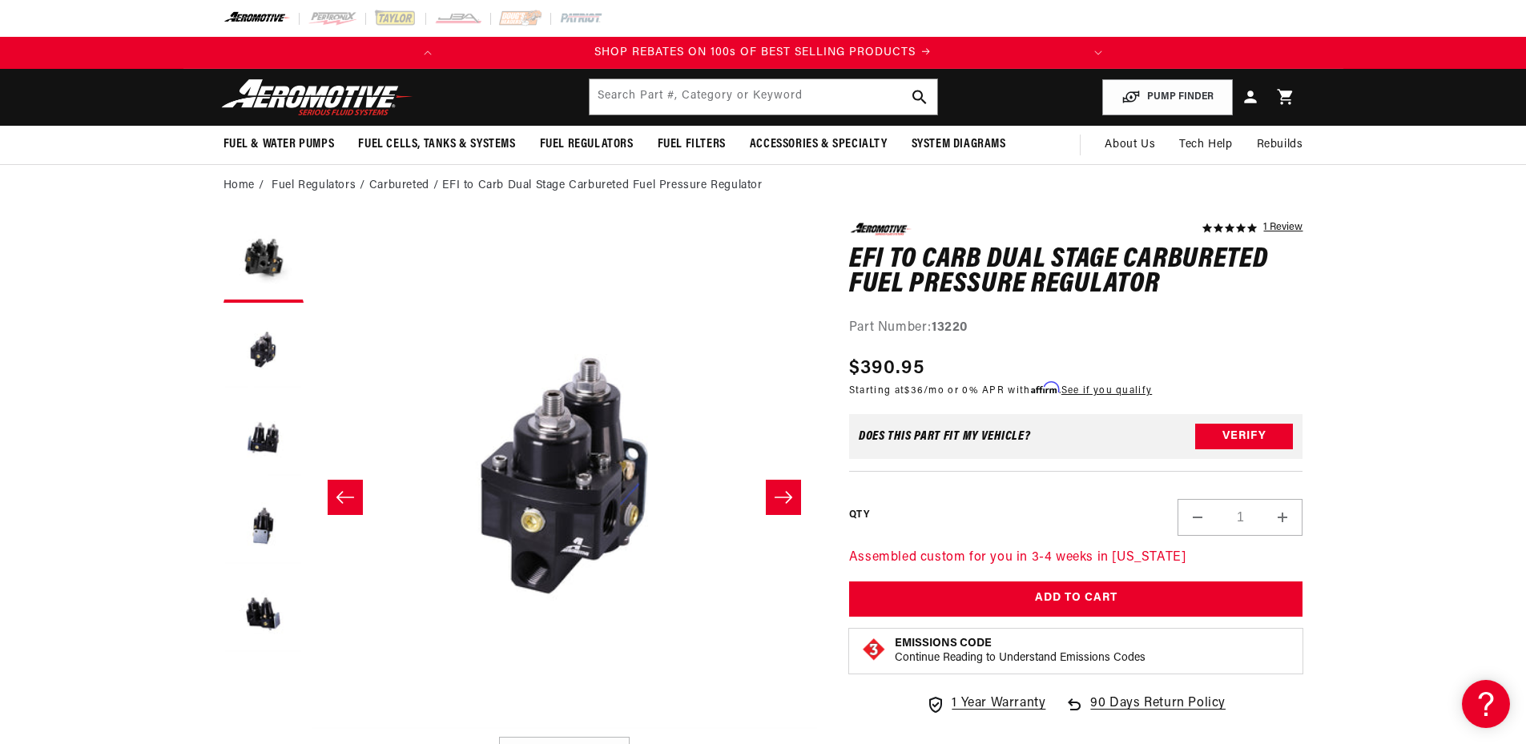
click at [782, 499] on icon "Slide right" at bounding box center [783, 497] width 19 height 16
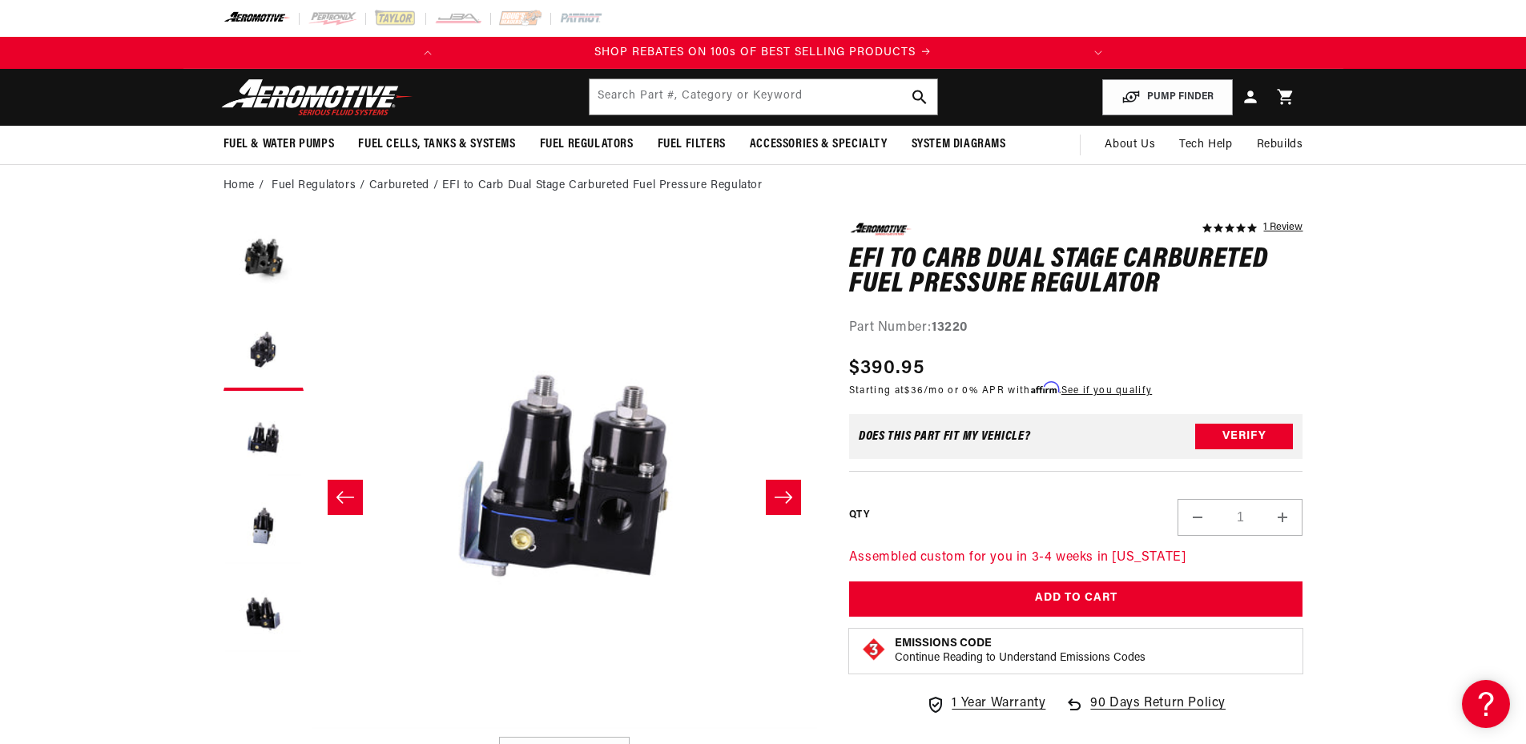
click at [782, 499] on icon "Slide right" at bounding box center [783, 497] width 19 height 16
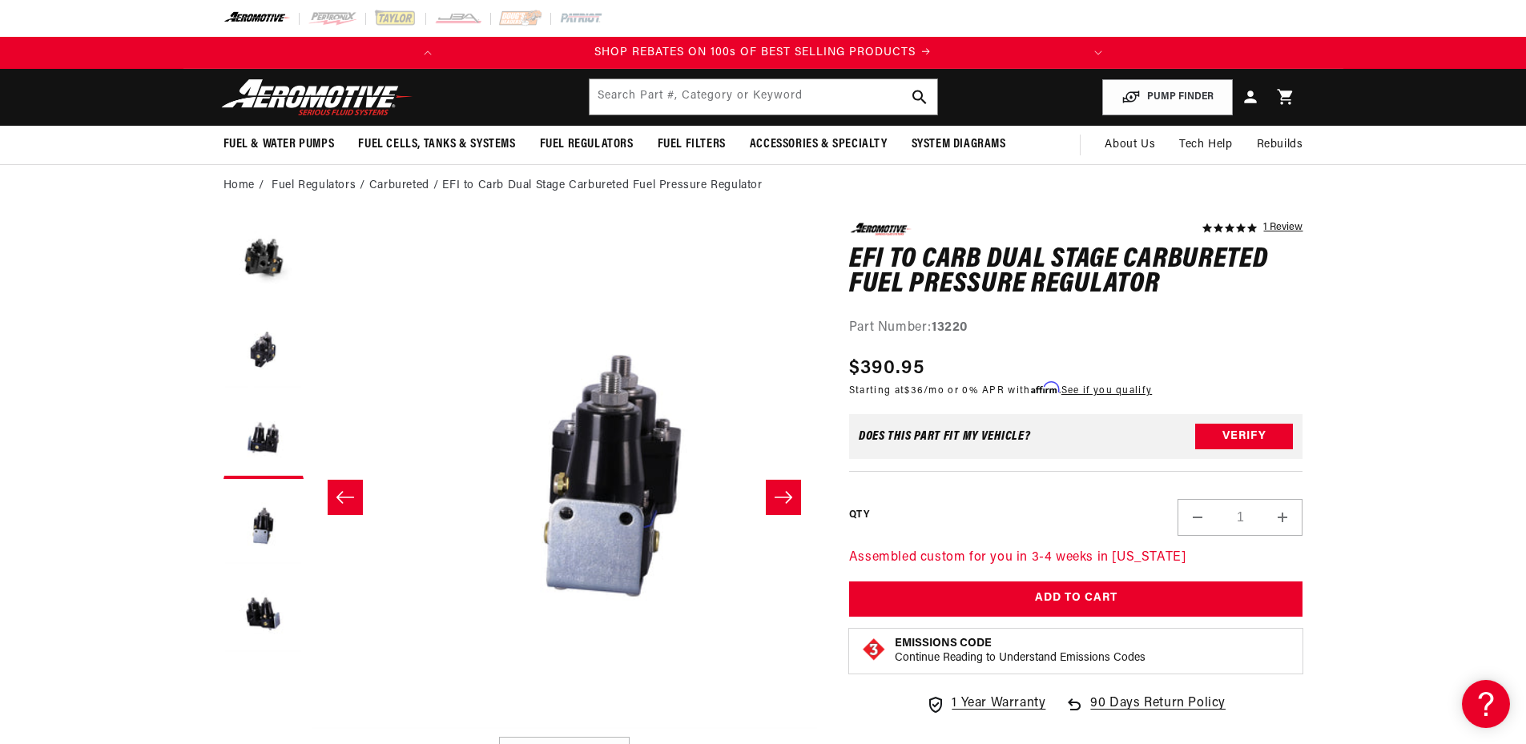
scroll to position [0, 1517]
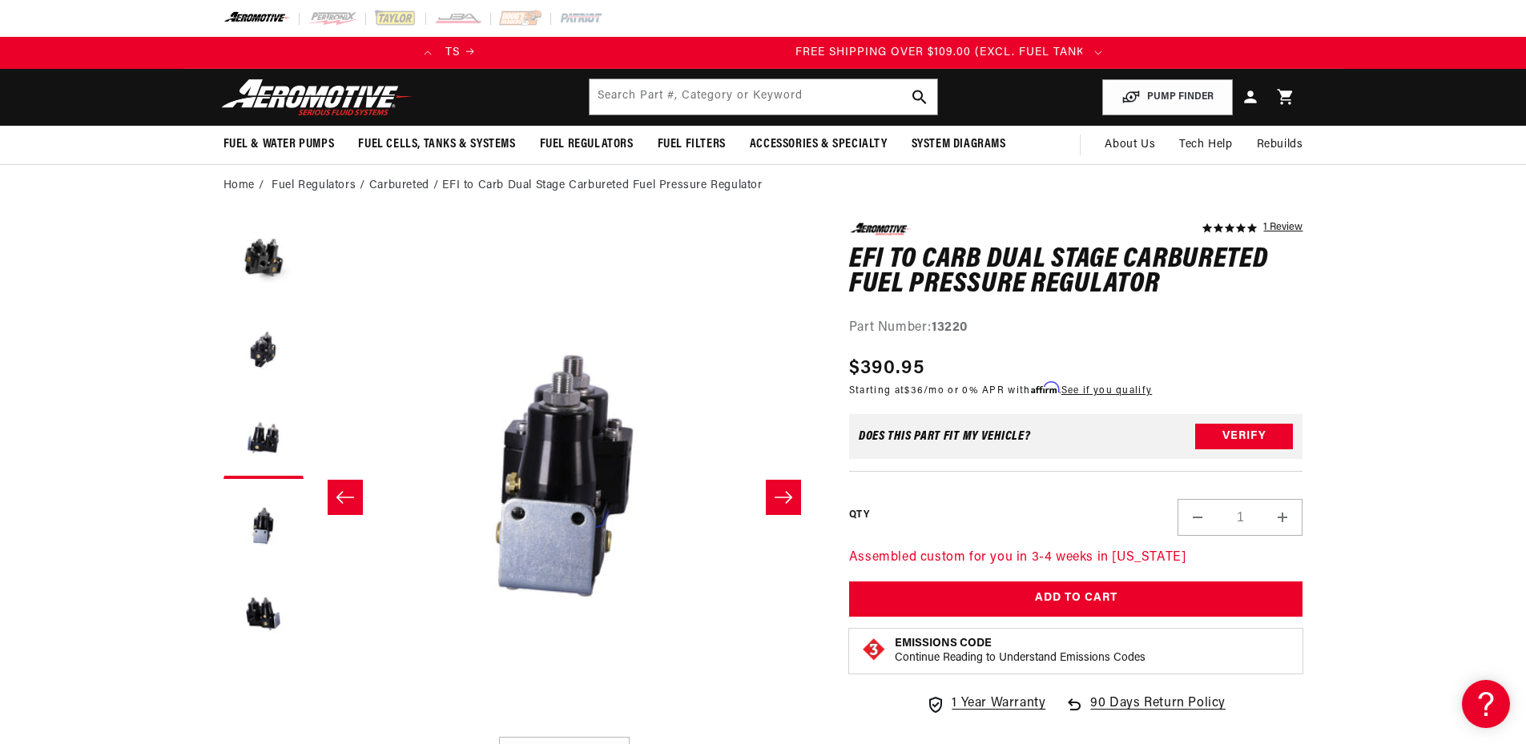
click at [782, 499] on icon "Slide right" at bounding box center [783, 497] width 19 height 16
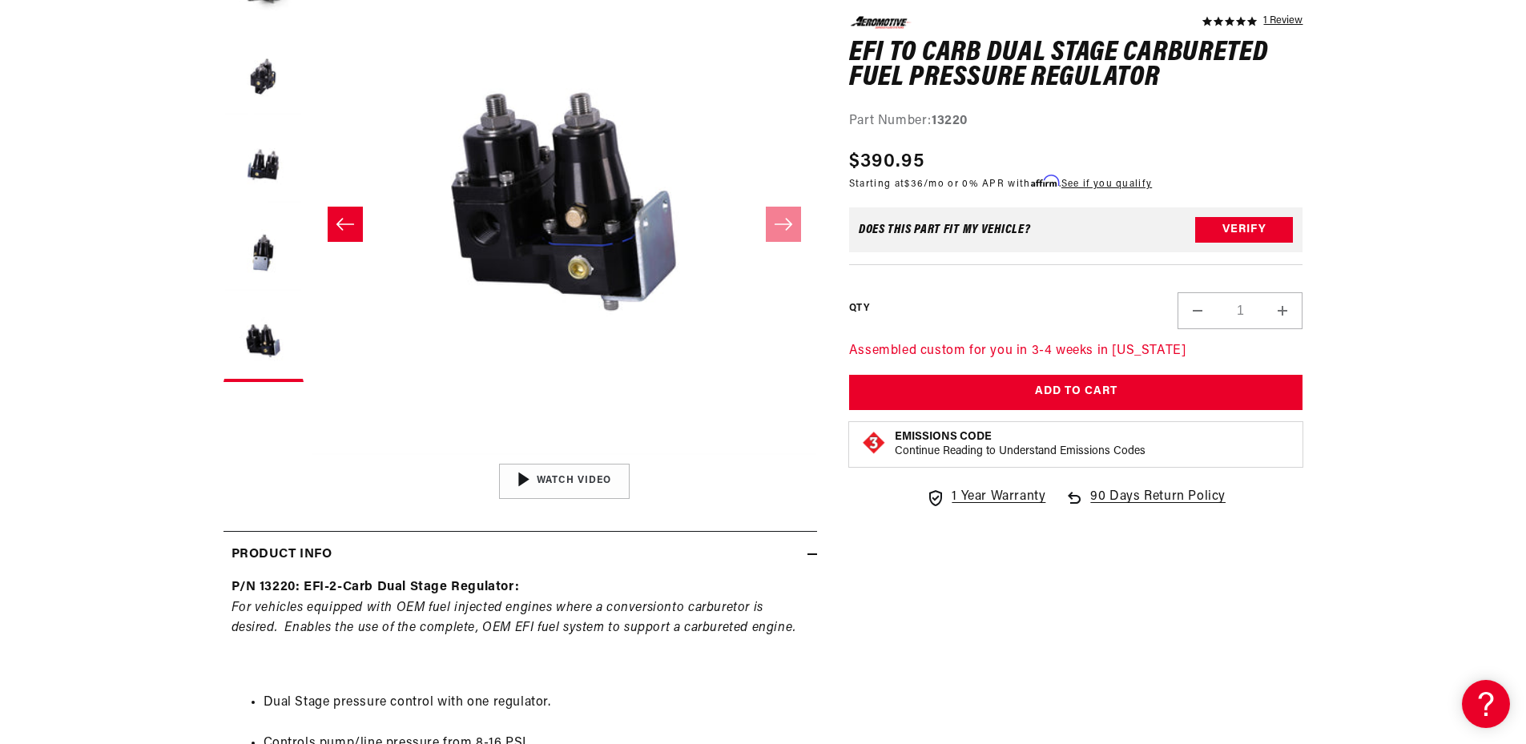
scroll to position [320, 0]
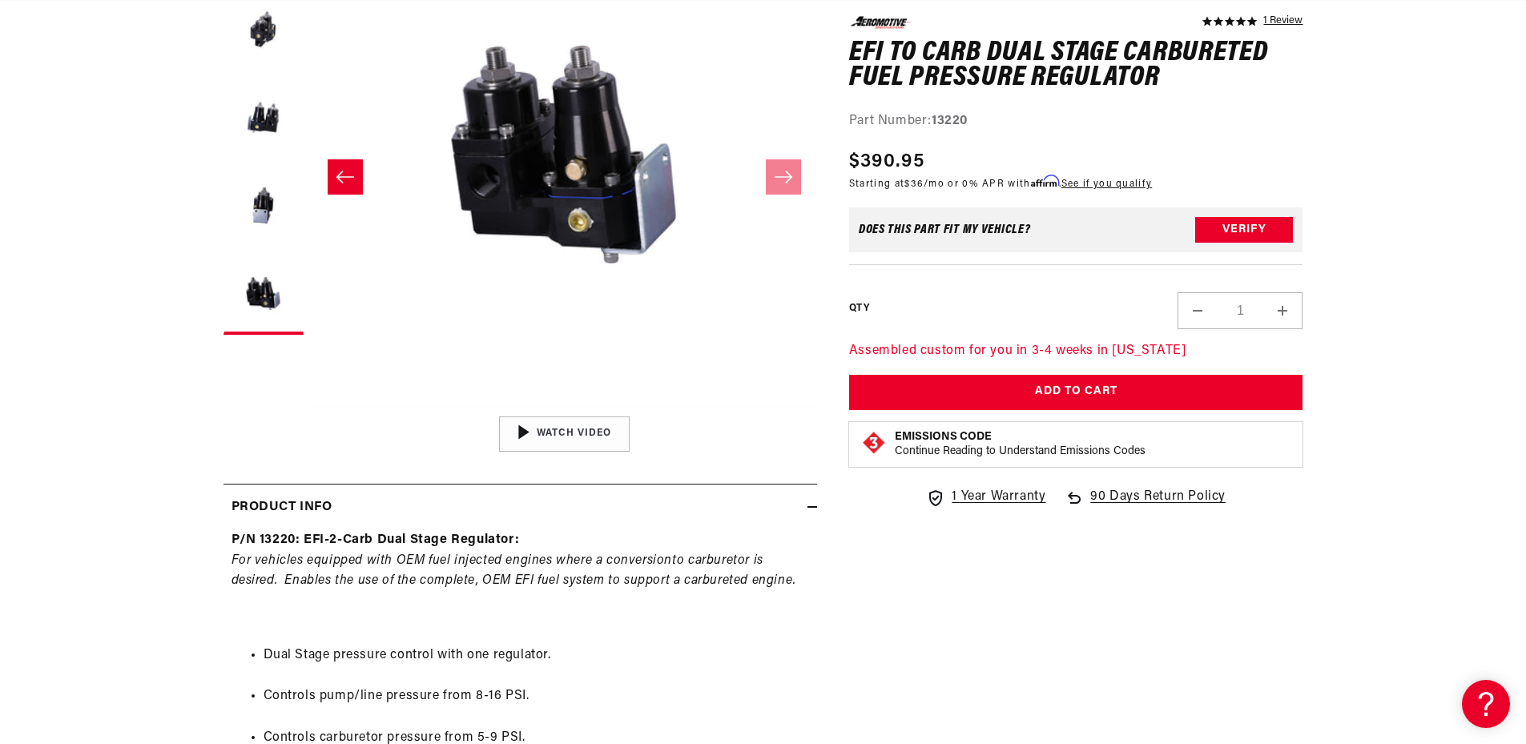
scroll to position [0, 0]
click at [549, 585] on em "to carburetor is desired. Enables the use of the complete, OEM EFI fuel system …" at bounding box center [513, 571] width 565 height 34
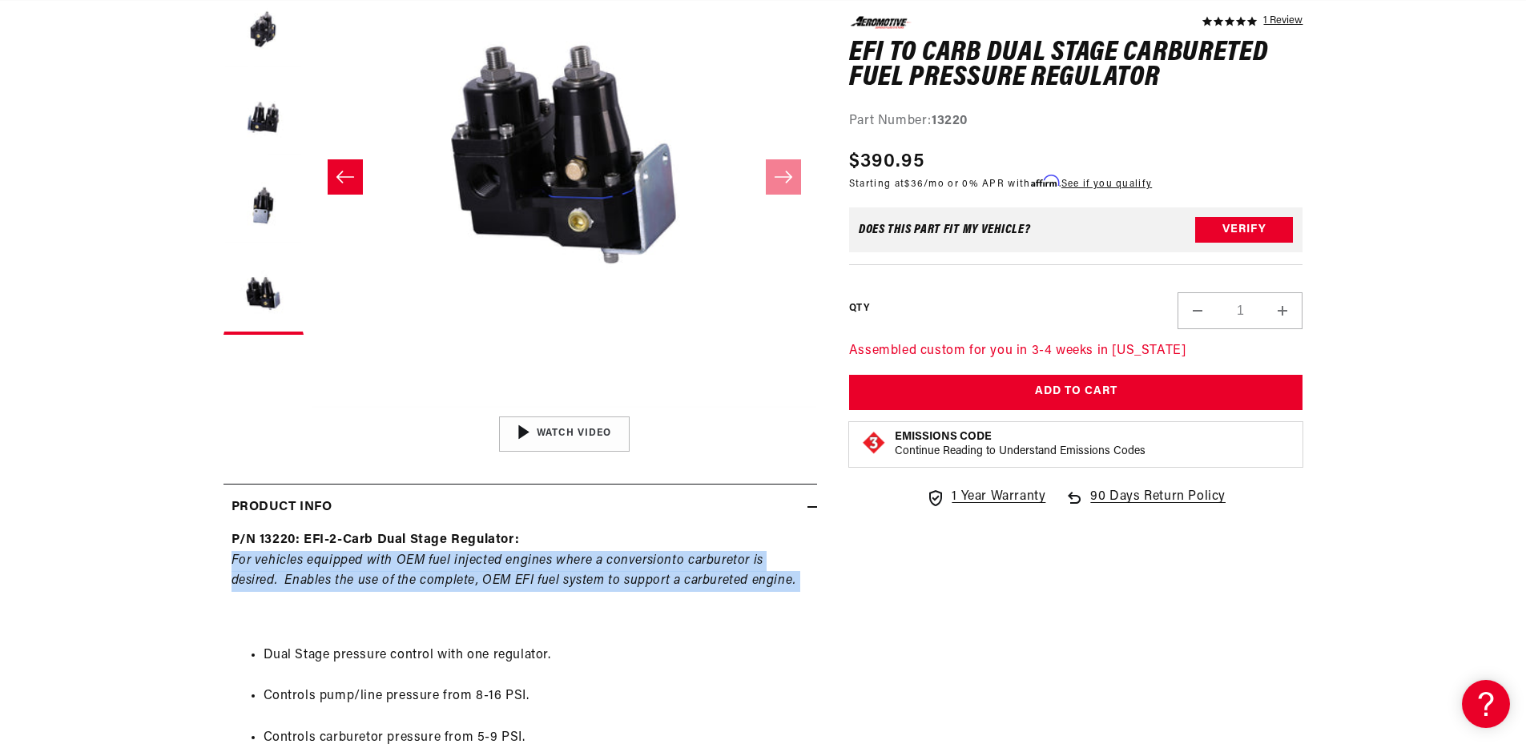
click at [549, 585] on em "to carburetor is desired. Enables the use of the complete, OEM EFI fuel system …" at bounding box center [513, 571] width 565 height 34
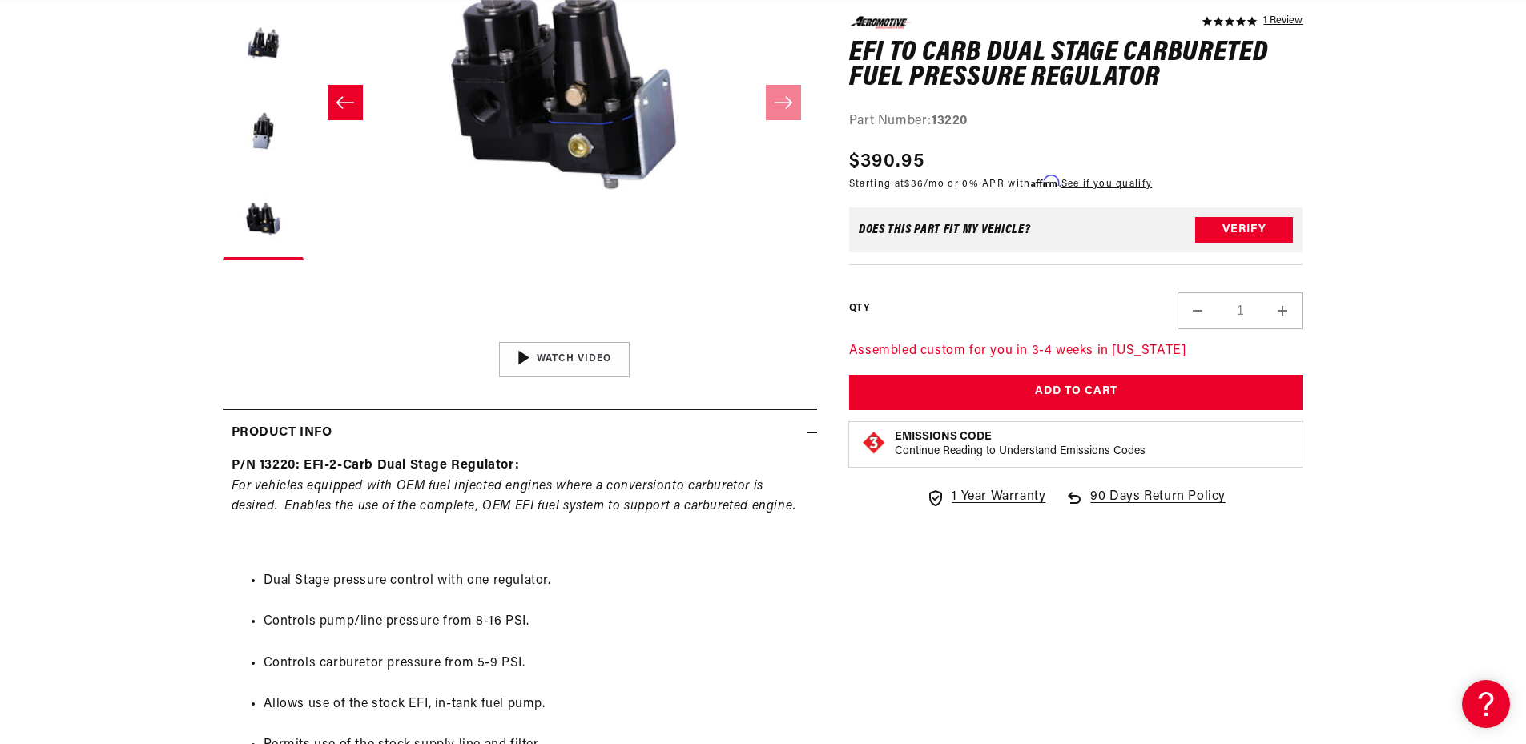
scroll to position [400, 0]
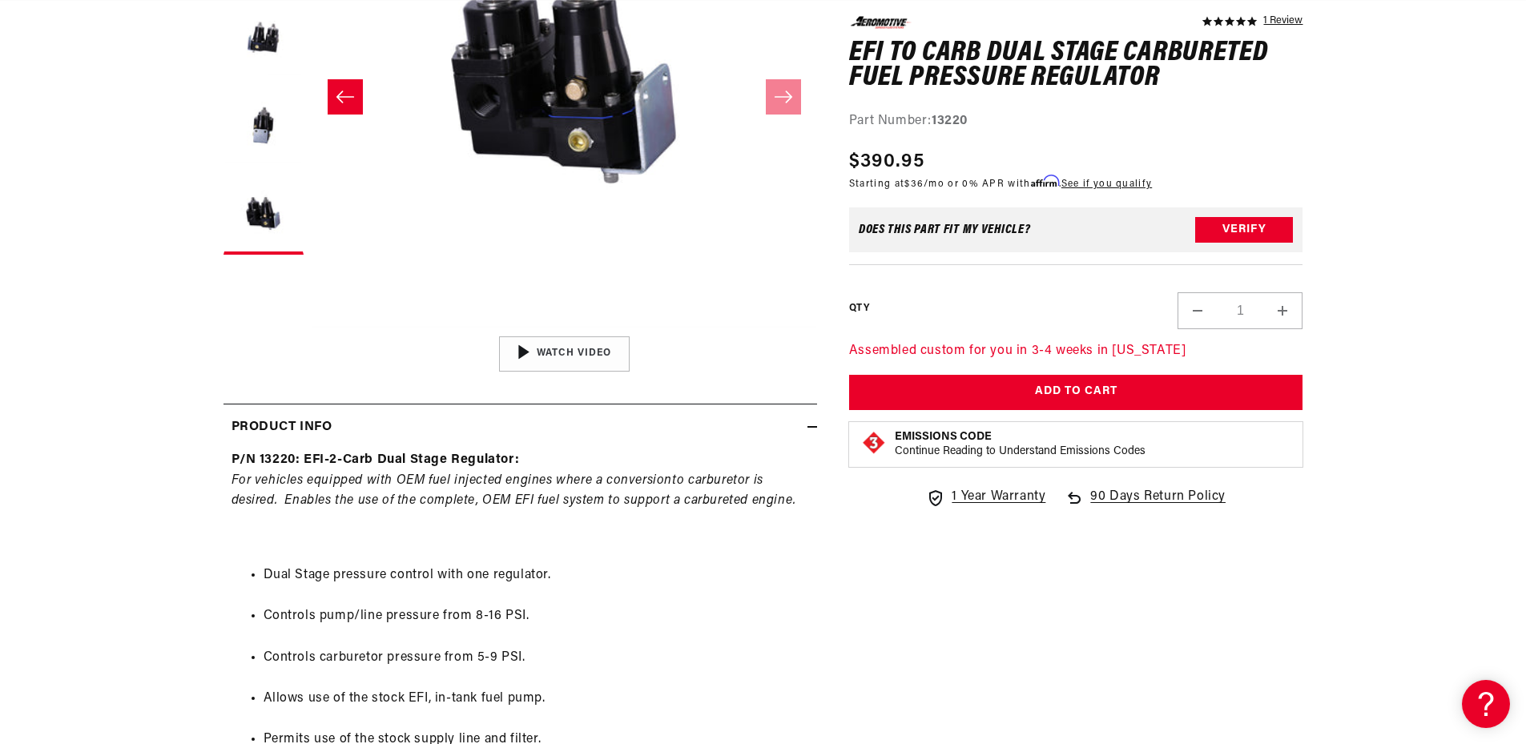
click at [497, 582] on li "Dual Stage pressure control with one regulator." at bounding box center [536, 575] width 545 height 21
click at [545, 576] on li "Dual Stage pressure control with one regulator." at bounding box center [536, 575] width 545 height 21
click at [493, 576] on li "Dual Stage pressure control with one regulator." at bounding box center [536, 575] width 545 height 21
click at [493, 575] on li "Dual Stage pressure control with one regulator." at bounding box center [536, 575] width 545 height 21
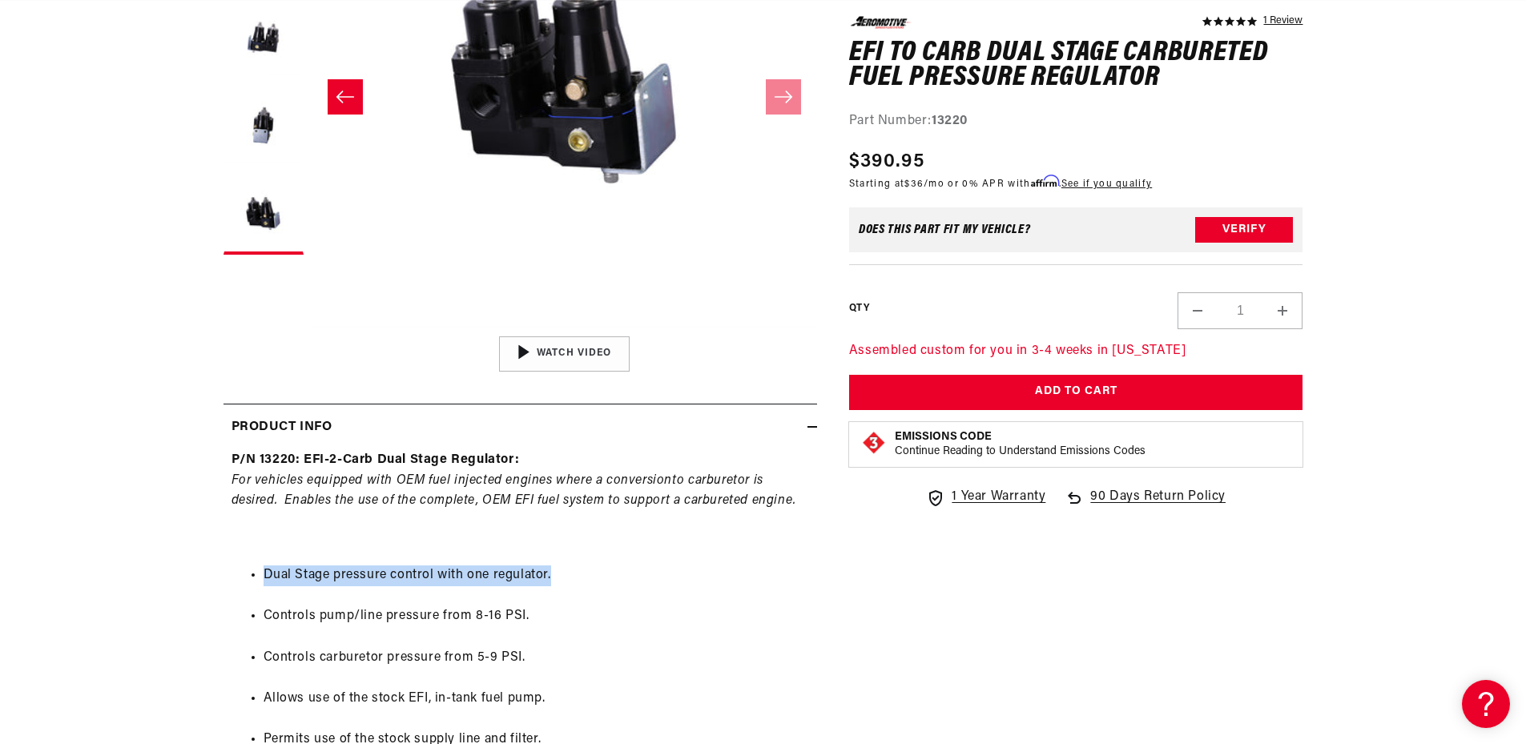
drag, startPoint x: 493, startPoint y: 575, endPoint x: 509, endPoint y: 578, distance: 17.0
click at [507, 578] on li "Dual Stage pressure control with one regulator." at bounding box center [536, 575] width 545 height 21
click at [509, 578] on li "Dual Stage pressure control with one regulator." at bounding box center [536, 575] width 545 height 21
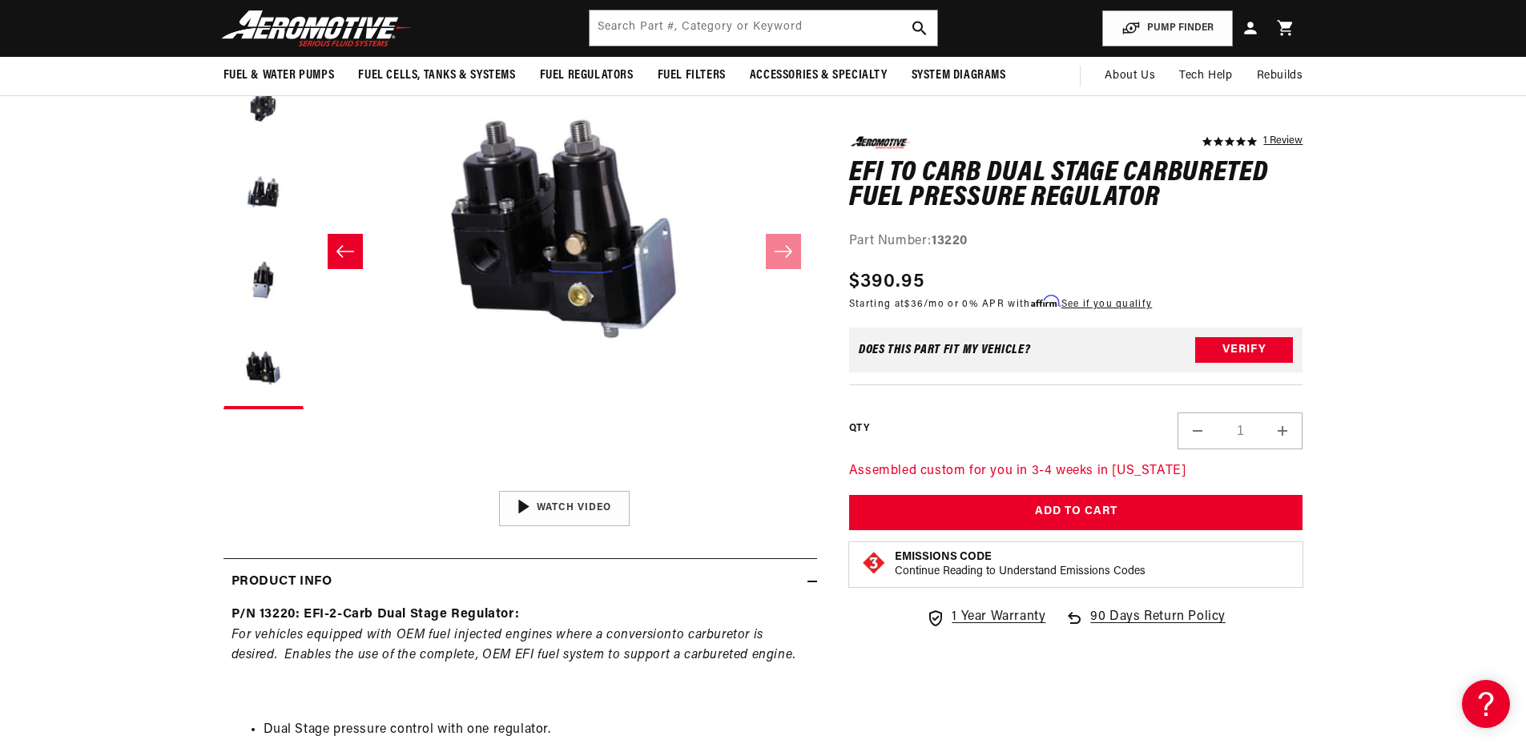
scroll to position [240, 0]
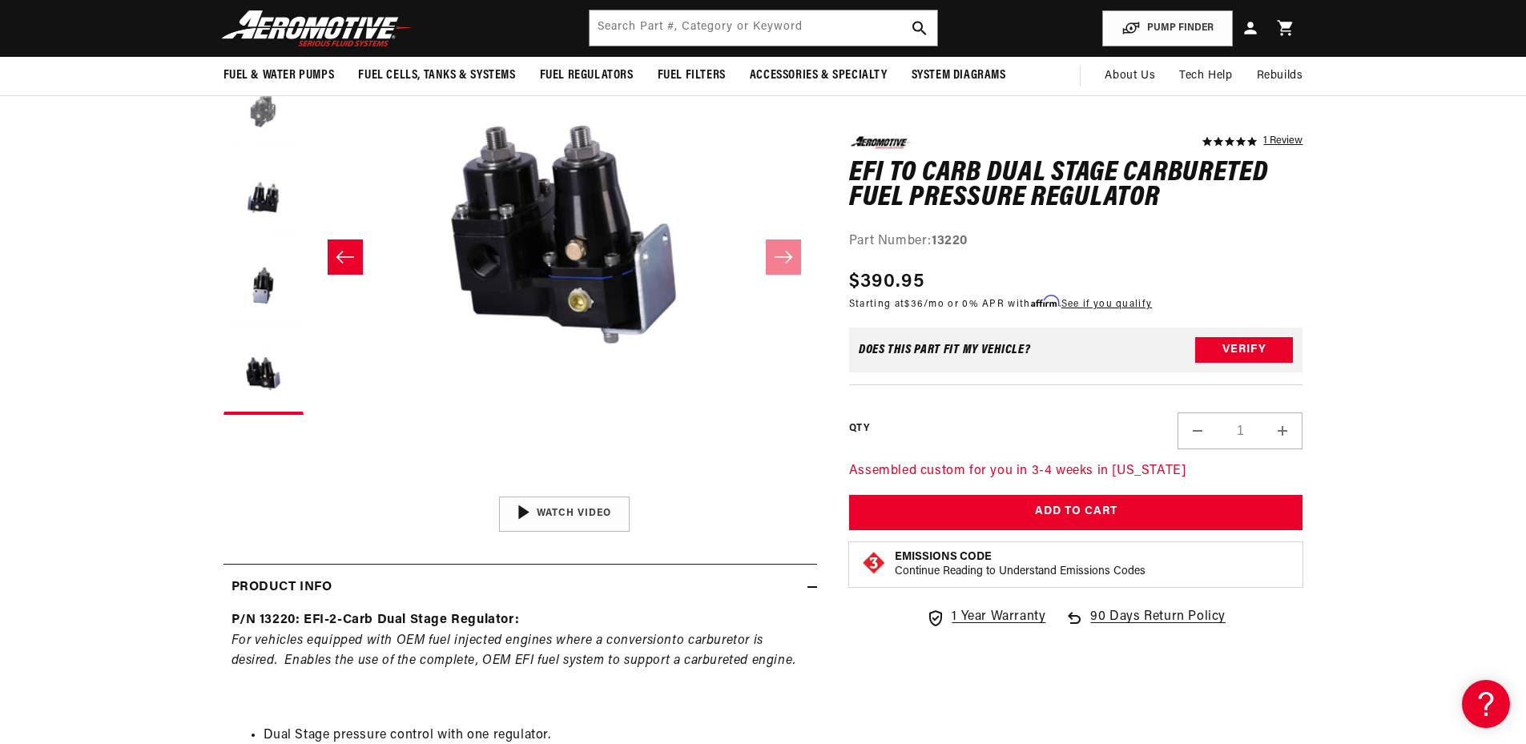
click at [252, 123] on button "Load image 2 in gallery view" at bounding box center [263, 110] width 80 height 80
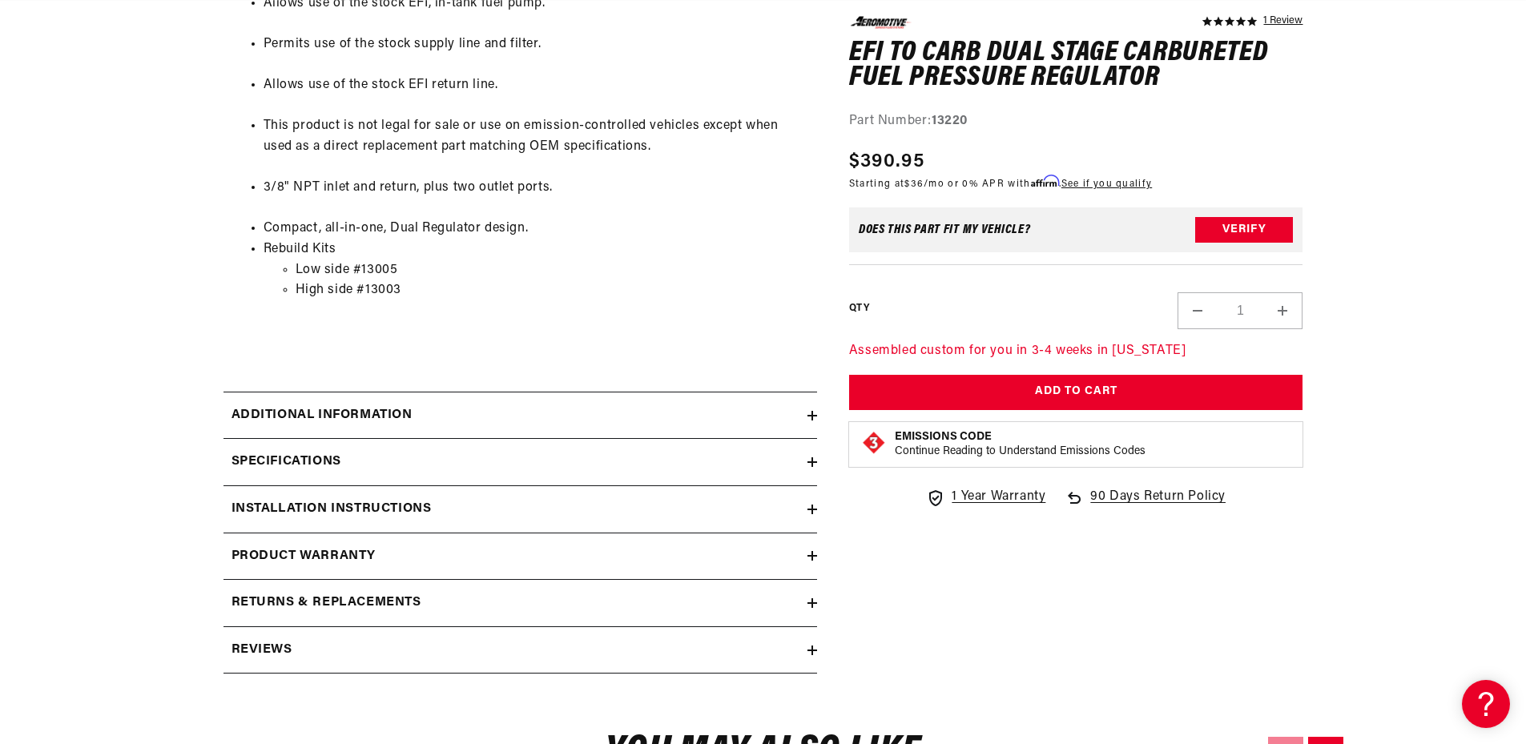
scroll to position [1201, 0]
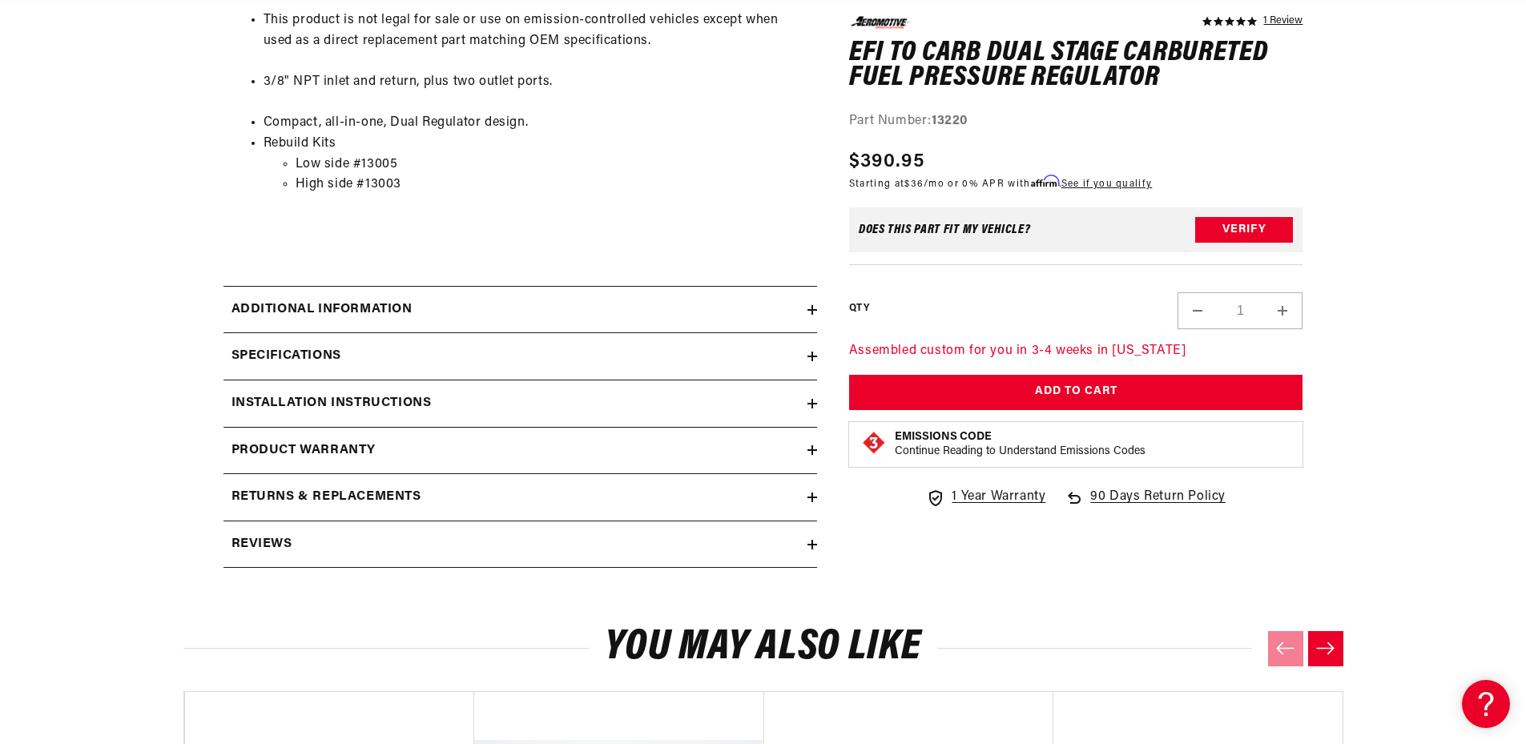
click at [376, 332] on summary "Additional information" at bounding box center [520, 310] width 594 height 46
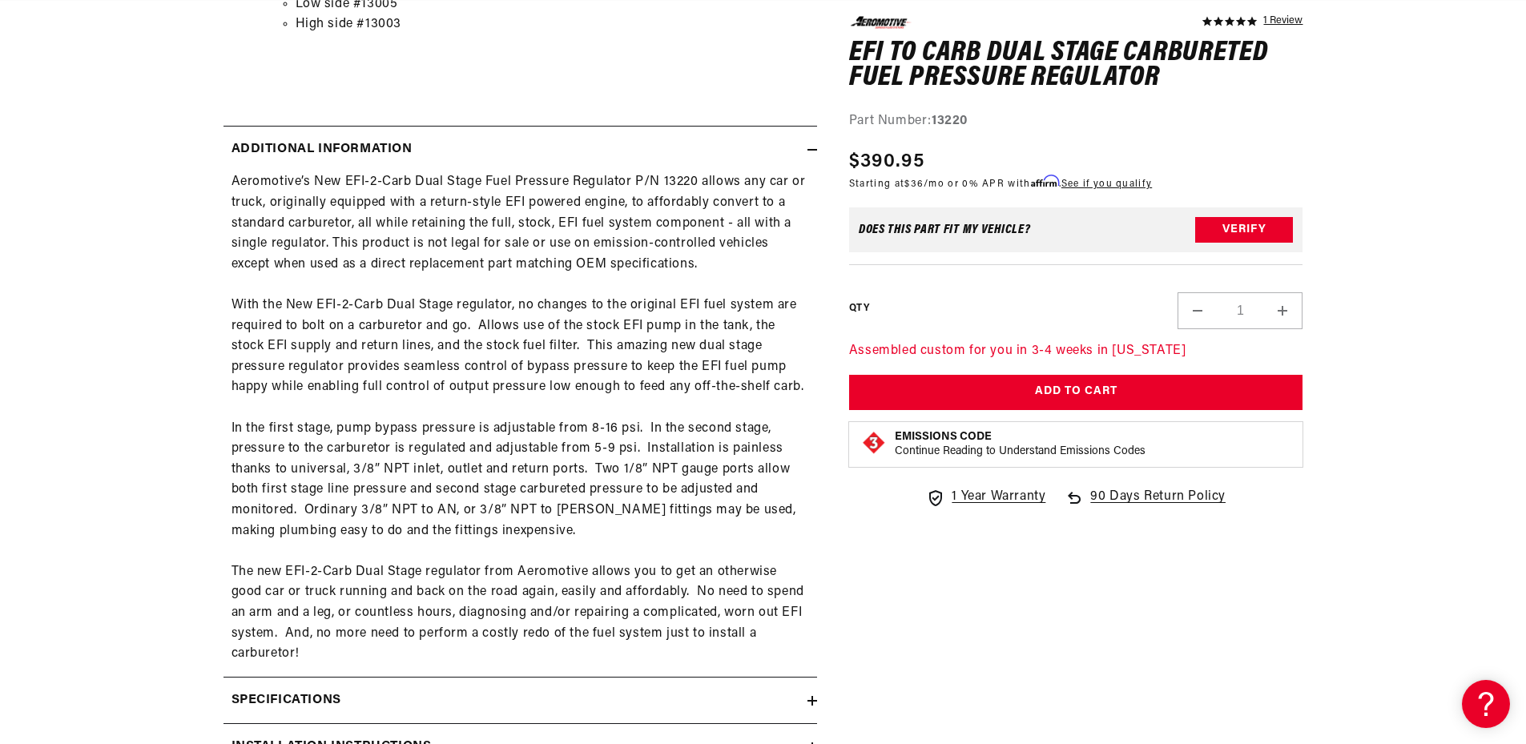
scroll to position [0, 634]
drag, startPoint x: 505, startPoint y: 306, endPoint x: 574, endPoint y: 304, distance: 69.7
click at [574, 304] on div "Aeromotive’s New EFI-2-Carb Dual Stage Fuel Pressure Regulator P/N 13220 allows…" at bounding box center [520, 418] width 594 height 492
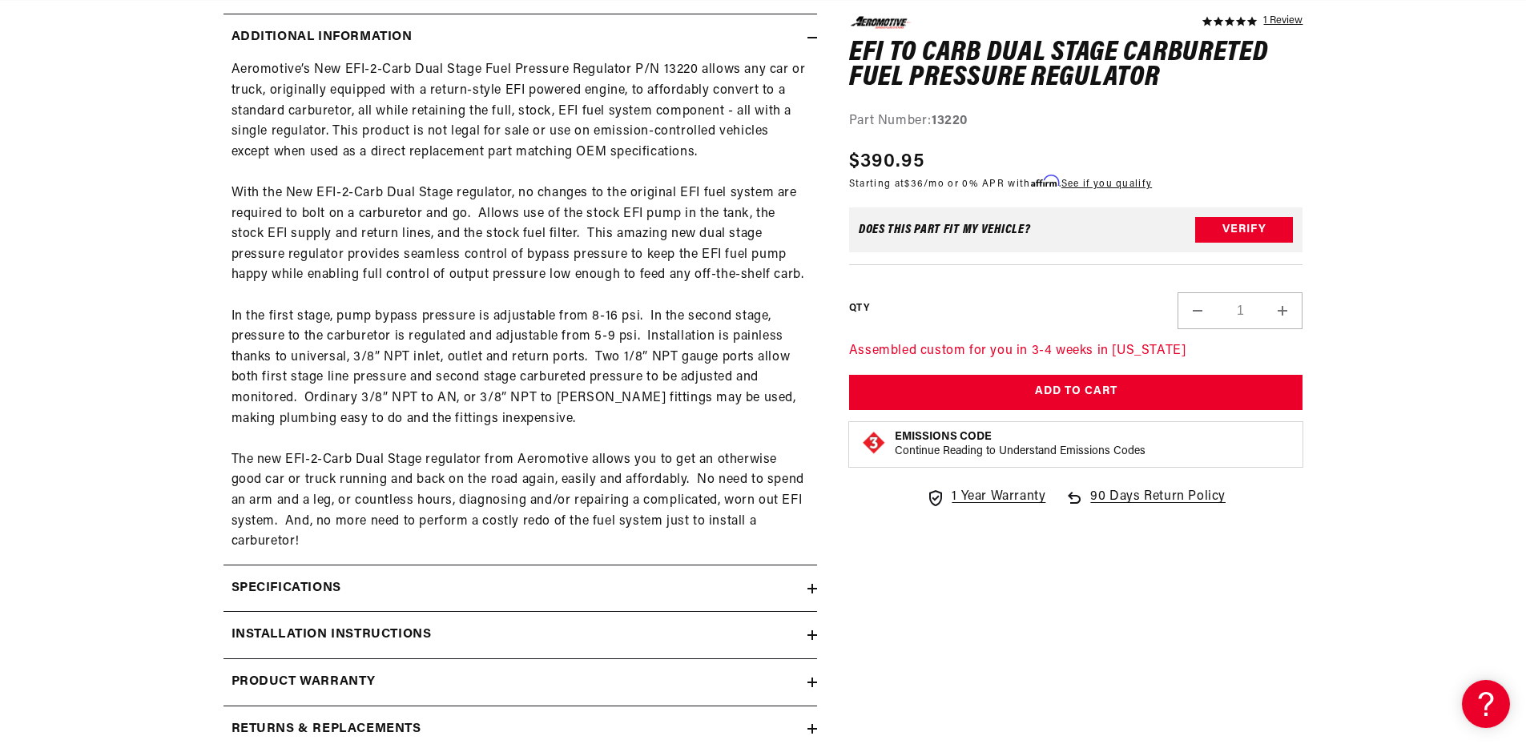
scroll to position [1602, 0]
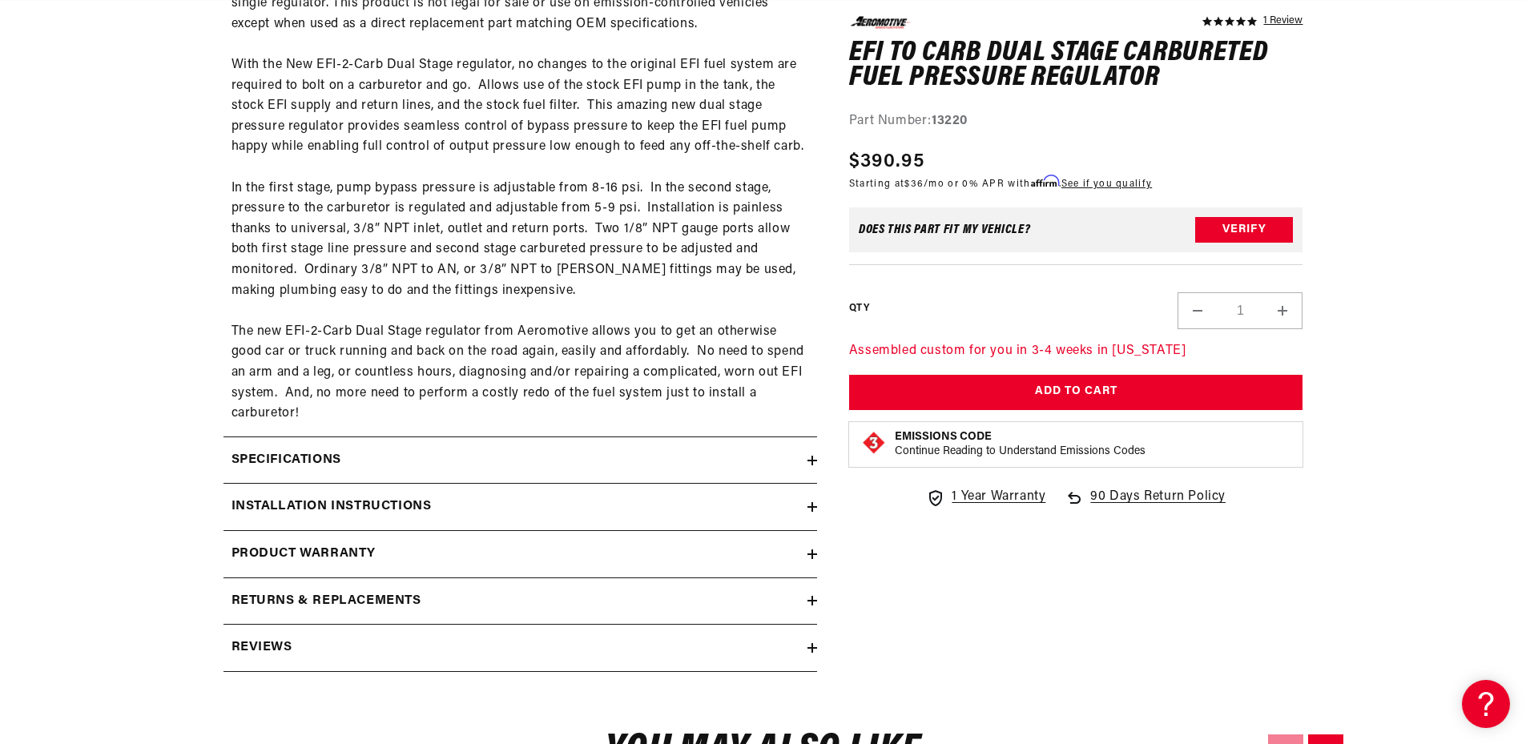
click at [398, 450] on div "Specifications" at bounding box center [515, 460] width 584 height 21
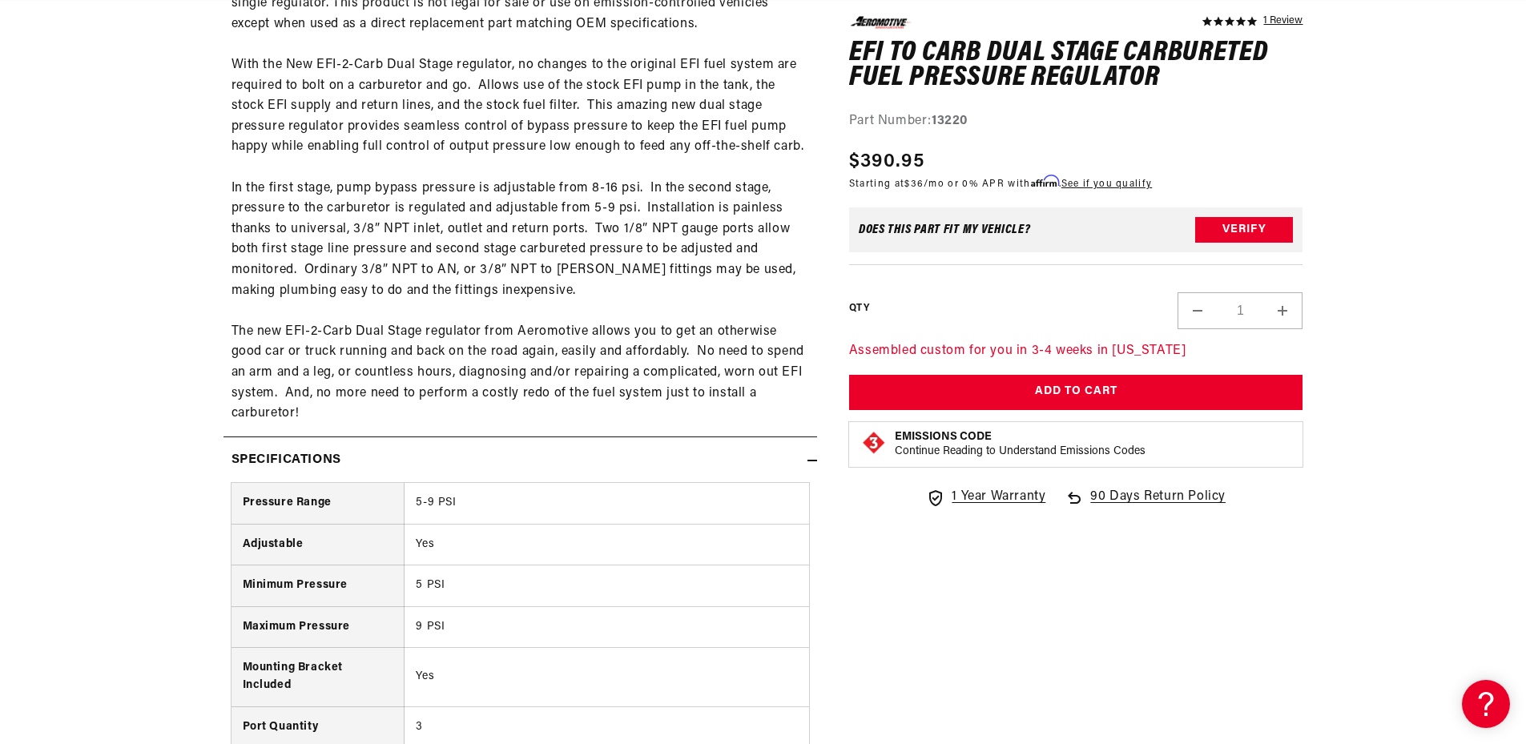
scroll to position [0, 0]
click at [406, 453] on div "Specifications" at bounding box center [515, 460] width 584 height 21
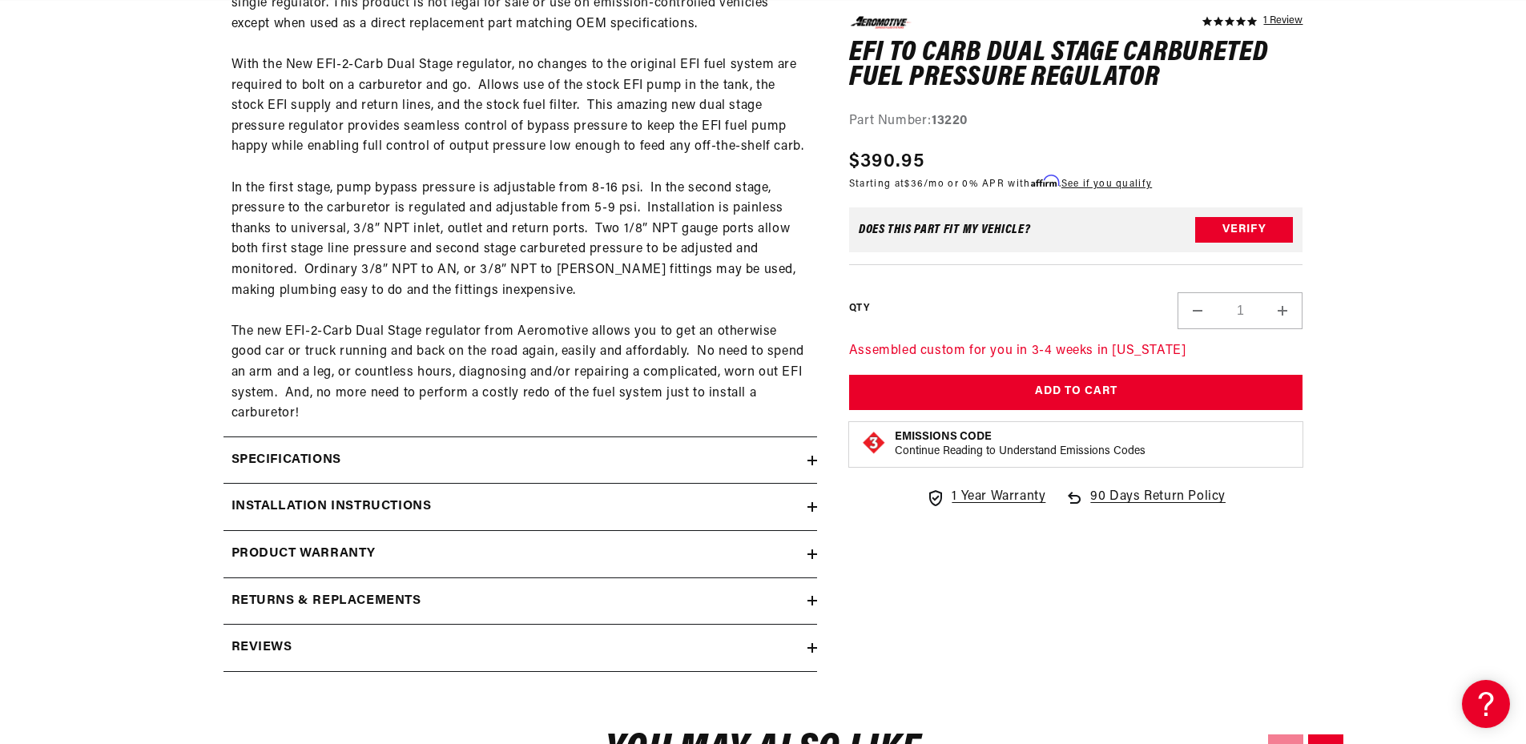
click at [437, 497] on div "Installation Instructions" at bounding box center [515, 507] width 584 height 21
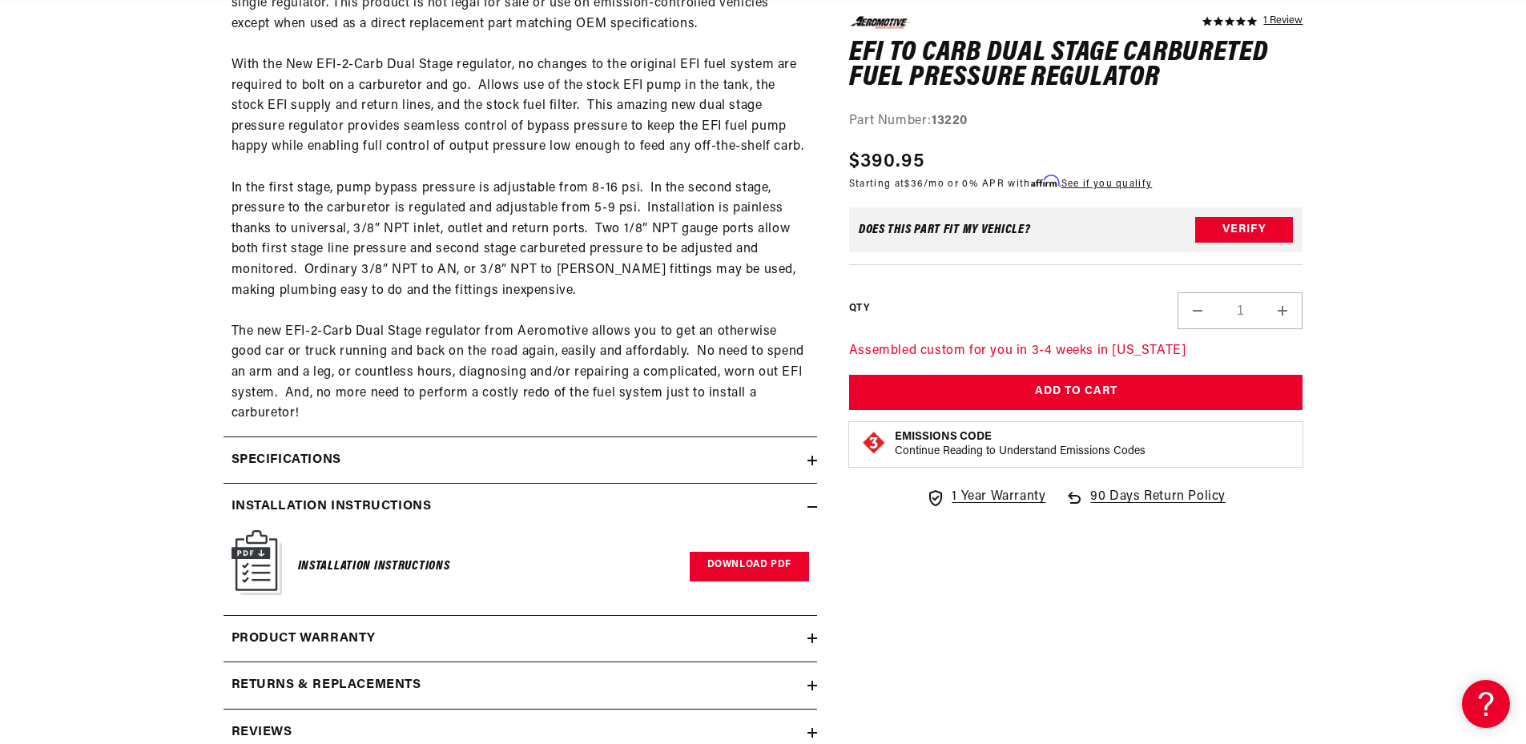
click at [740, 567] on link "Download PDF" at bounding box center [749, 567] width 119 height 30
